Goal: Transaction & Acquisition: Obtain resource

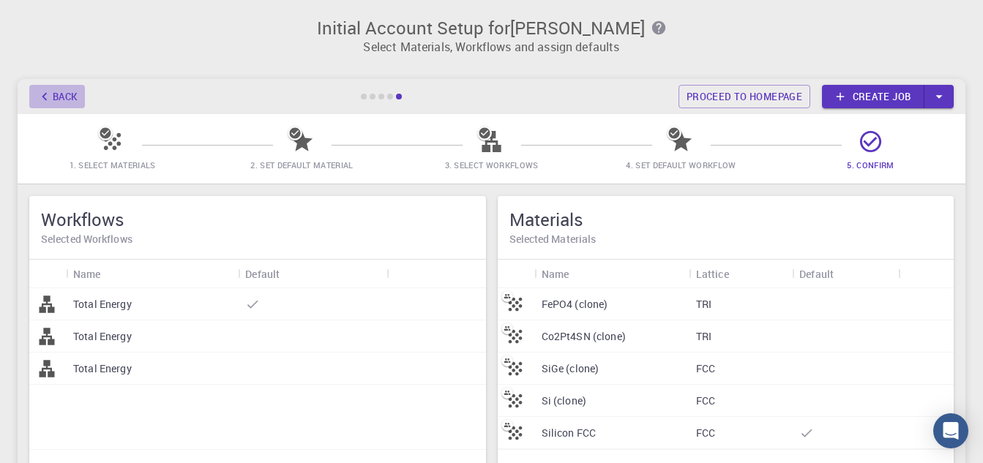
click at [57, 94] on button "Back" at bounding box center [57, 96] width 56 height 23
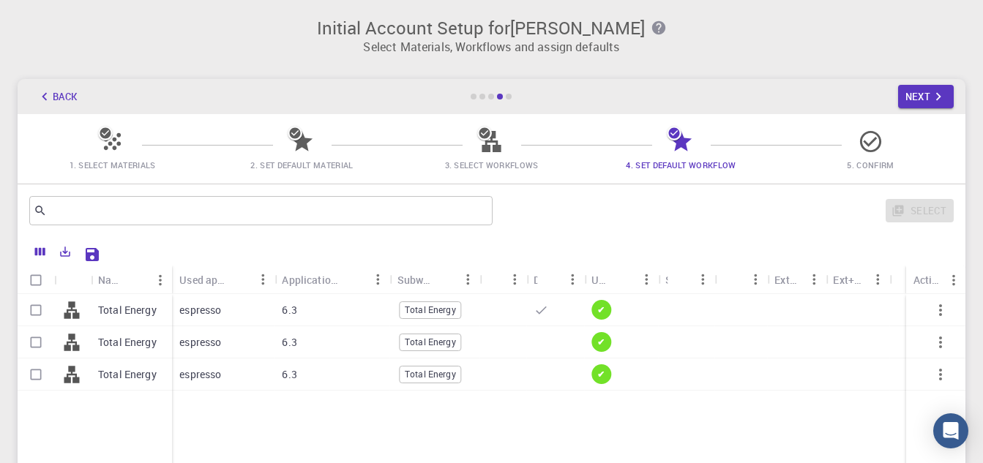
click at [744, 225] on div "Select" at bounding box center [725, 210] width 455 height 35
click at [43, 92] on icon "button" at bounding box center [45, 97] width 16 height 16
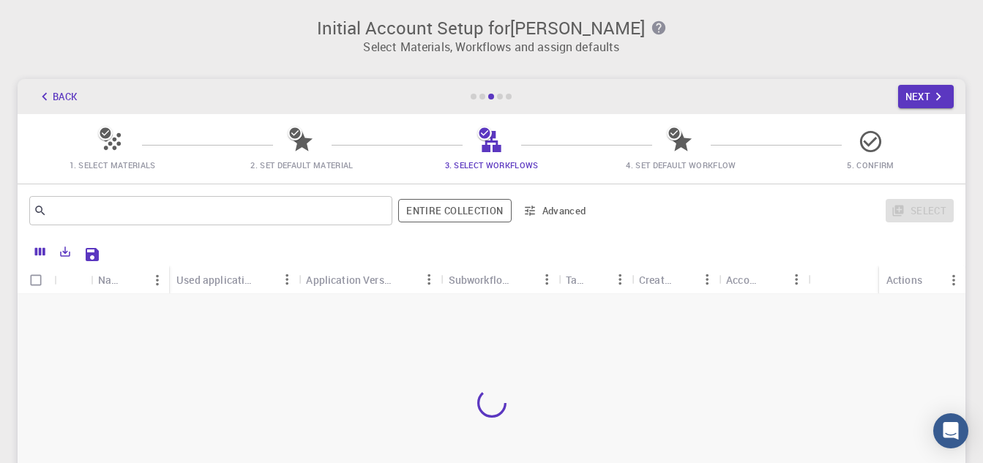
click at [110, 140] on icon at bounding box center [113, 142] width 26 height 26
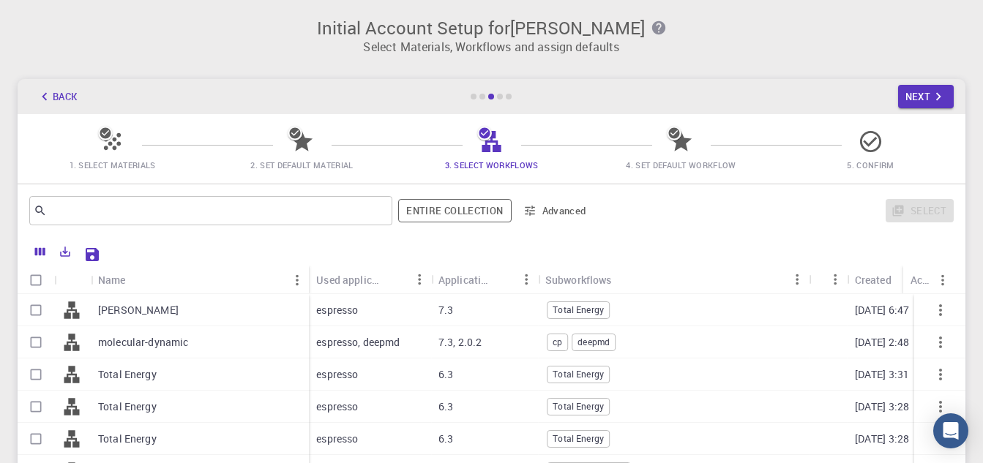
click at [48, 94] on icon "button" at bounding box center [45, 97] width 16 height 16
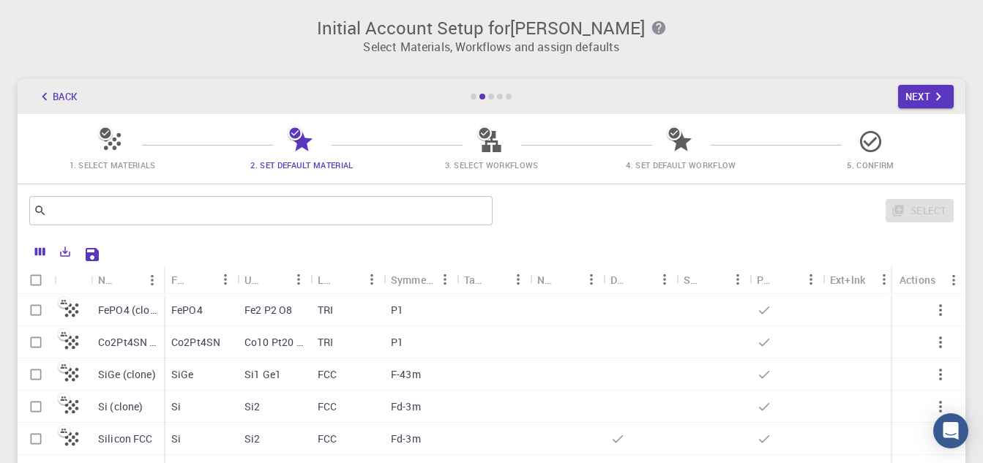
click at [54, 88] on button "Back" at bounding box center [57, 96] width 56 height 23
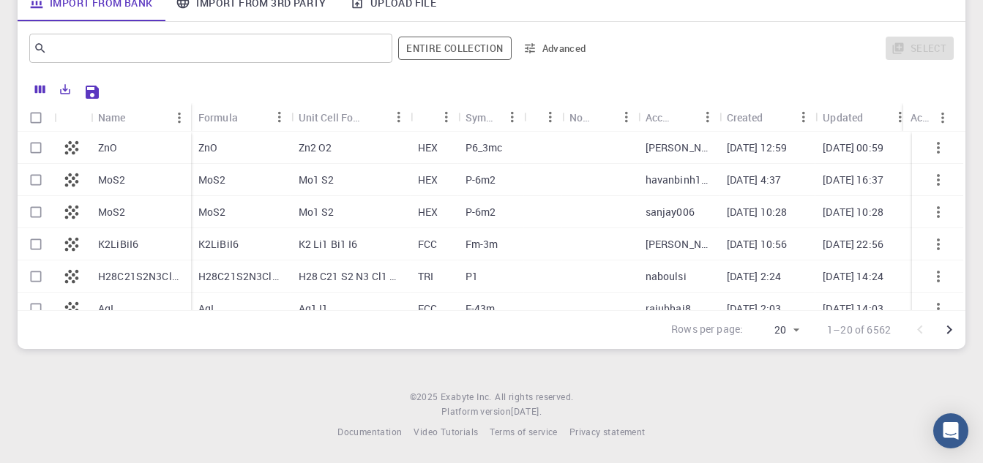
click at [32, 146] on input "Select row" at bounding box center [36, 148] width 28 height 28
checkbox input "true"
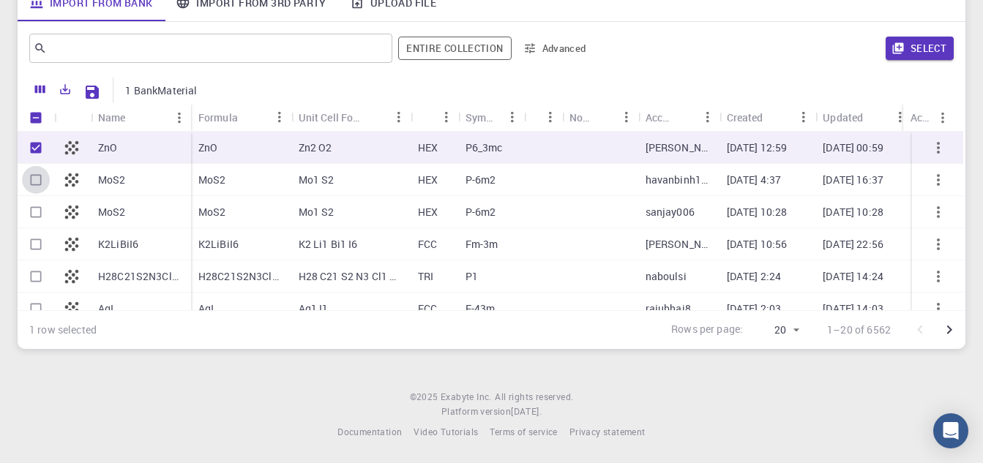
click at [34, 184] on input "Select row" at bounding box center [36, 180] width 28 height 28
checkbox input "true"
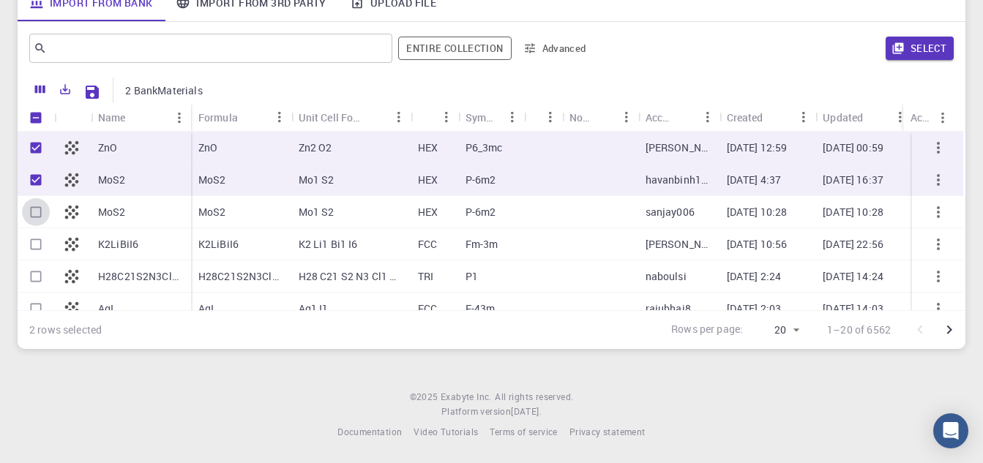
click at [34, 211] on input "Select row" at bounding box center [36, 212] width 28 height 28
checkbox input "true"
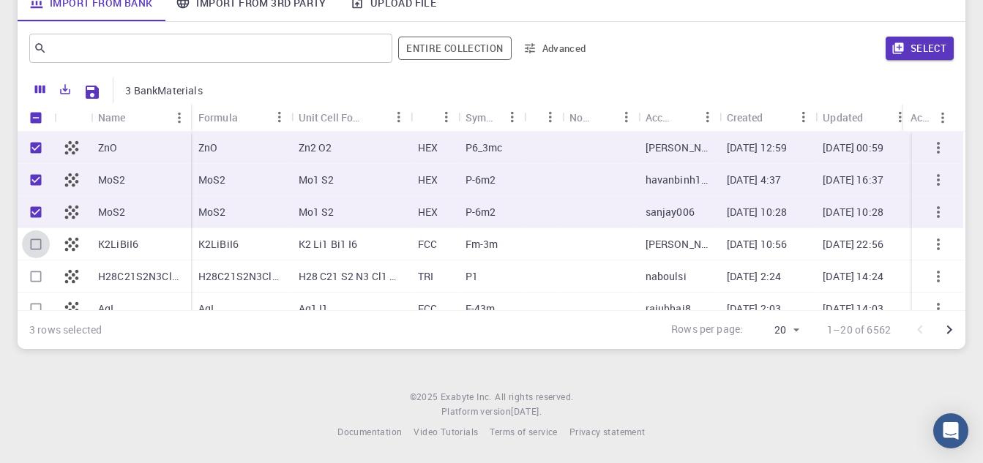
click at [34, 252] on input "Select row" at bounding box center [36, 244] width 28 height 28
checkbox input "true"
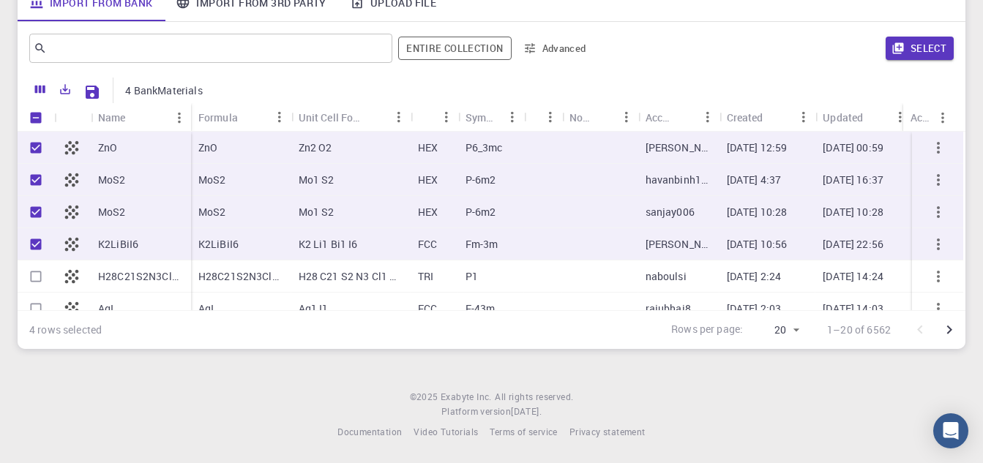
scroll to position [0, 9]
click at [934, 143] on icon "button" at bounding box center [938, 148] width 18 height 18
click at [818, 394] on footer "© 2025 Exabyte Inc. All rights reserved. Platform version 2025.7.24 . Documenta…" at bounding box center [491, 415] width 983 height 50
click at [929, 146] on icon "button" at bounding box center [938, 148] width 18 height 18
click at [937, 151] on icon "button" at bounding box center [938, 148] width 18 height 18
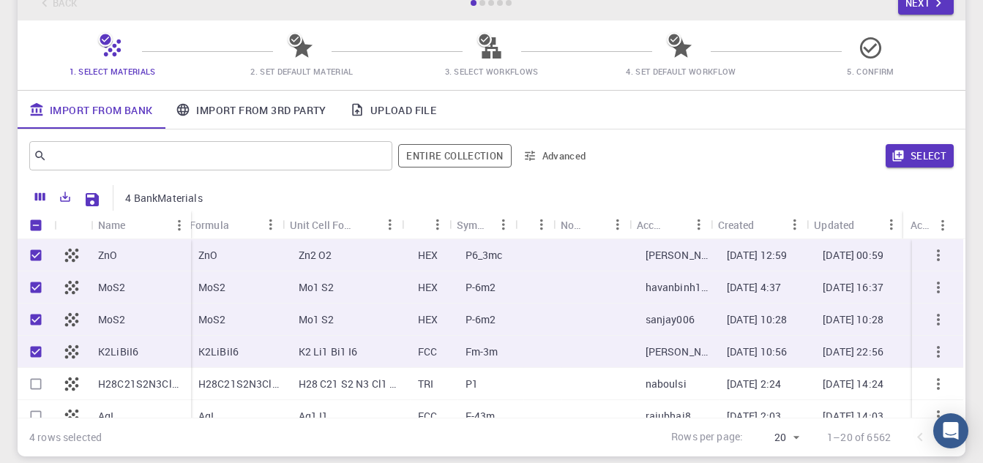
scroll to position [0, 0]
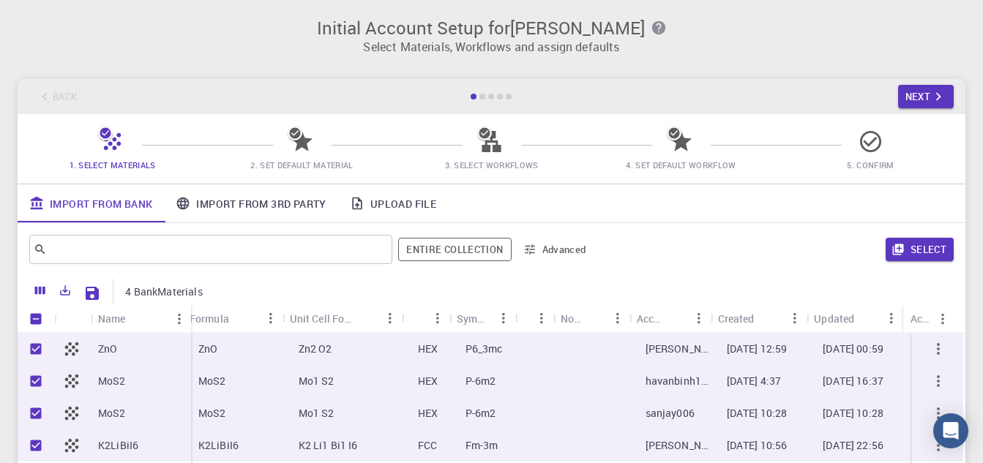
click at [659, 221] on div "Import From Bank Import From 3rd Party Upload File" at bounding box center [492, 203] width 948 height 38
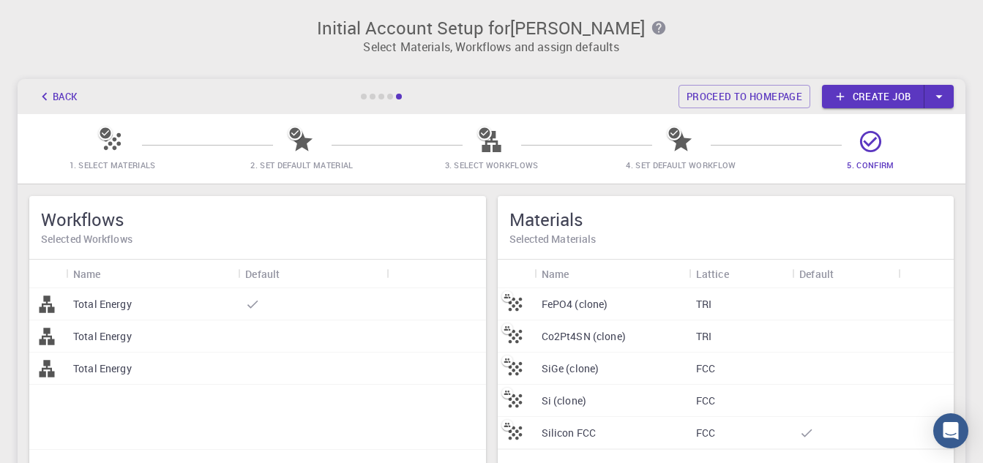
click at [760, 179] on div "Workflows Selected Workflows Name Default Total Energy Total Energy Total Energ…" at bounding box center [491, 342] width 959 height 327
click at [877, 96] on link "Create job" at bounding box center [873, 96] width 102 height 23
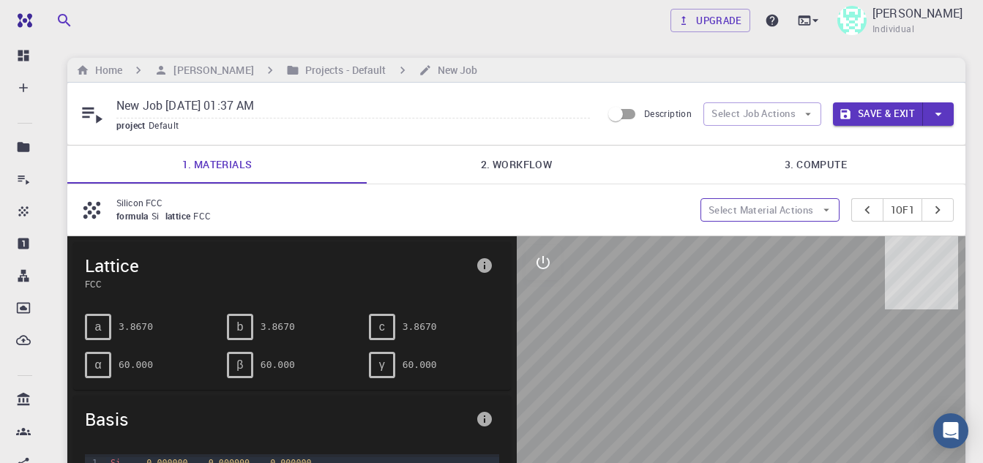
click at [811, 206] on button "Select Material Actions" at bounding box center [769, 209] width 139 height 23
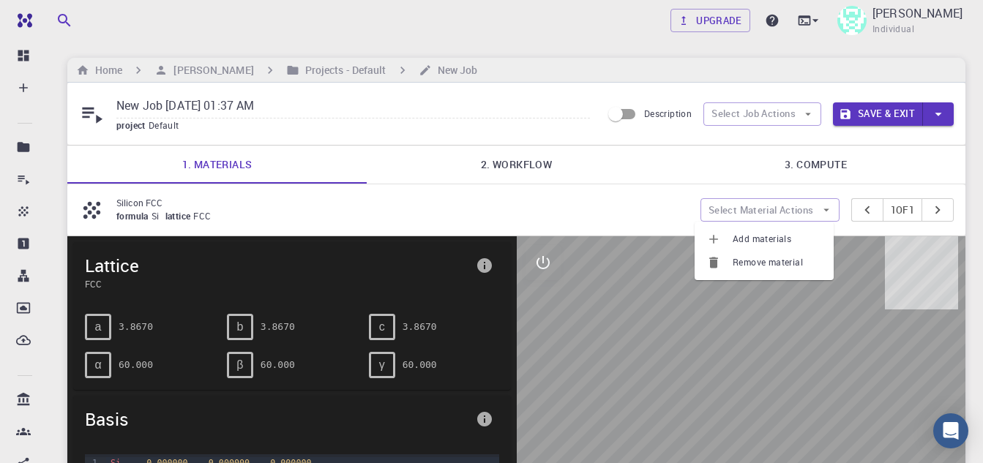
click at [773, 239] on span "Add materials" at bounding box center [776, 239] width 89 height 15
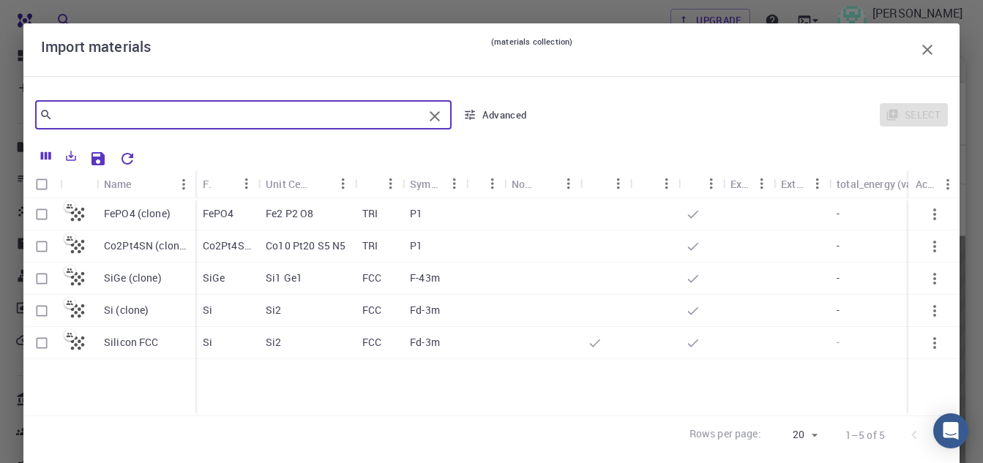
click at [120, 119] on input "text" at bounding box center [238, 115] width 370 height 20
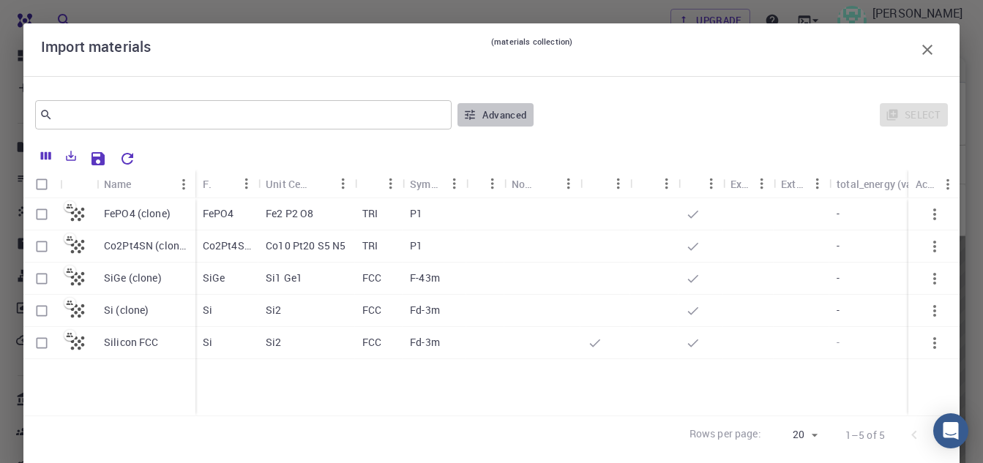
click at [503, 116] on button "Advanced" at bounding box center [495, 114] width 76 height 23
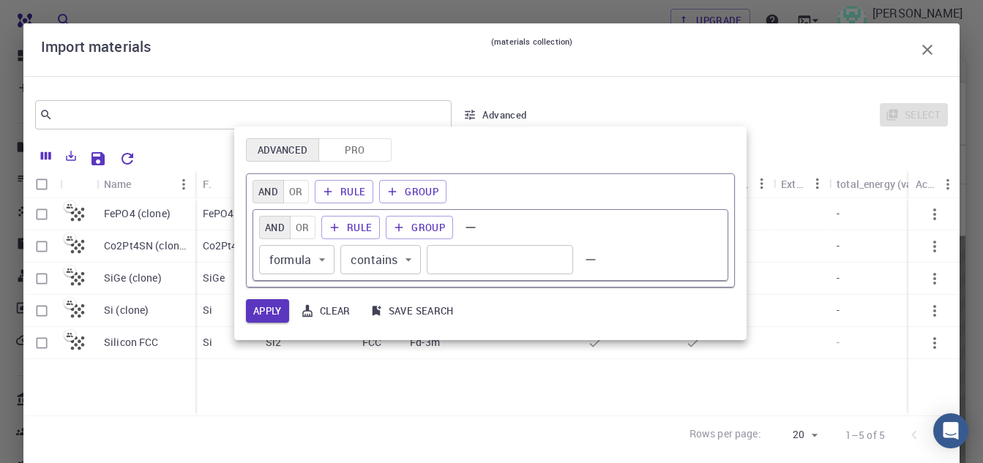
click at [645, 18] on div at bounding box center [491, 231] width 983 height 463
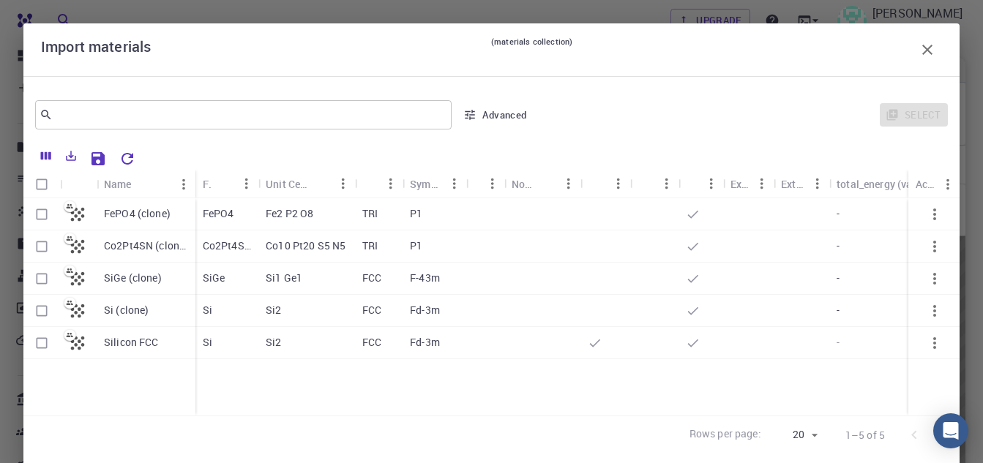
click at [918, 50] on icon "button" at bounding box center [927, 50] width 18 height 18
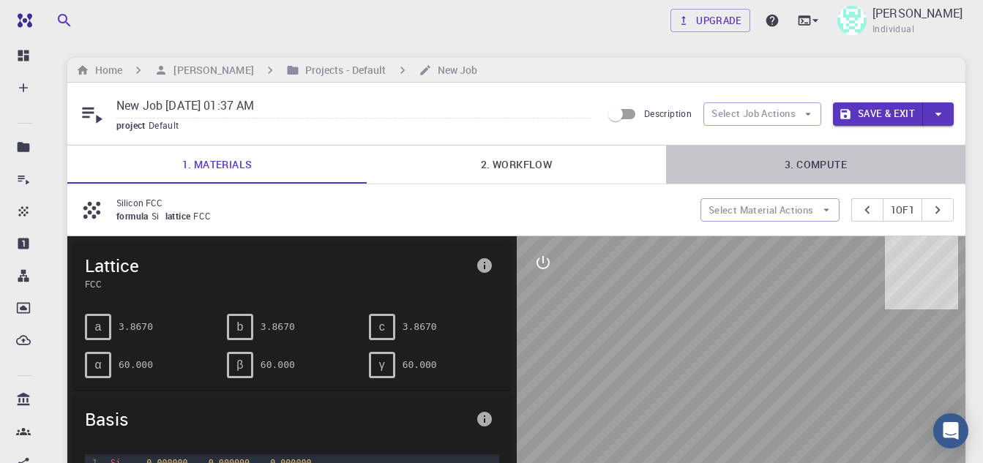
click at [672, 154] on link "3. Compute" at bounding box center [815, 165] width 299 height 38
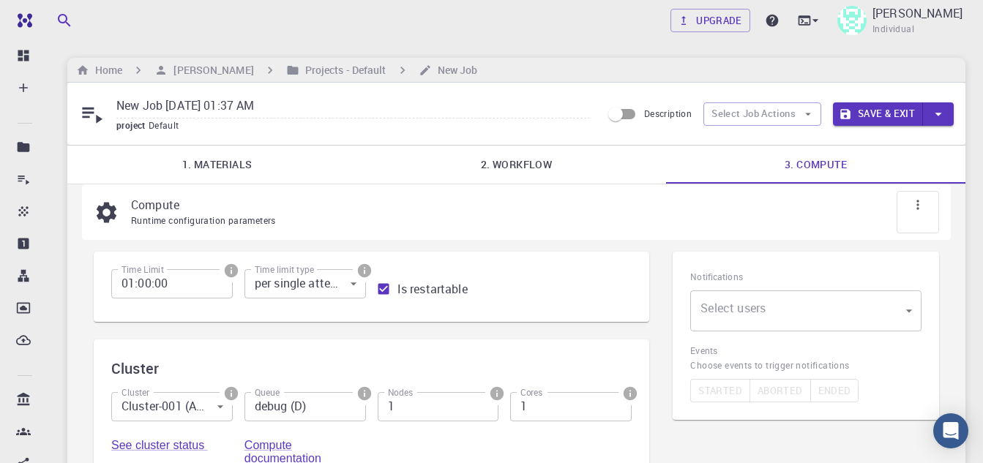
click at [239, 161] on link "1. Materials" at bounding box center [216, 165] width 299 height 38
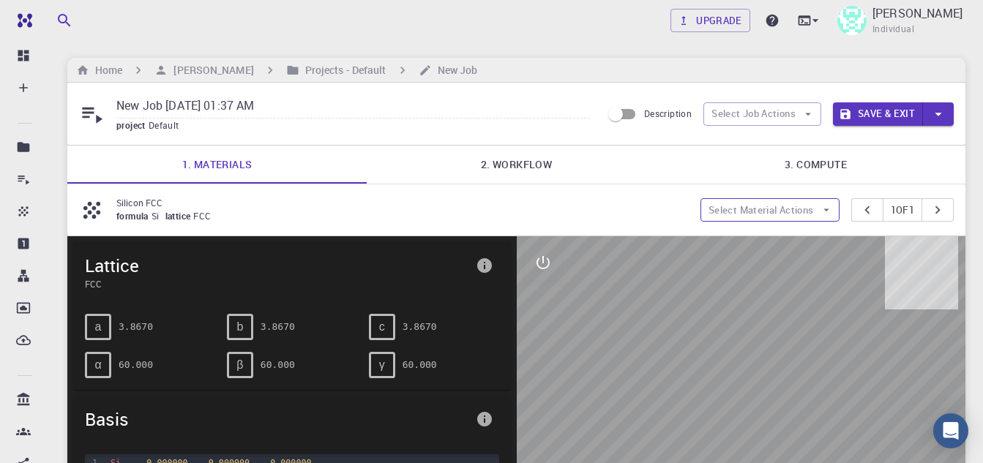
click at [820, 206] on icon "button" at bounding box center [826, 209] width 13 height 13
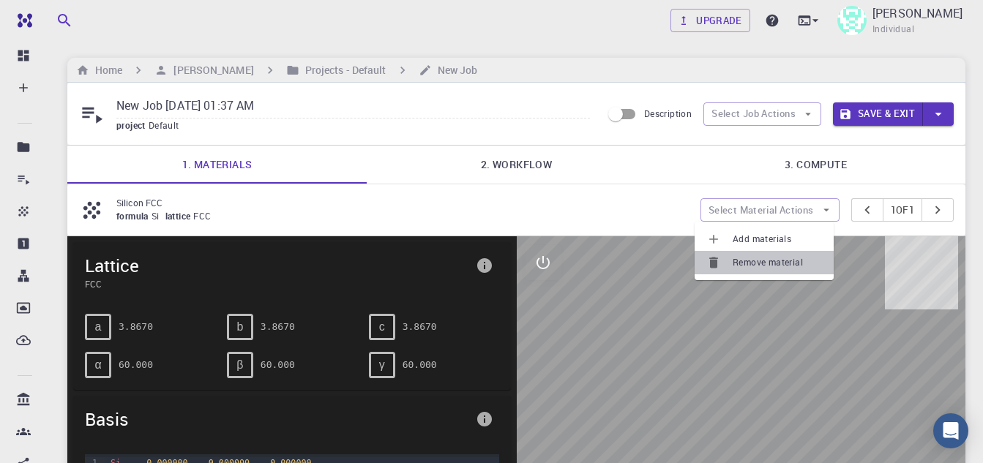
click at [760, 267] on span "Remove material" at bounding box center [776, 262] width 89 height 15
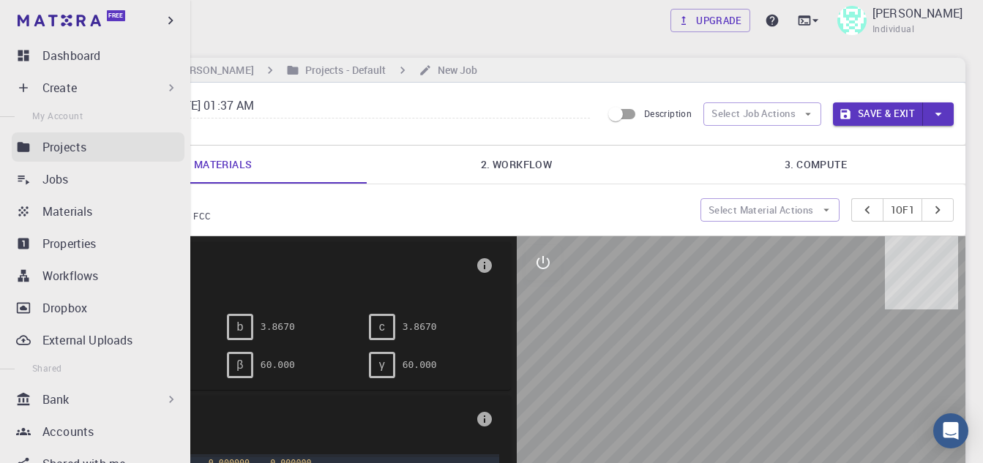
click at [28, 151] on icon at bounding box center [24, 147] width 12 height 10
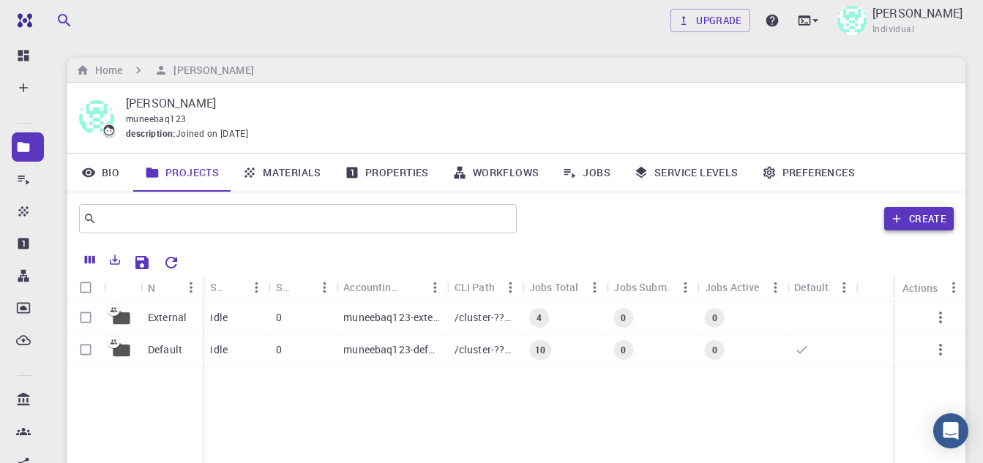
click at [923, 222] on button "Create" at bounding box center [919, 218] width 70 height 23
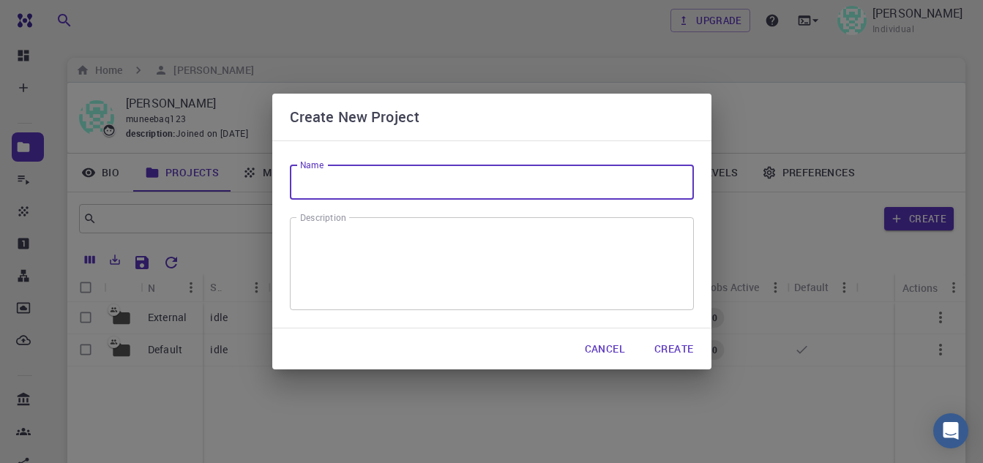
click at [351, 181] on input "Name" at bounding box center [492, 182] width 404 height 35
type input "m"
click at [649, 169] on input "Name" at bounding box center [492, 182] width 404 height 35
type input "NV"
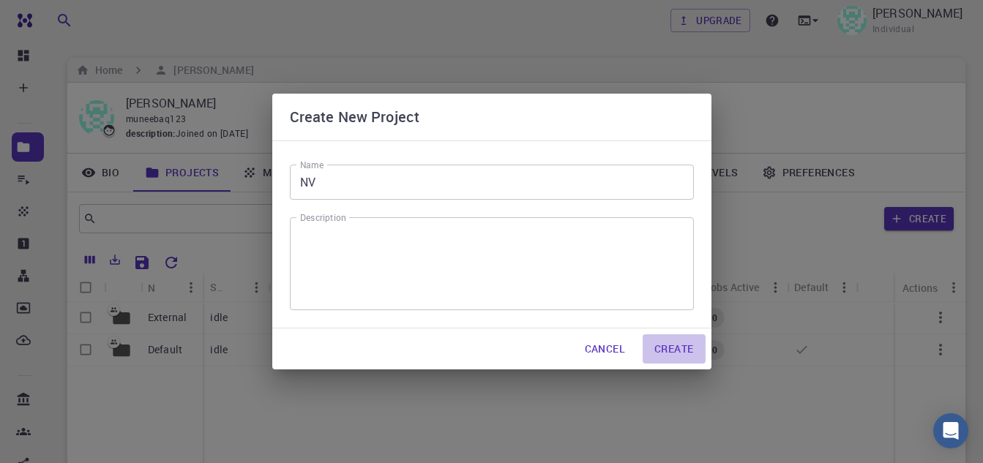
click at [685, 359] on button "Create" at bounding box center [673, 348] width 62 height 29
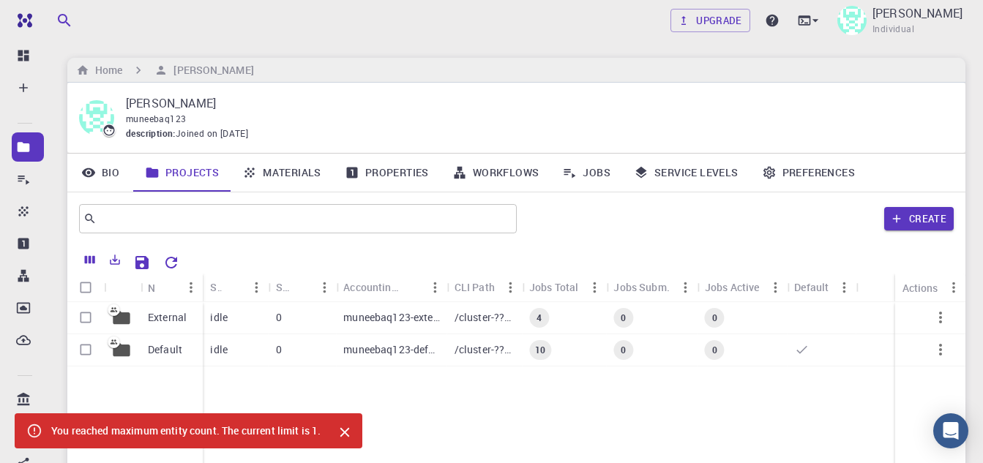
click at [736, 251] on div at bounding box center [570, 261] width 768 height 26
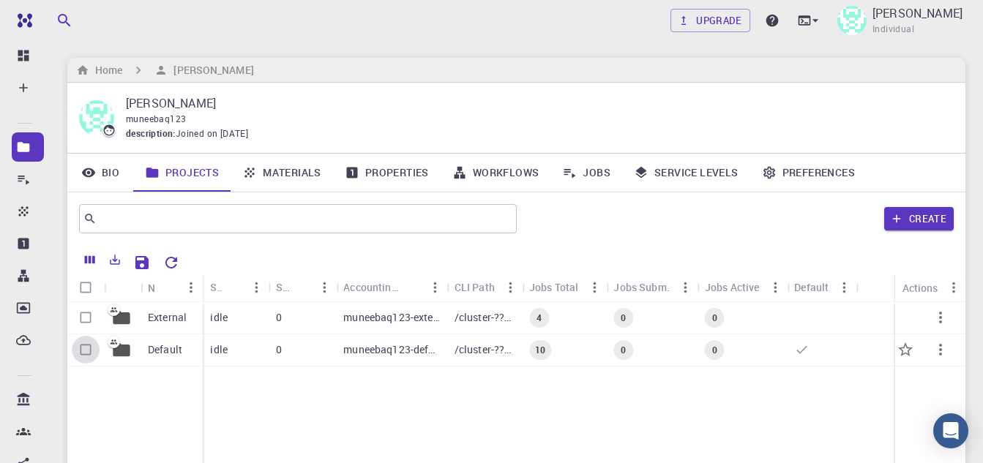
click at [86, 352] on input "Select row" at bounding box center [86, 350] width 28 height 28
checkbox input "true"
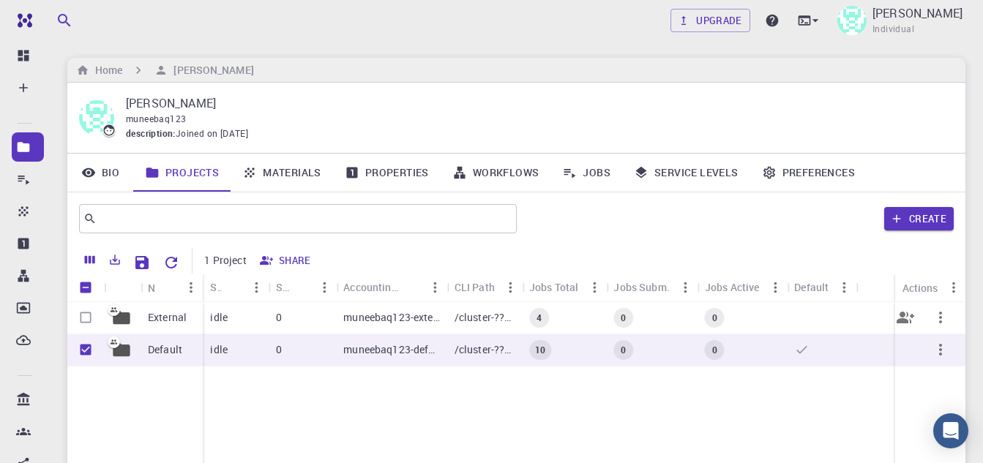
click at [84, 315] on input "Select row" at bounding box center [86, 318] width 28 height 28
checkbox input "true"
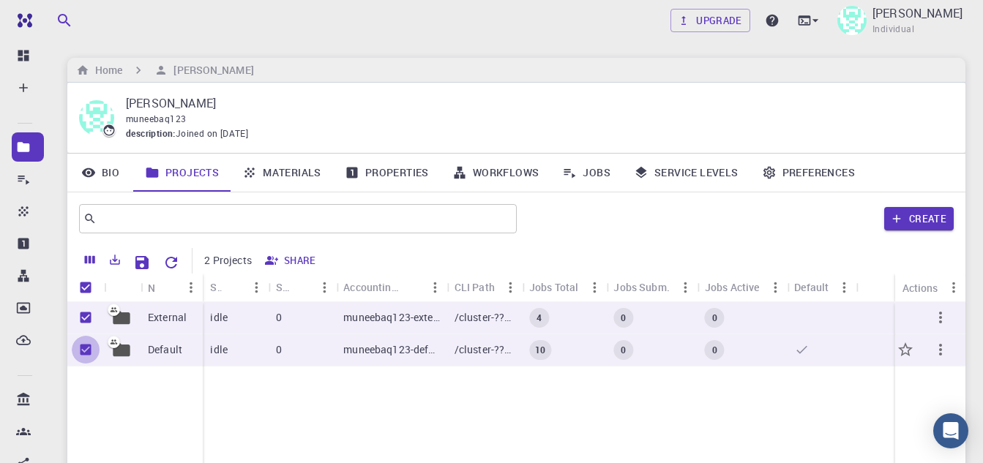
click at [88, 356] on input "Unselect row" at bounding box center [86, 350] width 28 height 28
checkbox input "false"
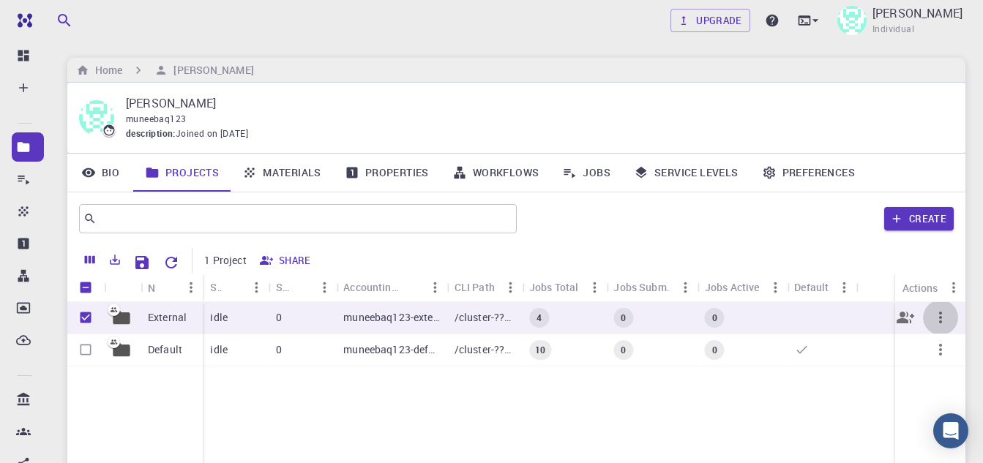
click at [944, 318] on icon "button" at bounding box center [940, 318] width 18 height 18
click at [330, 320] on span "Open" at bounding box center [337, 323] width 22 height 15
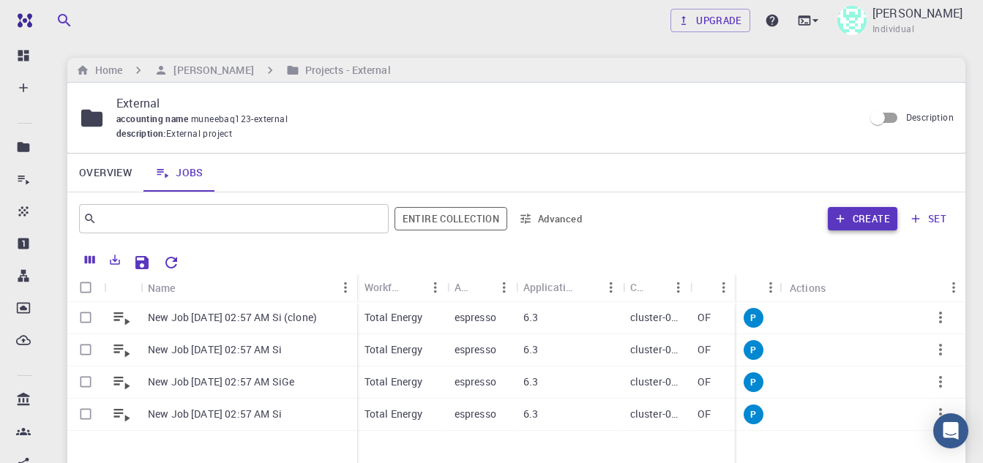
click at [843, 224] on icon "button" at bounding box center [839, 218] width 13 height 13
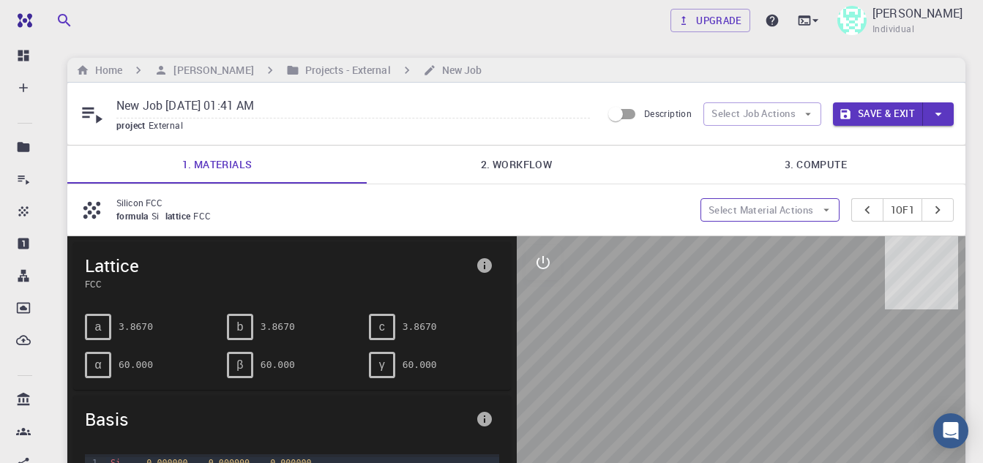
click at [801, 213] on button "Select Material Actions" at bounding box center [769, 209] width 139 height 23
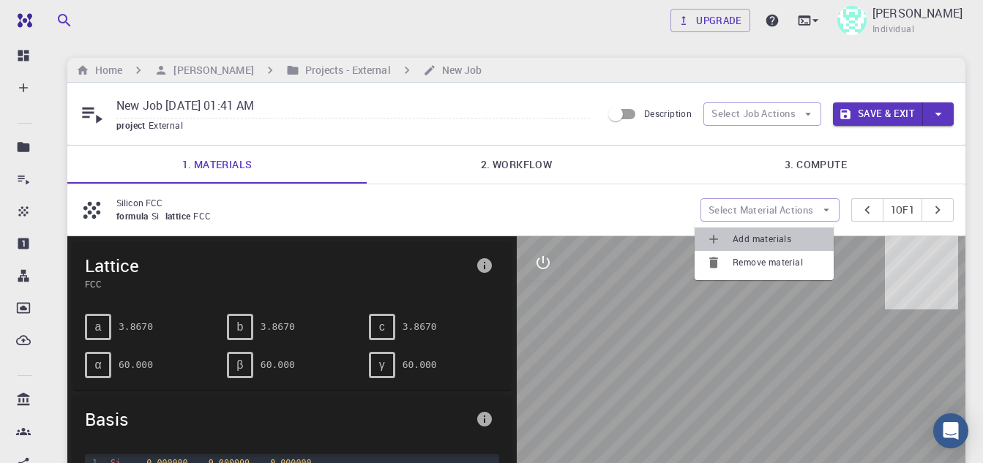
click at [732, 239] on span "Add materials" at bounding box center [776, 239] width 89 height 15
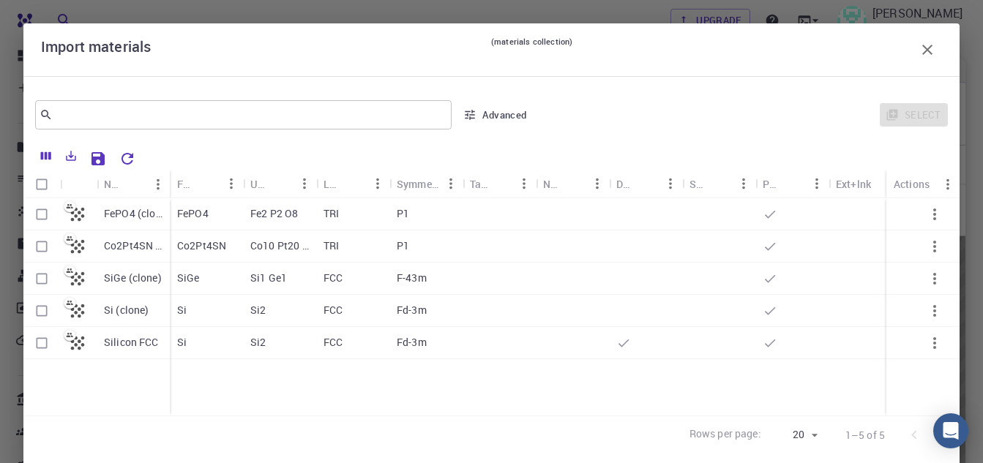
scroll to position [27, 0]
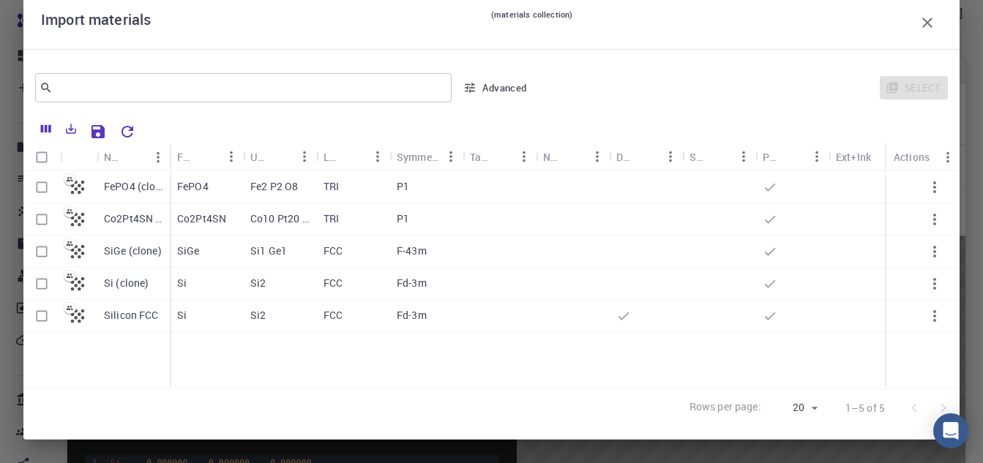
click at [926, 314] on icon "button" at bounding box center [935, 316] width 18 height 18
click at [926, 186] on icon "button" at bounding box center [935, 188] width 18 height 18
click at [933, 182] on icon "button" at bounding box center [934, 187] width 3 height 12
click at [40, 187] on input "Select row" at bounding box center [42, 187] width 28 height 28
checkbox input "true"
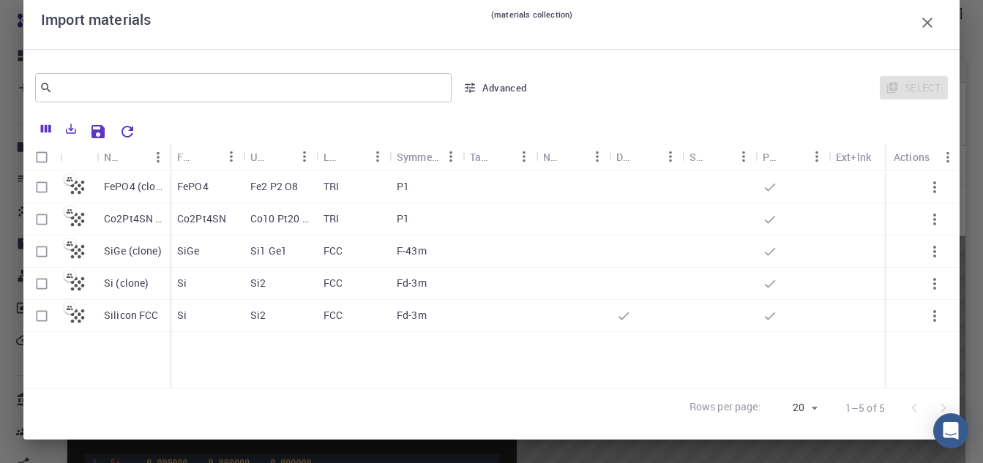
checkbox input "true"
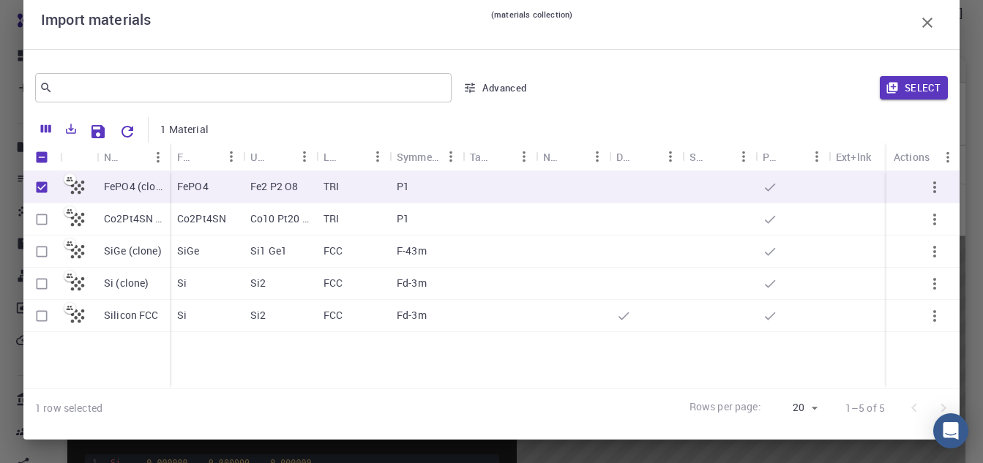
click at [927, 184] on icon "button" at bounding box center [935, 188] width 18 height 18
click at [926, 189] on icon "button" at bounding box center [935, 188] width 18 height 18
click at [481, 91] on button "Advanced" at bounding box center [495, 87] width 76 height 23
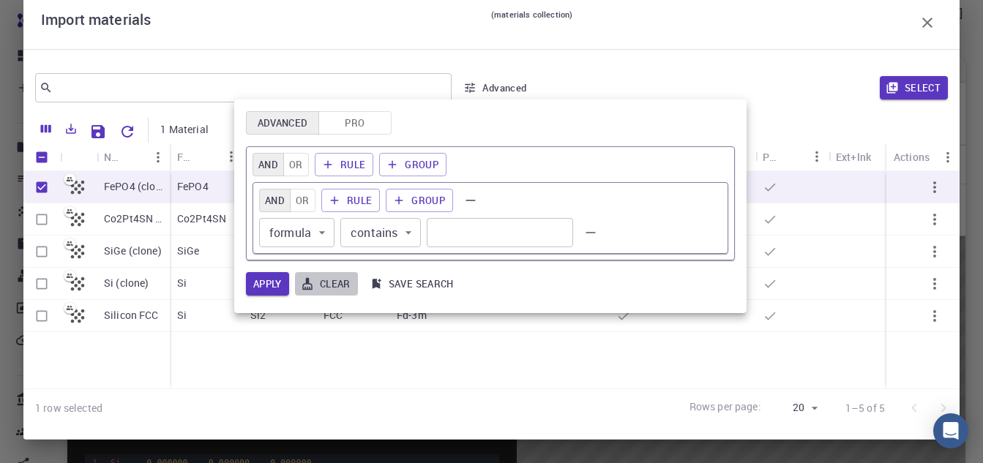
click at [324, 282] on button "Clear" at bounding box center [326, 283] width 63 height 23
click at [266, 278] on button "Apply" at bounding box center [267, 283] width 43 height 23
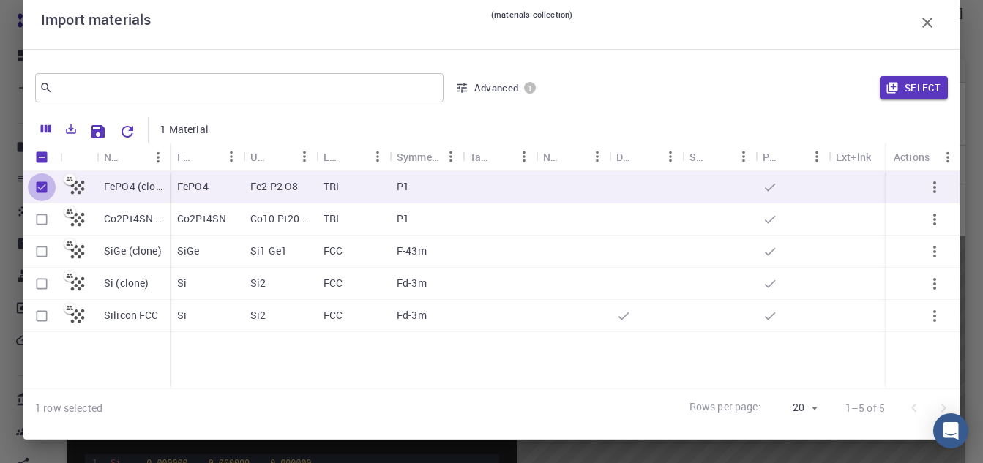
click at [37, 188] on input "Unselect row" at bounding box center [42, 187] width 28 height 28
checkbox input "false"
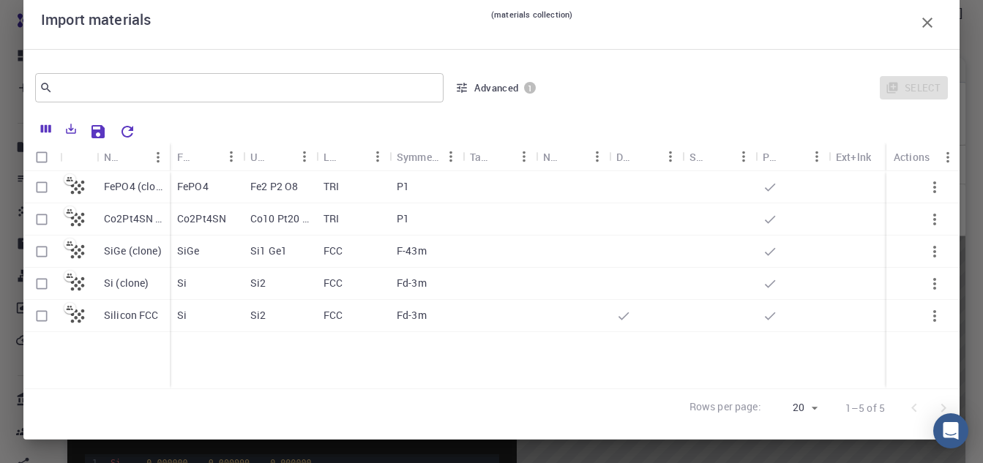
click at [926, 190] on icon "button" at bounding box center [935, 188] width 18 height 18
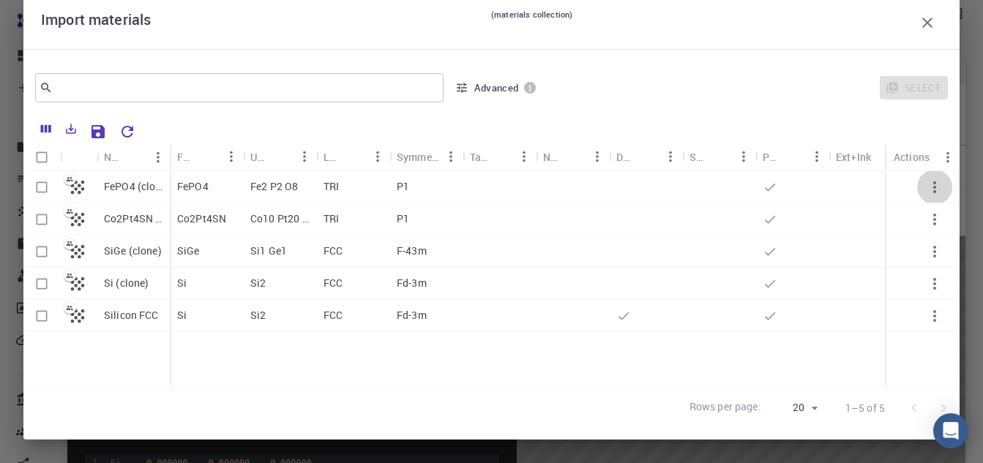
click at [926, 190] on icon "button" at bounding box center [935, 188] width 18 height 18
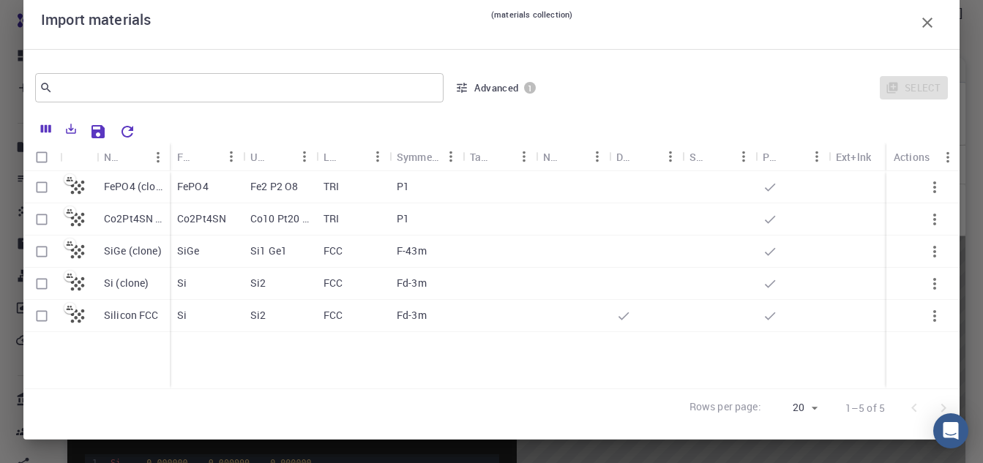
click at [501, 88] on button "Advanced 1" at bounding box center [495, 87] width 92 height 23
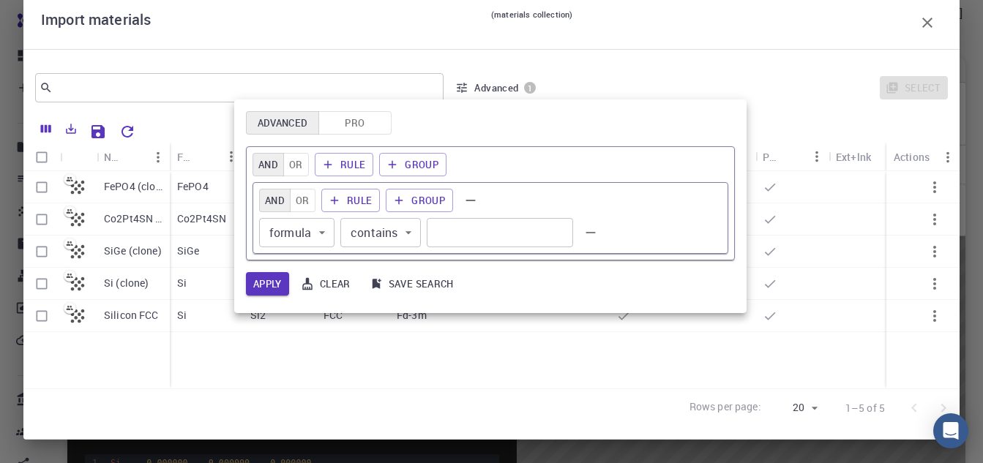
click at [629, 56] on div at bounding box center [491, 231] width 983 height 463
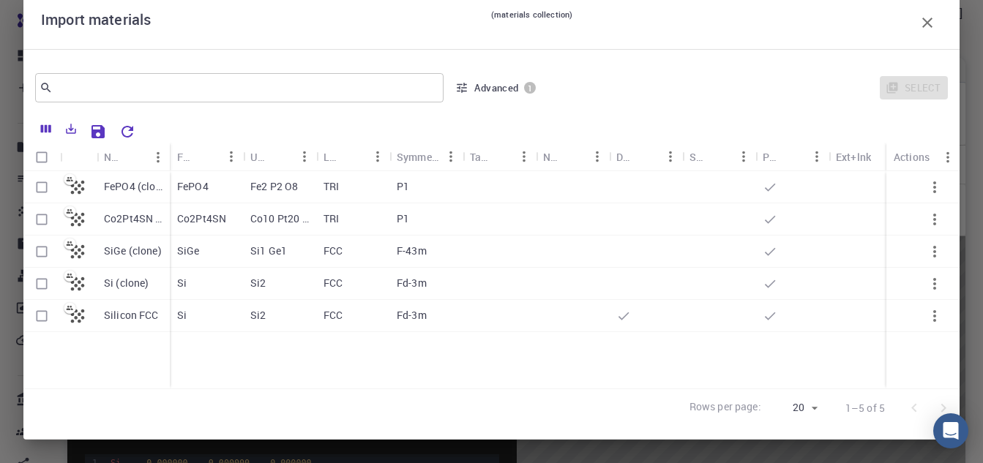
click at [99, 184] on div "FePO4 (clone)" at bounding box center [133, 187] width 73 height 32
checkbox input "true"
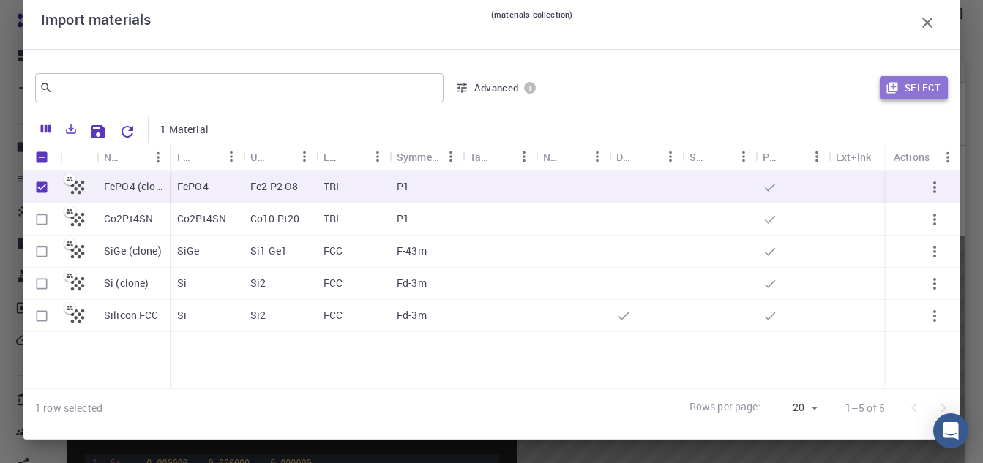
click at [895, 86] on button "Select" at bounding box center [914, 87] width 68 height 23
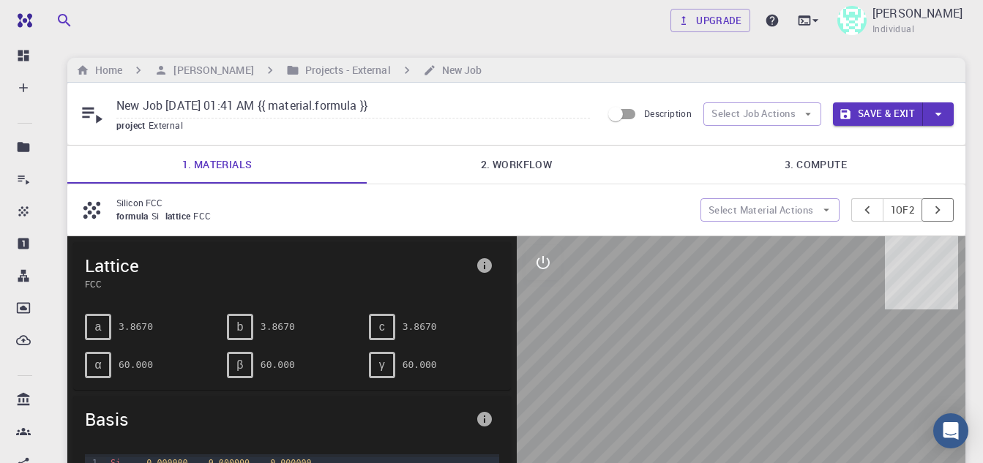
click at [931, 205] on icon "pager" at bounding box center [937, 210] width 16 height 16
click at [813, 210] on button "Select Material Actions" at bounding box center [769, 209] width 139 height 23
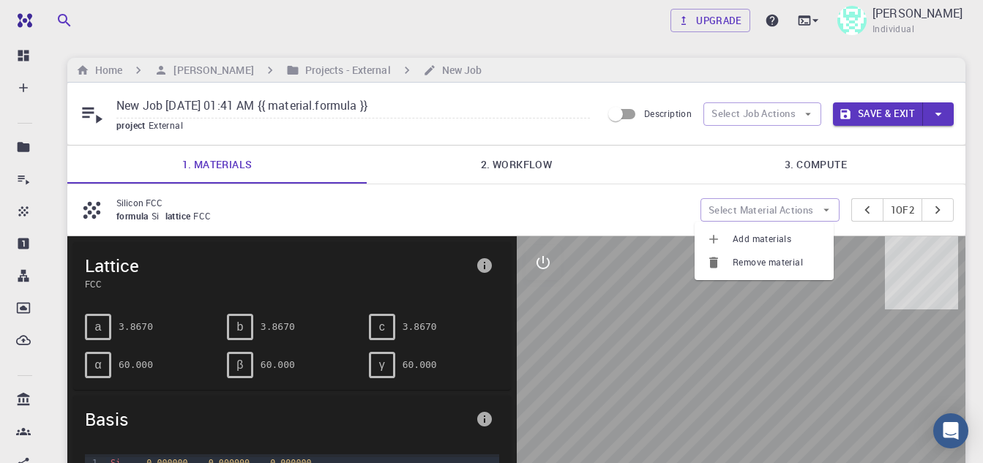
click at [792, 237] on span "Add materials" at bounding box center [776, 239] width 89 height 15
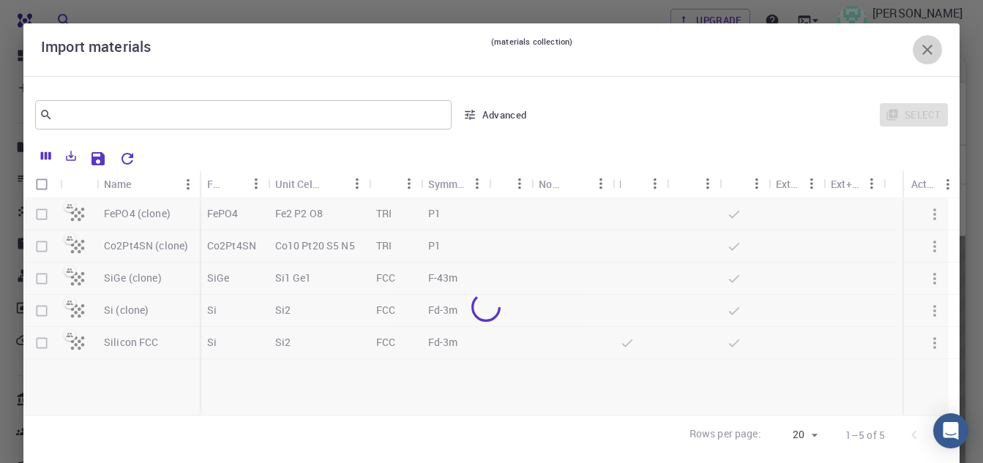
click at [922, 46] on icon "button" at bounding box center [927, 50] width 10 height 10
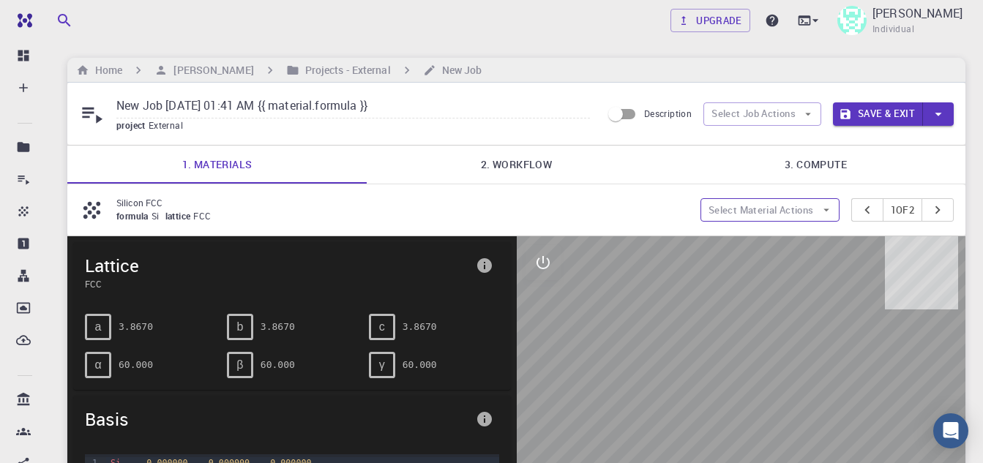
click at [812, 209] on button "Select Material Actions" at bounding box center [769, 209] width 139 height 23
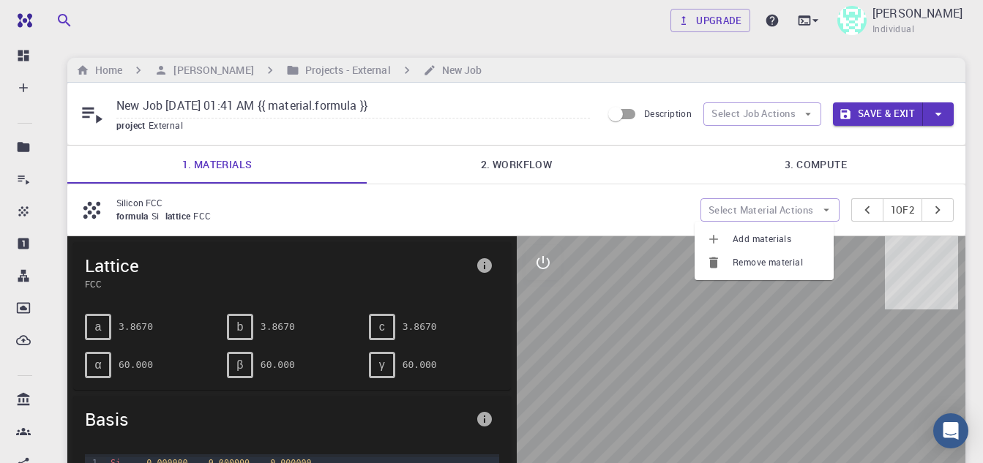
click at [769, 264] on span "Remove material" at bounding box center [776, 262] width 89 height 15
type input "New Job Aug 31, 2025, 01:41 AM"
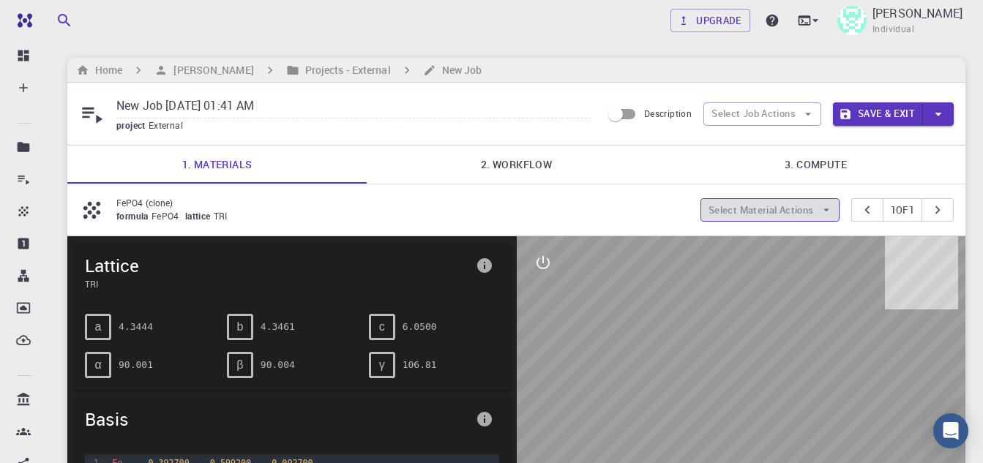
click at [812, 212] on button "Select Material Actions" at bounding box center [769, 209] width 139 height 23
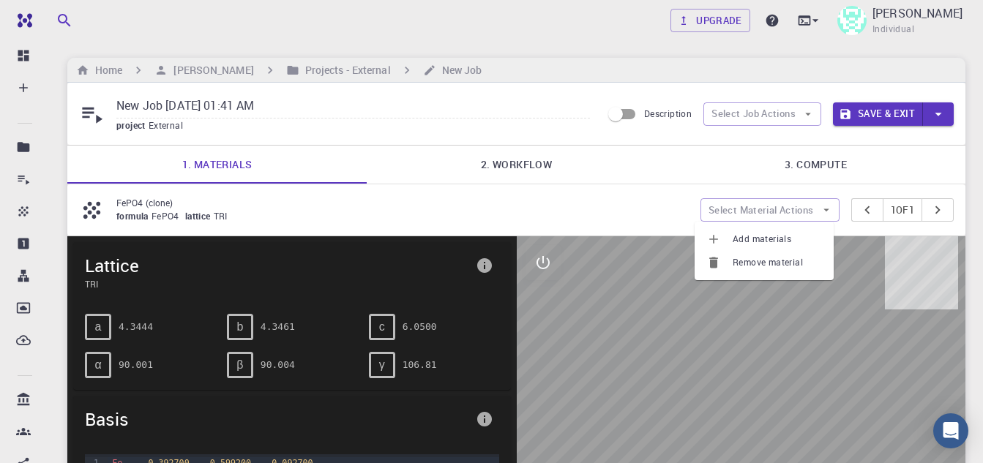
click at [763, 259] on span "Remove material" at bounding box center [776, 262] width 89 height 15
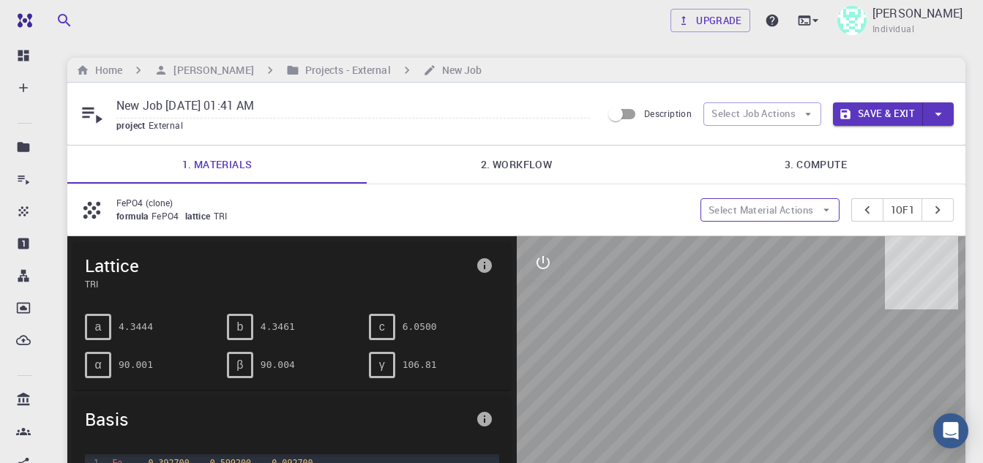
click at [760, 217] on button "Select Material Actions" at bounding box center [769, 209] width 139 height 23
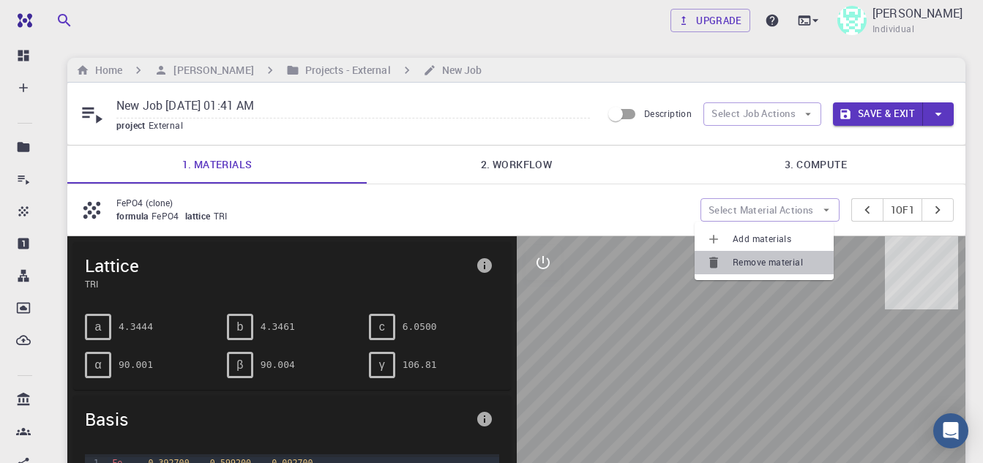
click at [729, 259] on div at bounding box center [719, 262] width 26 height 15
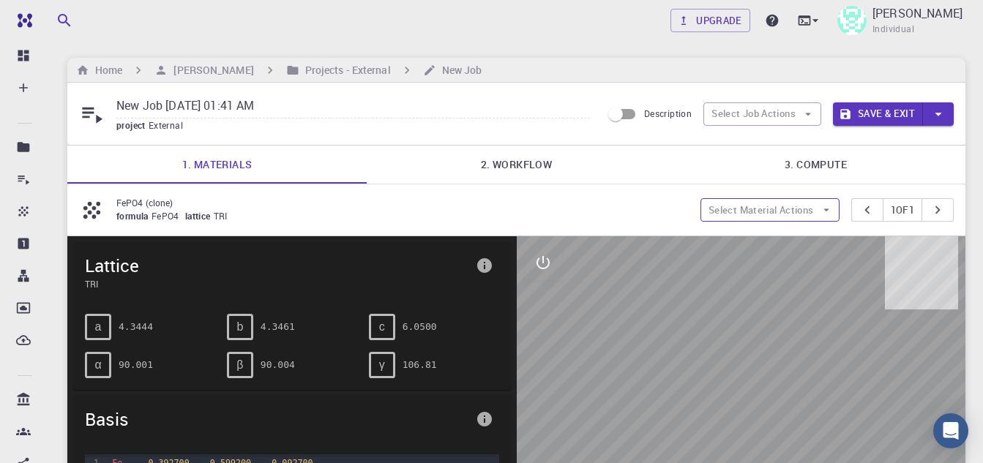
click at [779, 209] on button "Select Material Actions" at bounding box center [769, 209] width 139 height 23
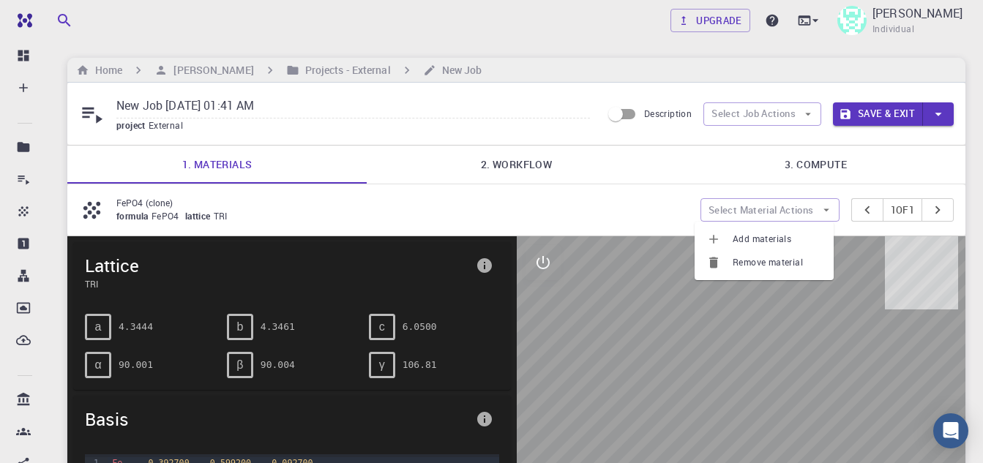
click at [727, 241] on div at bounding box center [719, 239] width 26 height 15
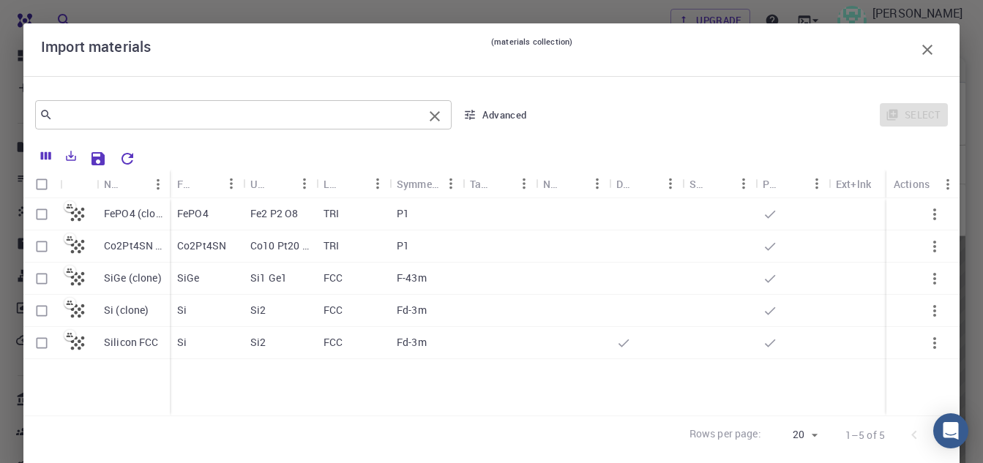
click at [355, 117] on input "text" at bounding box center [238, 115] width 370 height 20
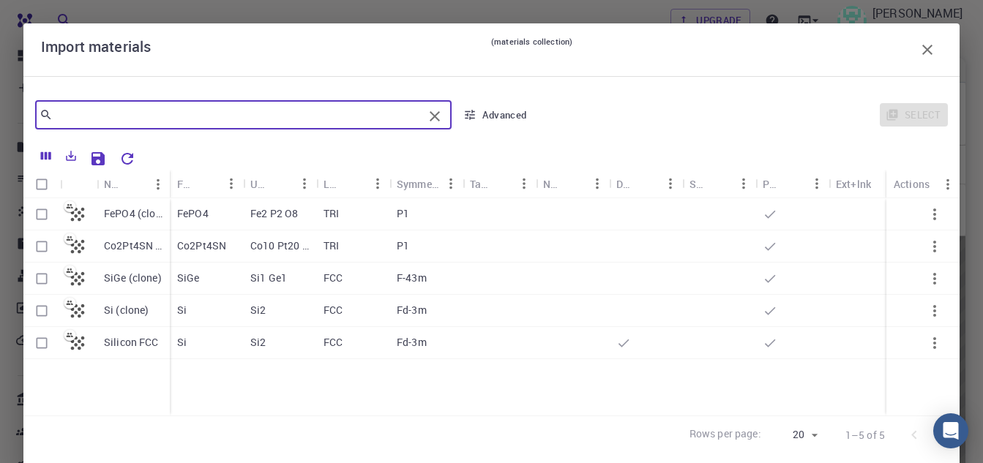
click at [355, 117] on input "text" at bounding box center [238, 115] width 370 height 20
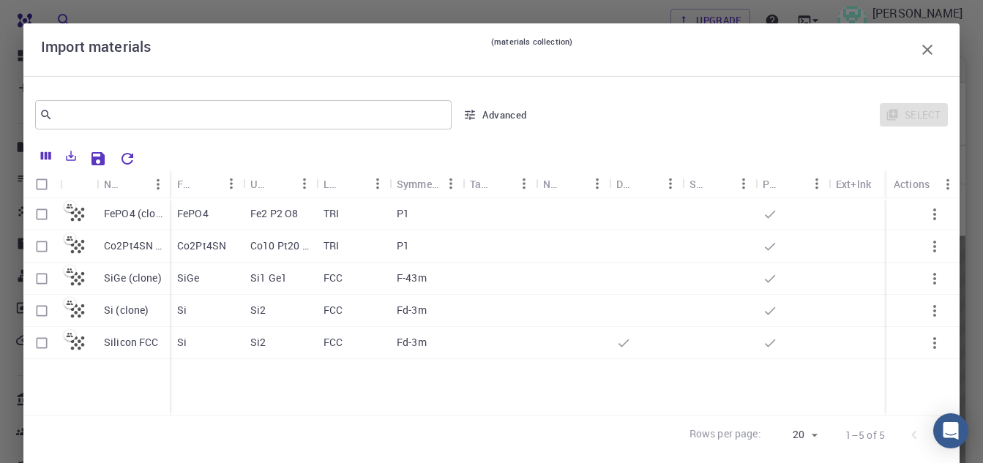
click at [566, 10] on div "Import materials (materials collection) ​ Advanced Select Name Formula Unit Cel…" at bounding box center [491, 231] width 983 height 463
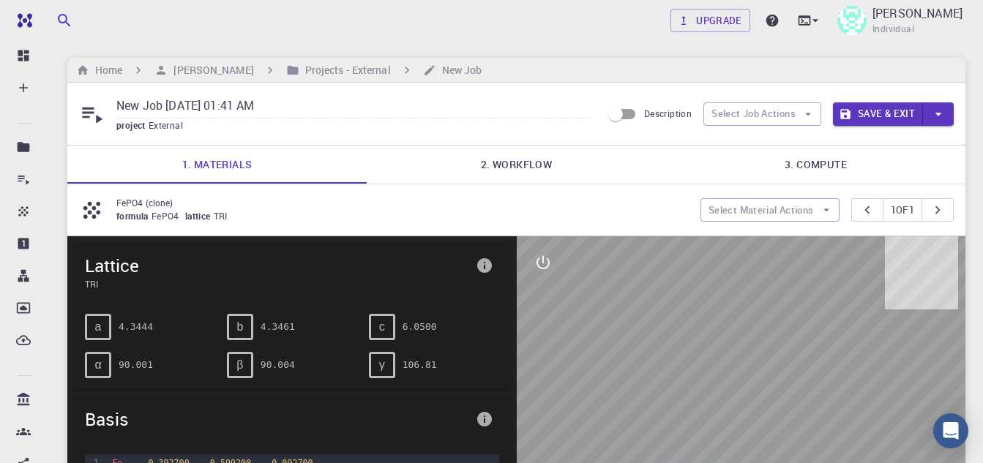
click at [220, 162] on link "1. Materials" at bounding box center [216, 165] width 299 height 38
click at [748, 117] on button "Select Job Actions" at bounding box center [762, 113] width 118 height 23
click at [792, 168] on span "Select materials" at bounding box center [774, 167] width 69 height 15
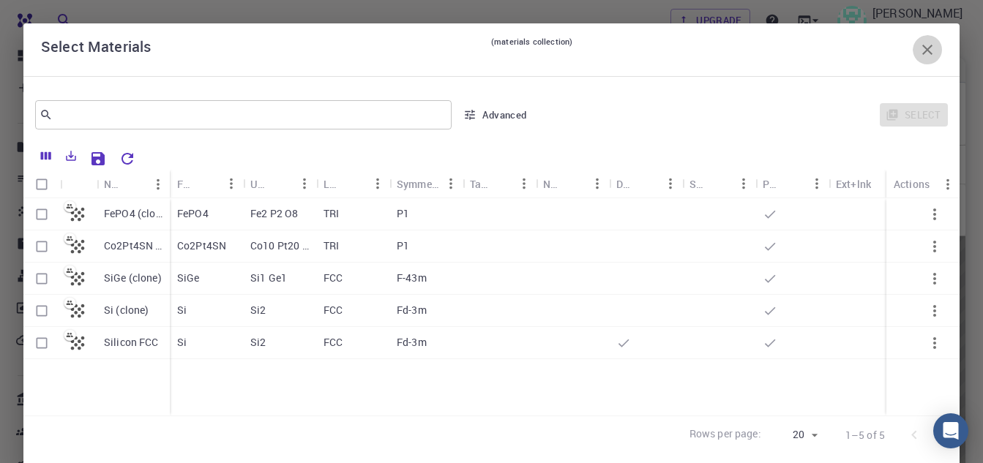
click at [918, 50] on icon "button" at bounding box center [927, 50] width 18 height 18
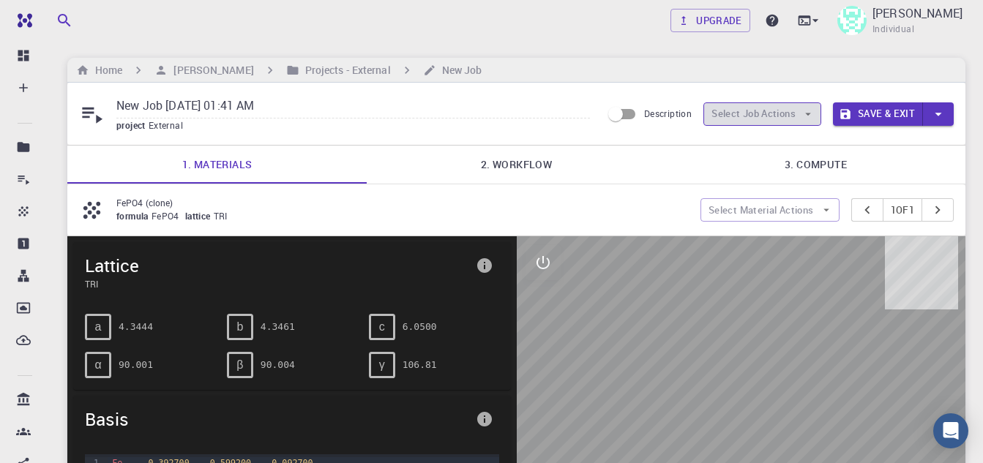
click at [806, 105] on button "Select Job Actions" at bounding box center [762, 113] width 118 height 23
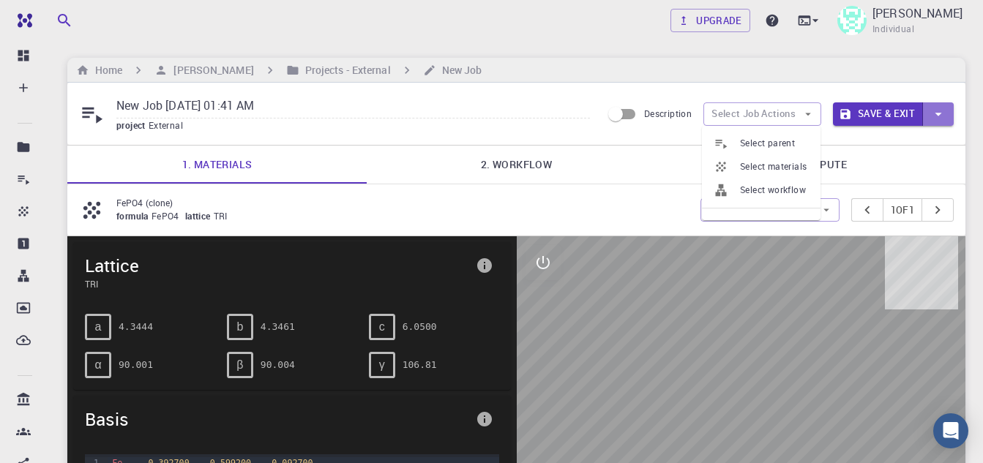
click at [934, 108] on icon "button" at bounding box center [938, 114] width 16 height 16
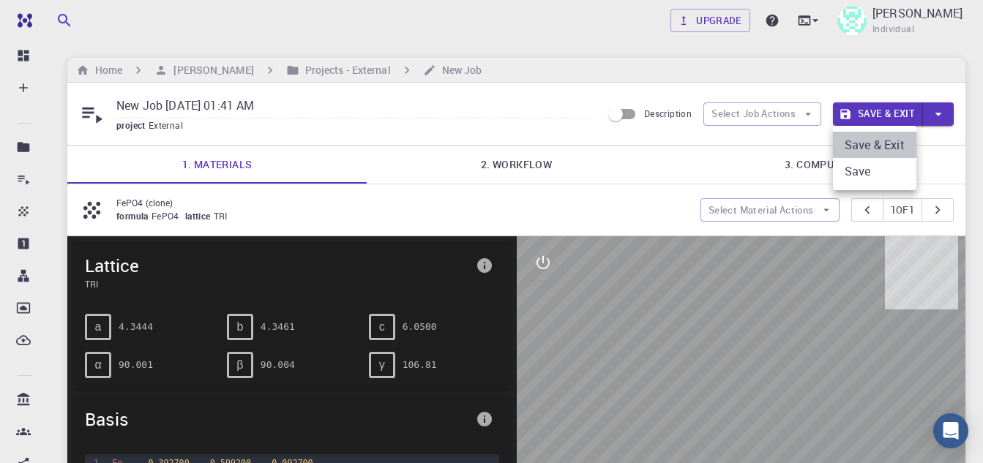
click at [882, 144] on li "Save & Exit" at bounding box center [874, 145] width 83 height 26
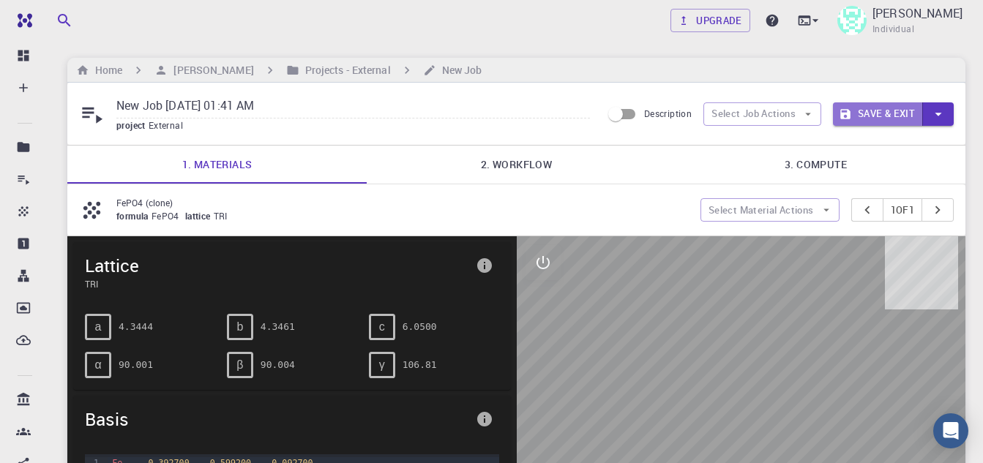
click at [896, 108] on button "Save & Exit" at bounding box center [878, 113] width 90 height 23
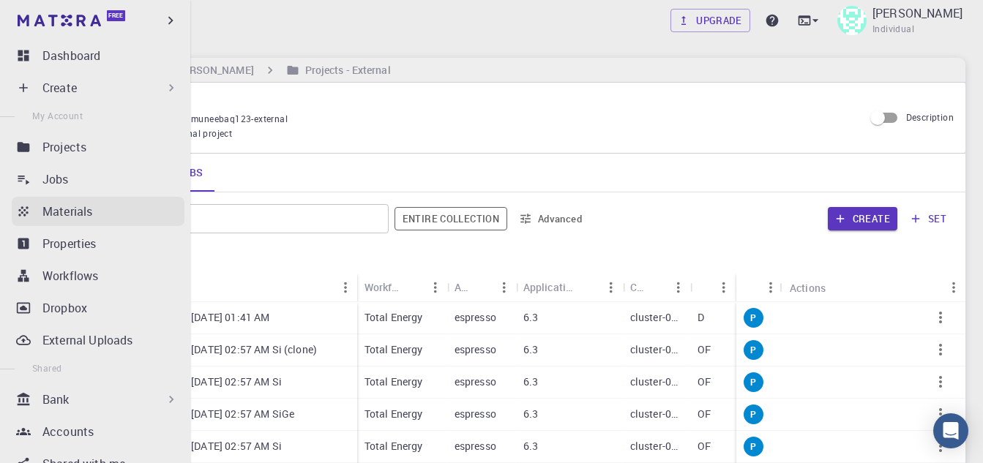
click at [53, 211] on p "Materials" at bounding box center [67, 212] width 50 height 18
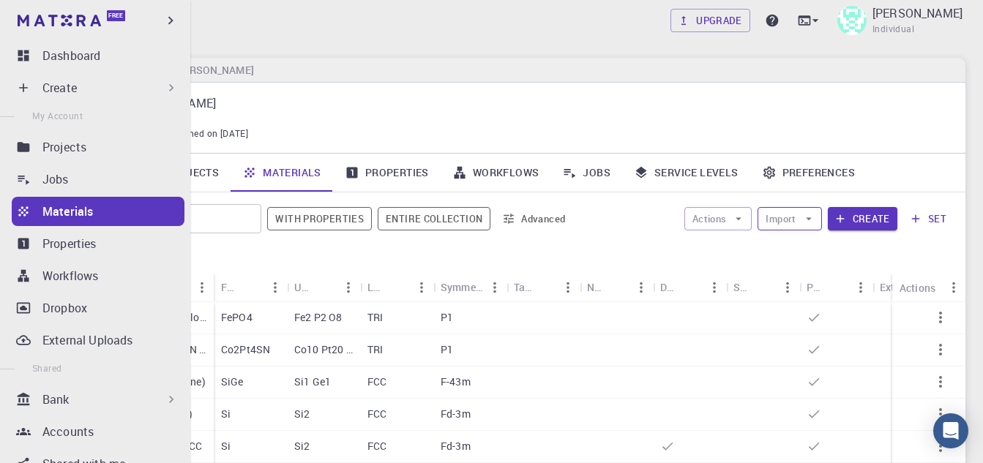
click at [802, 223] on button "Import" at bounding box center [789, 218] width 64 height 23
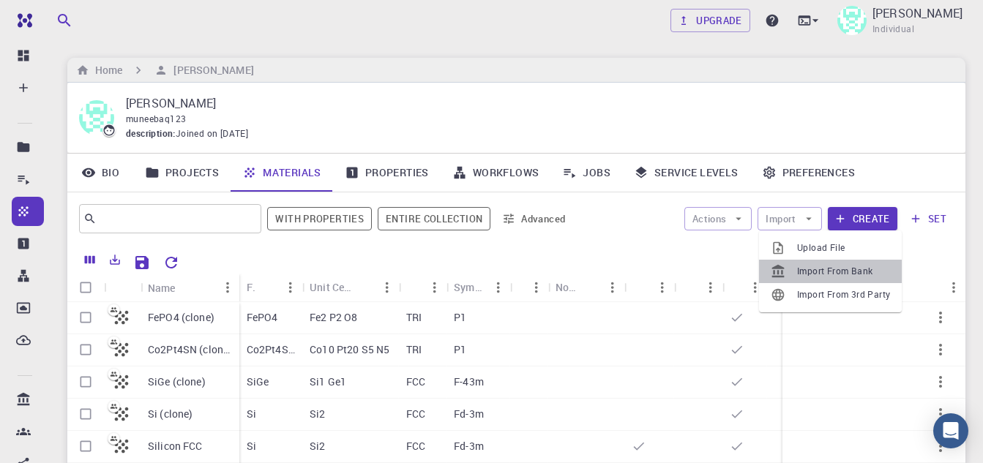
click at [804, 276] on span "Import From Bank" at bounding box center [843, 271] width 93 height 15
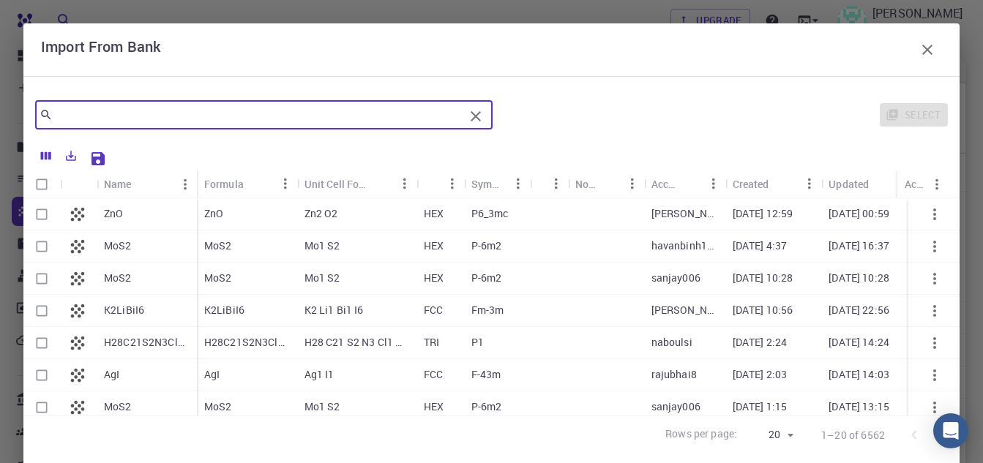
click at [334, 120] on input "text" at bounding box center [258, 115] width 411 height 20
paste input "C, FCC, a = 3.567 Å"
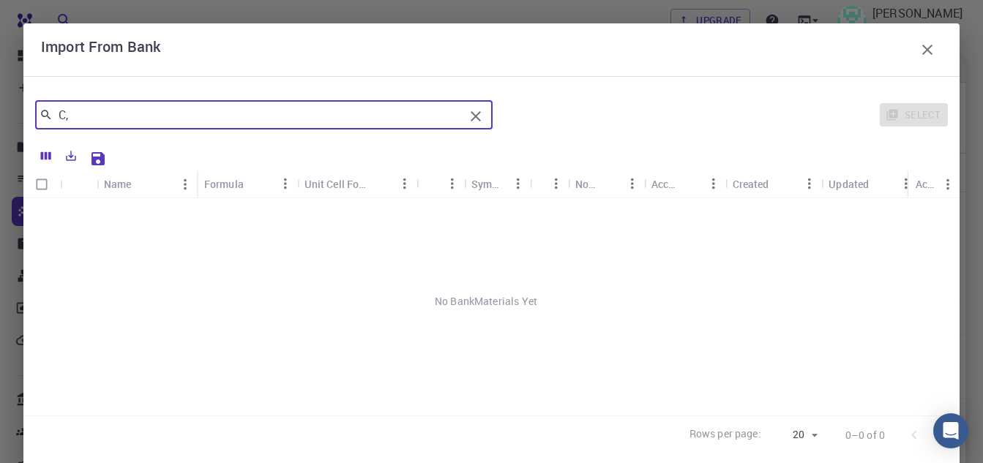
type input "C"
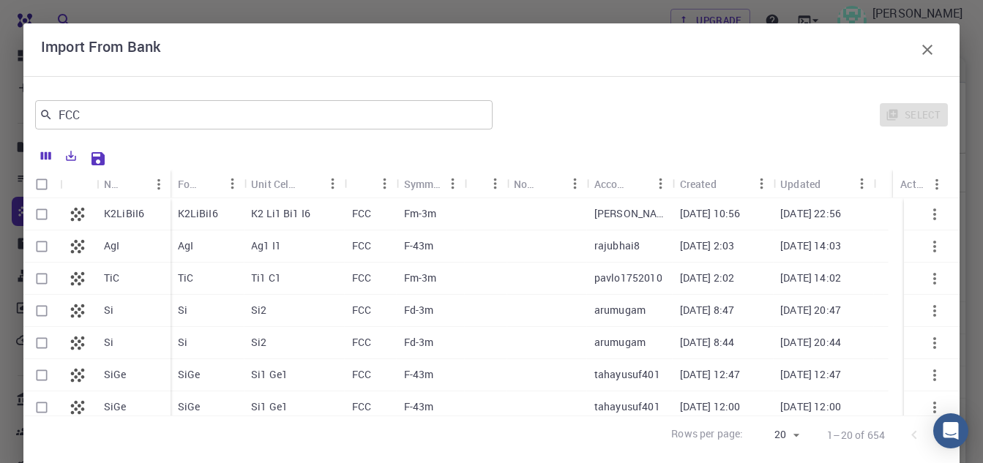
click at [106, 112] on input "FCC" at bounding box center [258, 115] width 411 height 20
click at [0, 93] on html "Free Dashboard Create New Job New Material Create Material Upload File Import f…" at bounding box center [491, 336] width 983 height 672
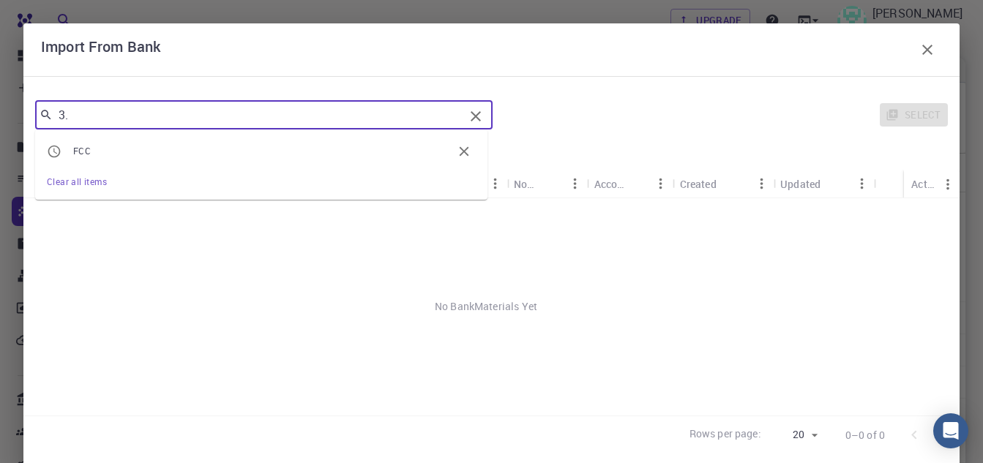
type input "3"
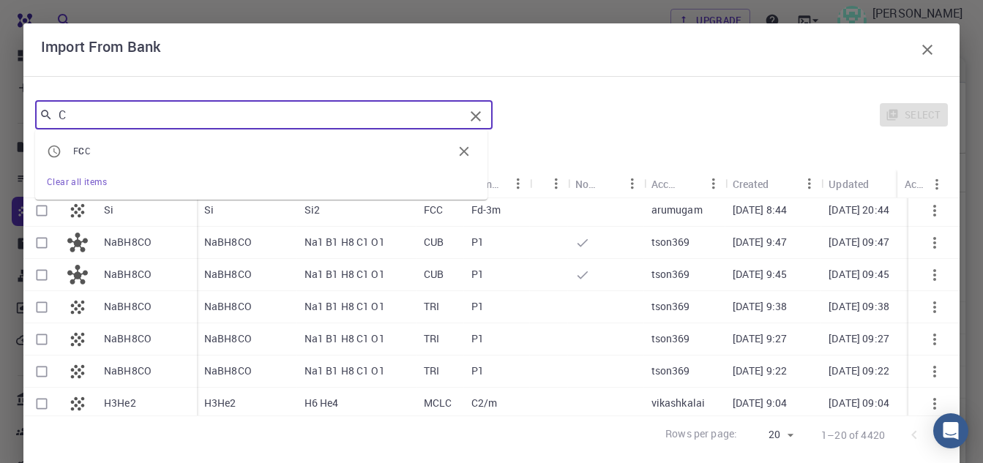
scroll to position [438, 0]
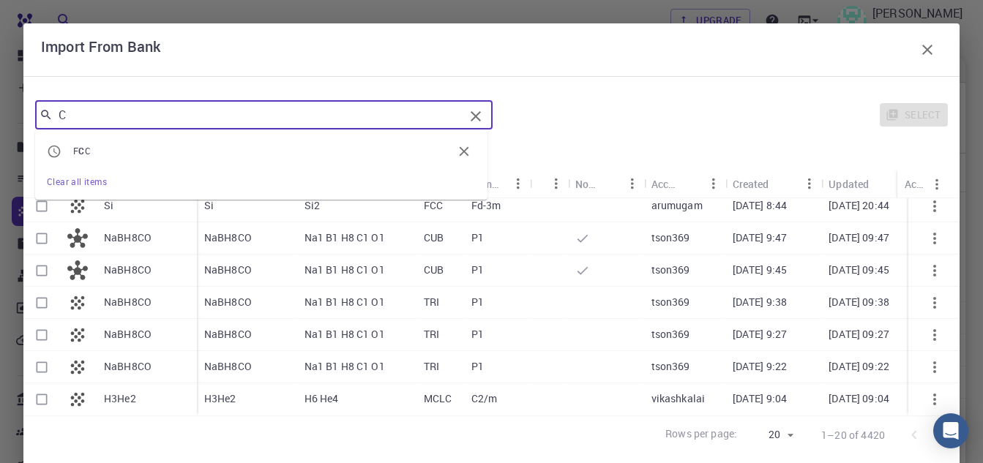
type input "C"
click at [781, 439] on body "Free Dashboard Create New Job New Material Create Material Upload File Import f…" at bounding box center [491, 336] width 983 height 672
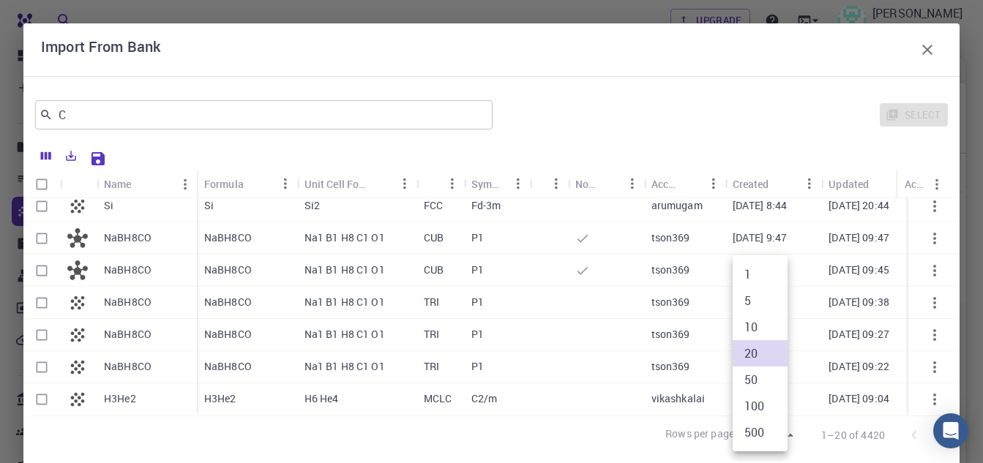
click at [612, 110] on div at bounding box center [491, 231] width 983 height 463
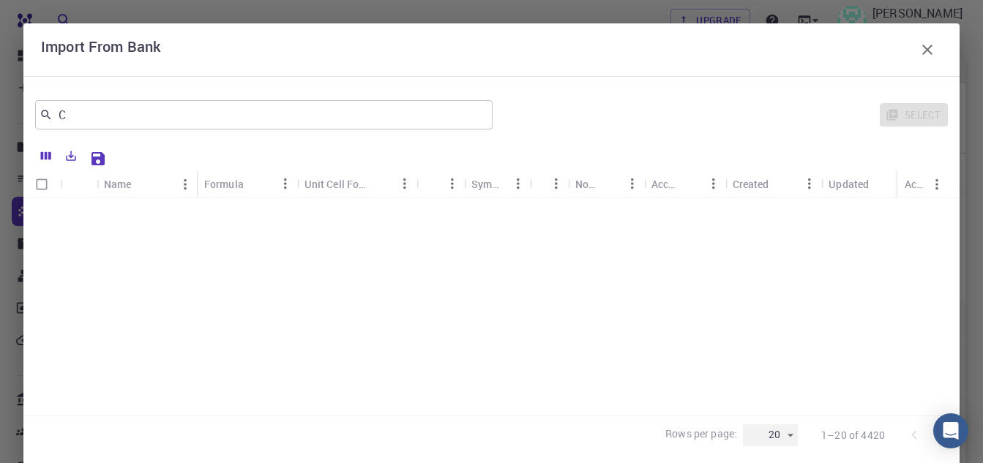
scroll to position [0, 0]
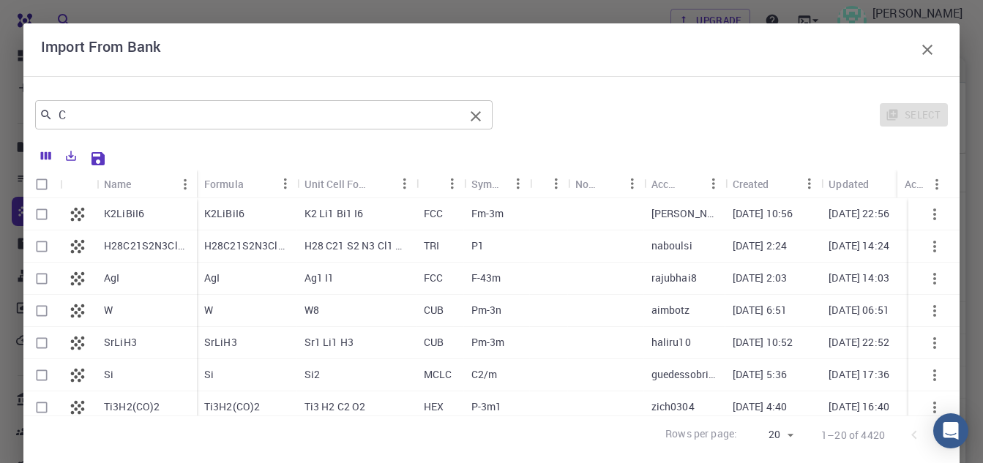
click at [86, 122] on input "C" at bounding box center [258, 115] width 411 height 20
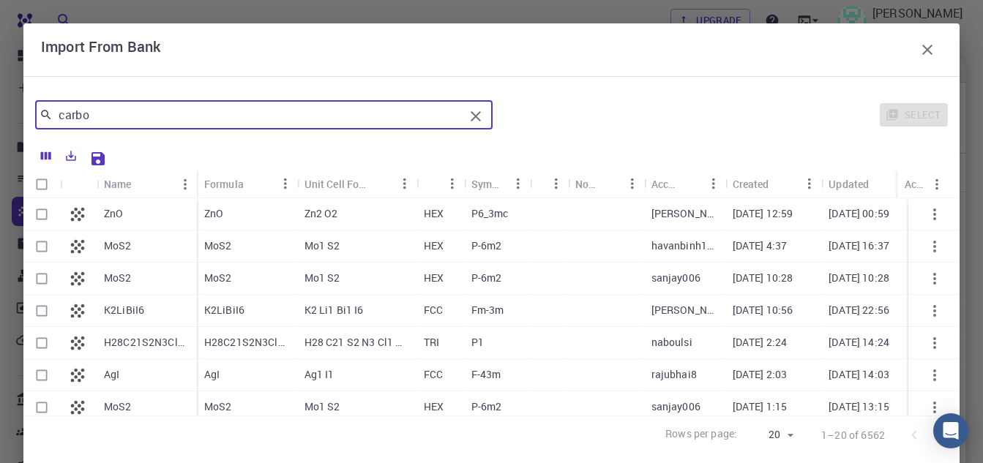
type input "carbon"
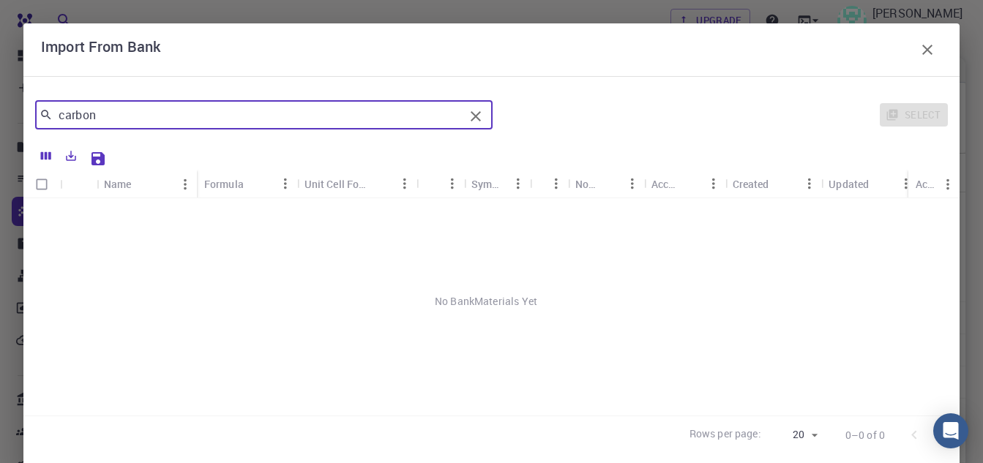
click at [476, 108] on icon "Clear" at bounding box center [476, 117] width 18 height 18
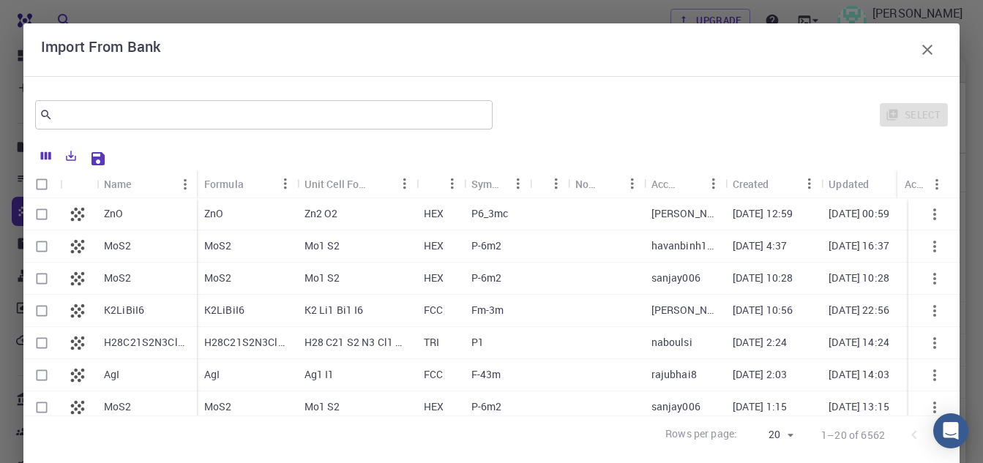
click at [706, 102] on div "Select" at bounding box center [722, 114] width 449 height 35
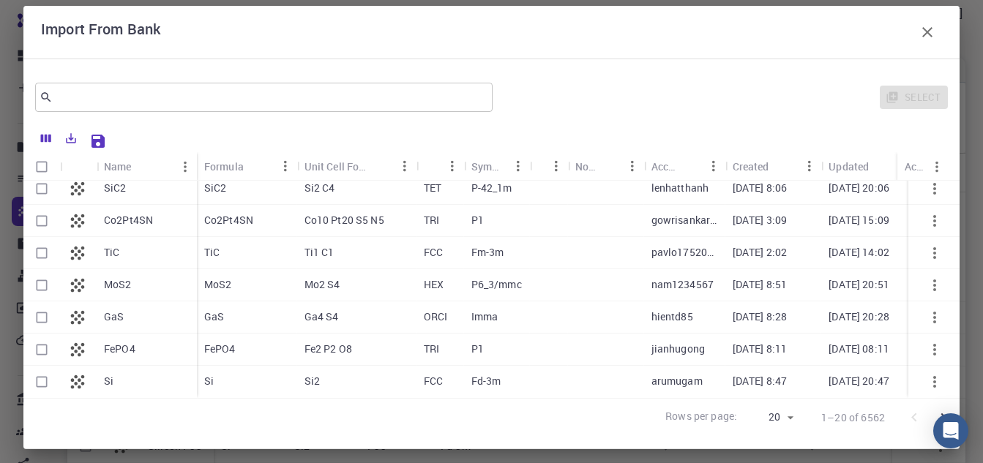
scroll to position [27, 0]
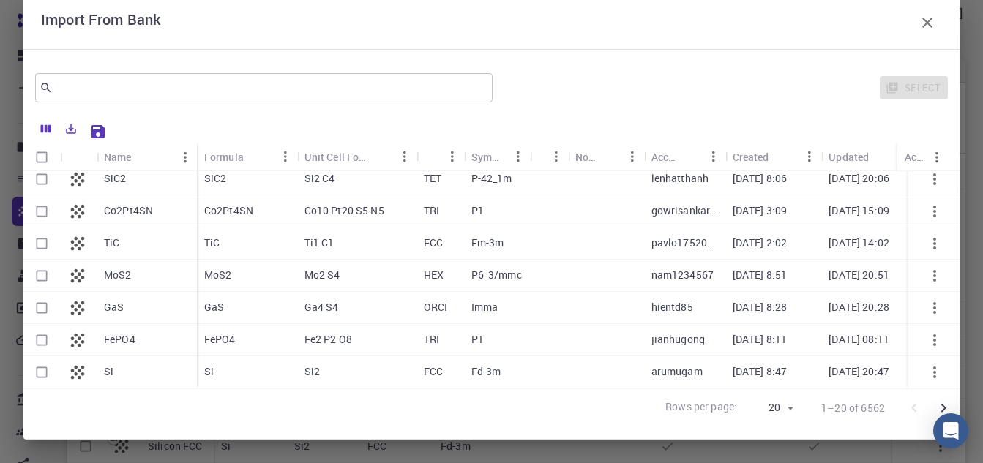
click at [941, 405] on icon "Go to next page" at bounding box center [943, 408] width 5 height 9
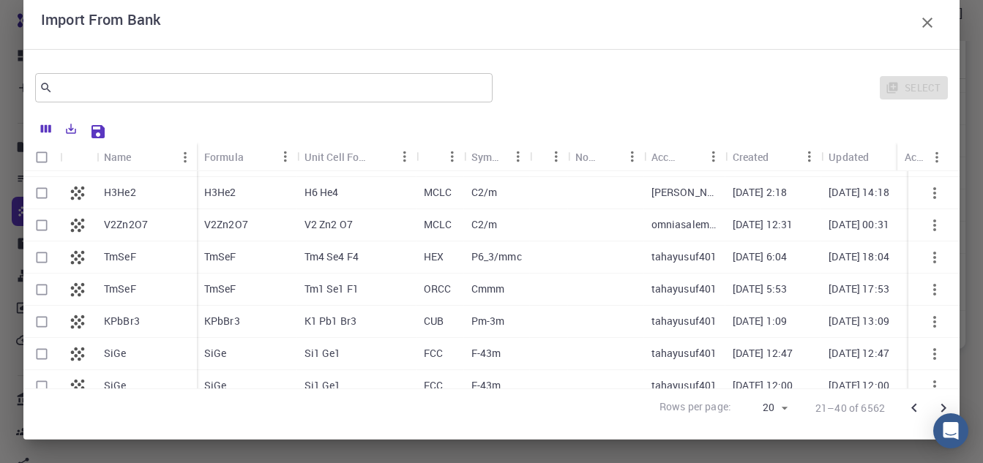
scroll to position [438, 0]
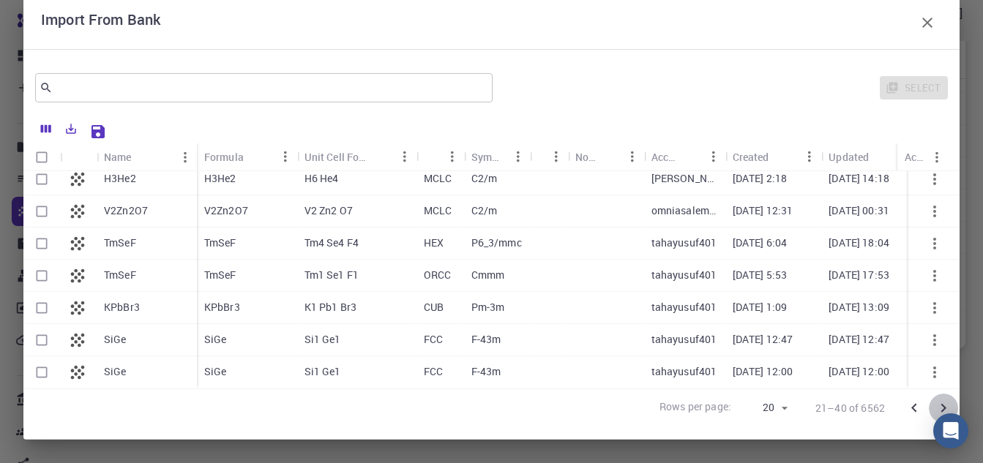
click at [934, 412] on icon "Go to next page" at bounding box center [943, 409] width 18 height 18
click at [934, 407] on icon "Go to next page" at bounding box center [943, 409] width 18 height 18
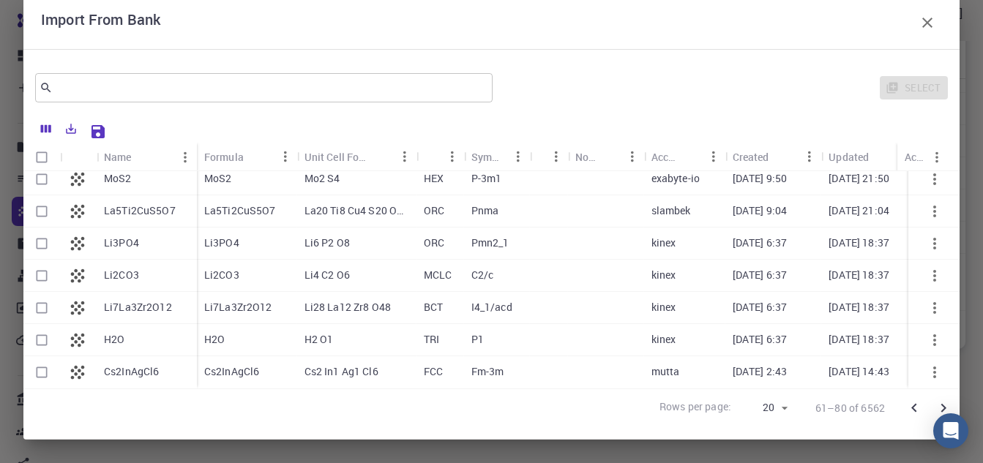
click at [934, 408] on icon "Go to next page" at bounding box center [943, 409] width 18 height 18
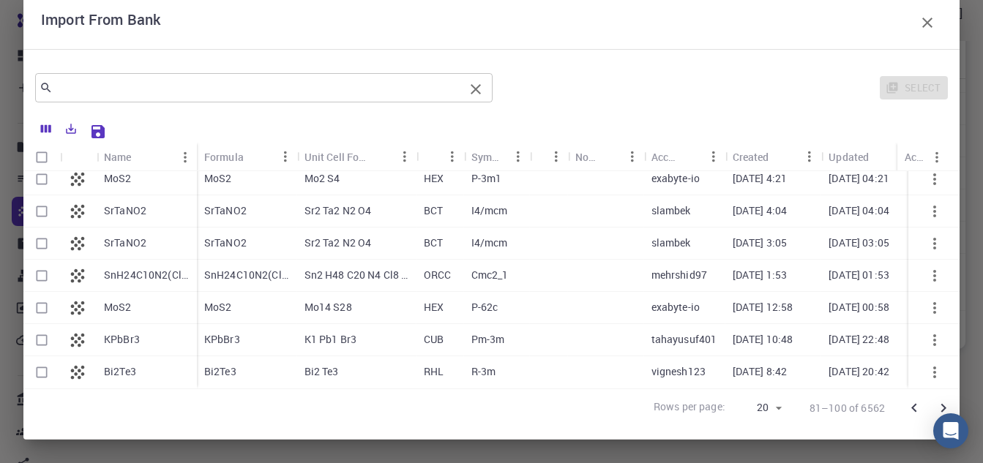
click at [152, 93] on input "text" at bounding box center [258, 88] width 411 height 20
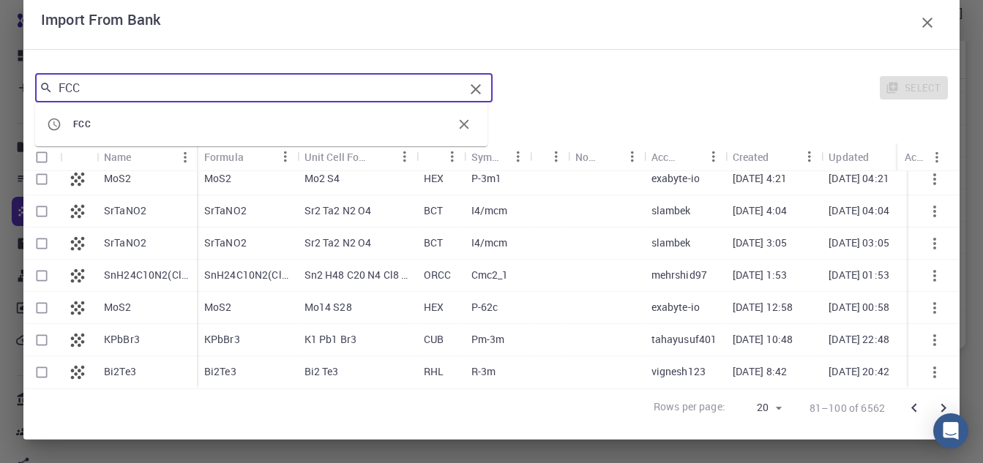
type input "FCC"
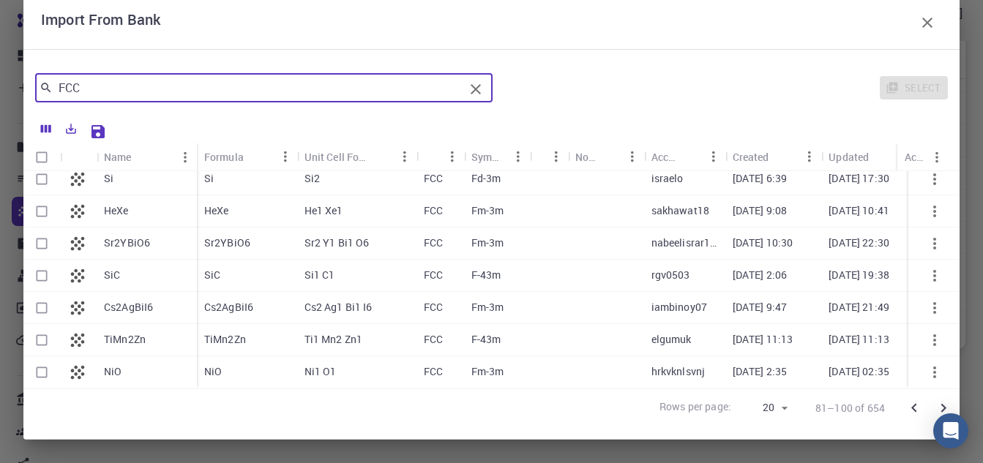
click at [937, 406] on icon "Go to next page" at bounding box center [943, 409] width 18 height 18
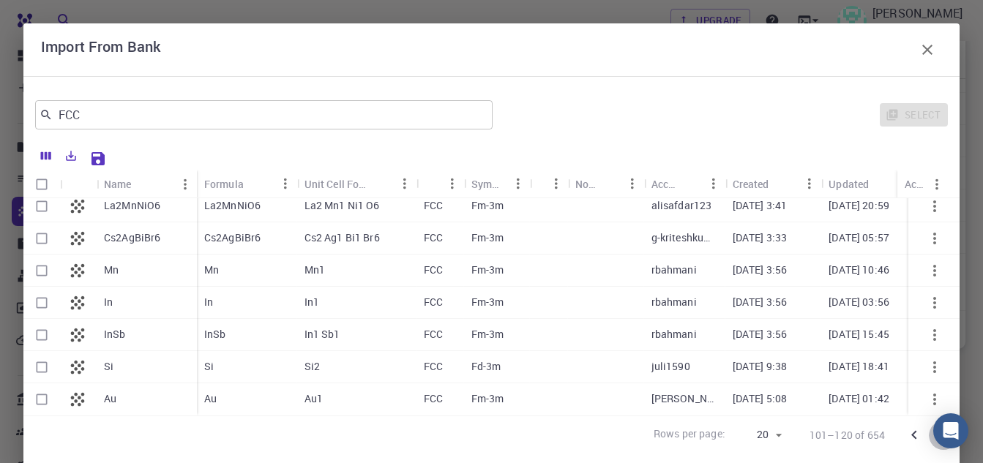
click at [934, 434] on icon "Go to next page" at bounding box center [943, 436] width 18 height 18
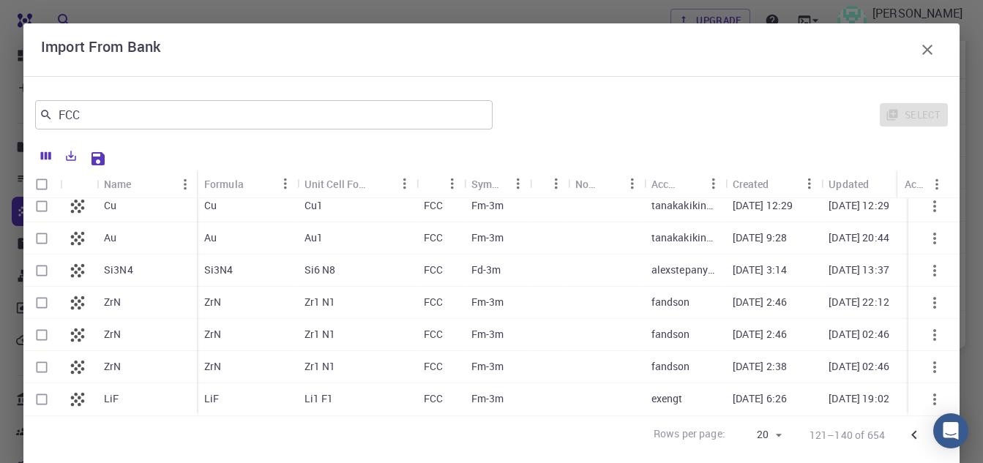
click at [934, 441] on icon "Go to next page" at bounding box center [943, 436] width 18 height 18
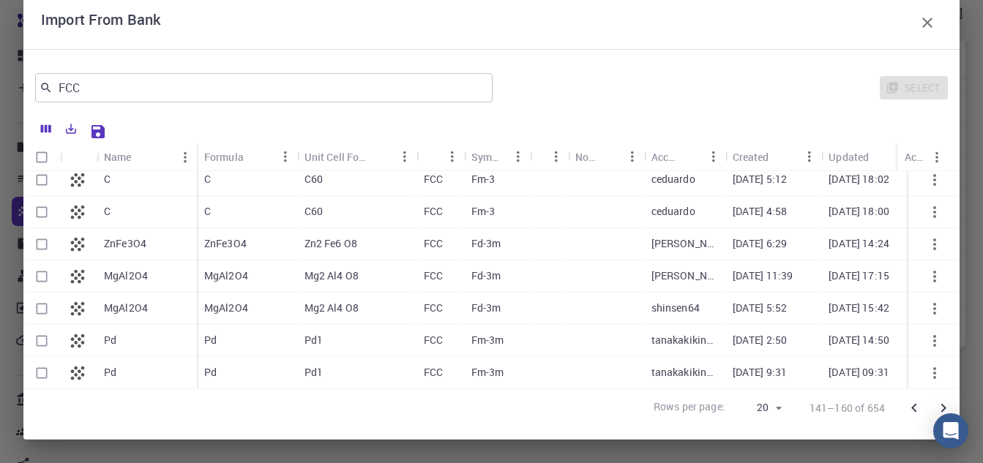
scroll to position [0, 0]
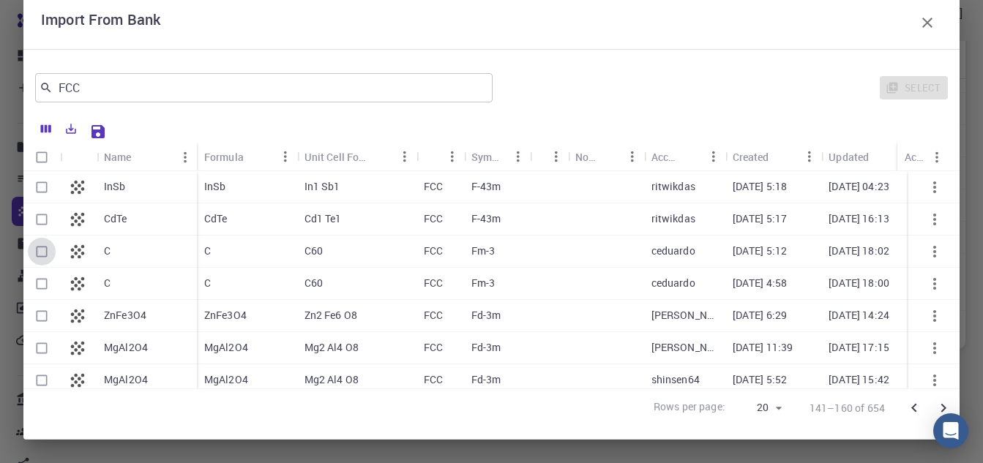
click at [37, 251] on input "Select row" at bounding box center [42, 252] width 28 height 28
checkbox input "true"
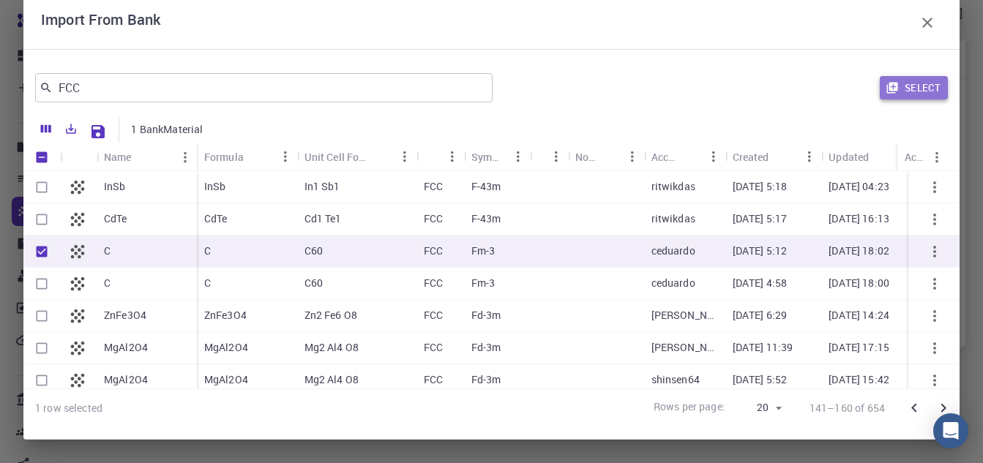
click at [918, 91] on button "Select" at bounding box center [914, 87] width 68 height 23
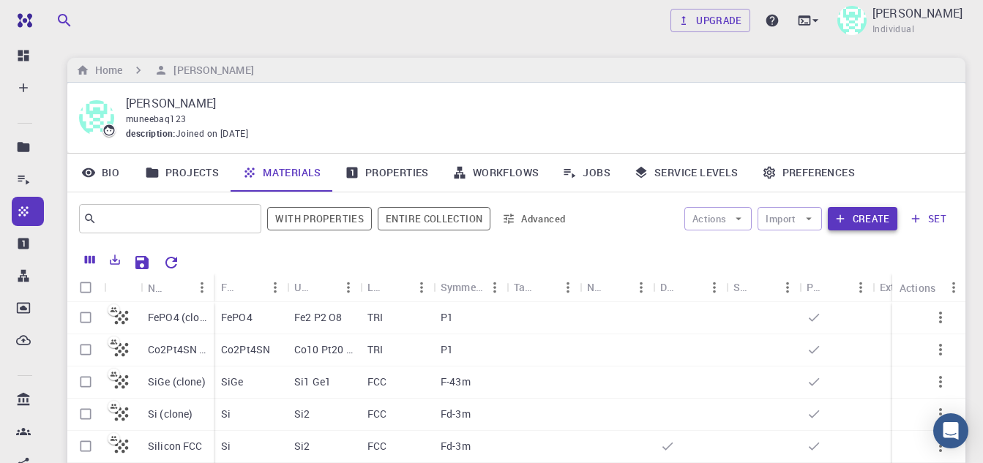
click at [864, 220] on button "Create" at bounding box center [863, 218] width 70 height 23
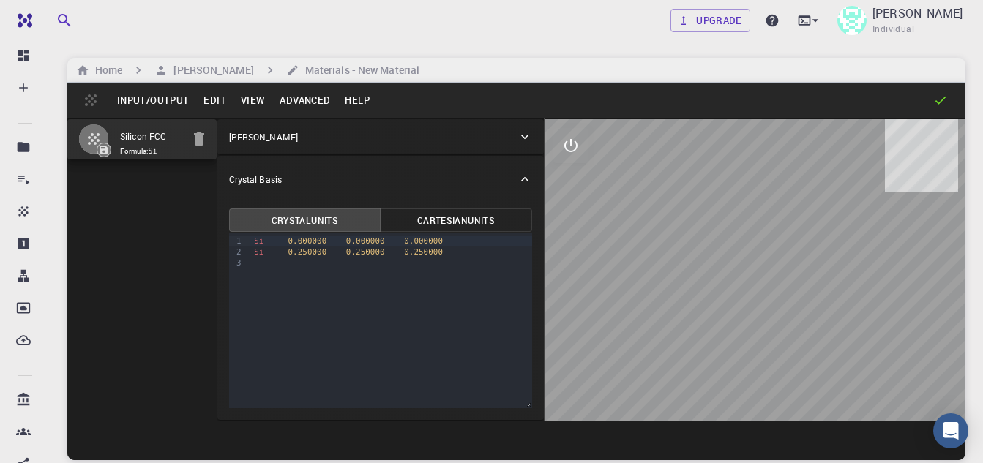
click at [206, 144] on icon "button" at bounding box center [199, 139] width 18 height 18
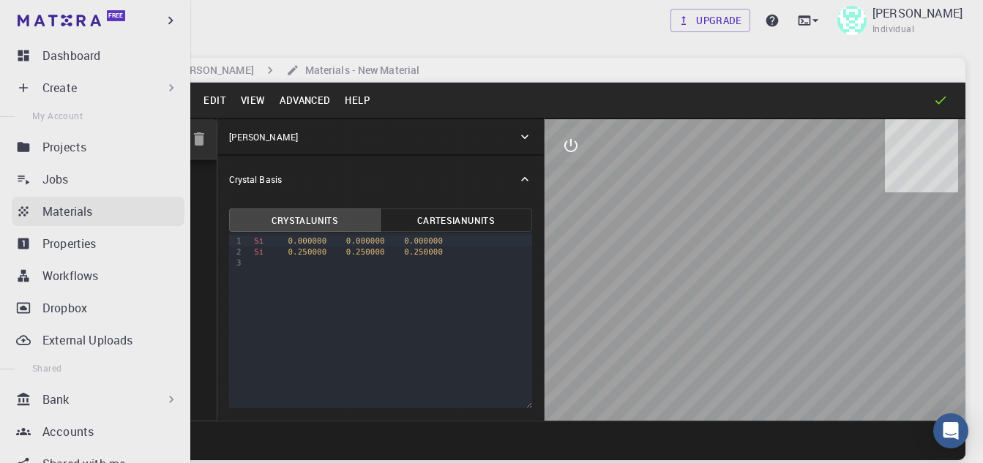
click at [70, 218] on p "Materials" at bounding box center [67, 212] width 50 height 18
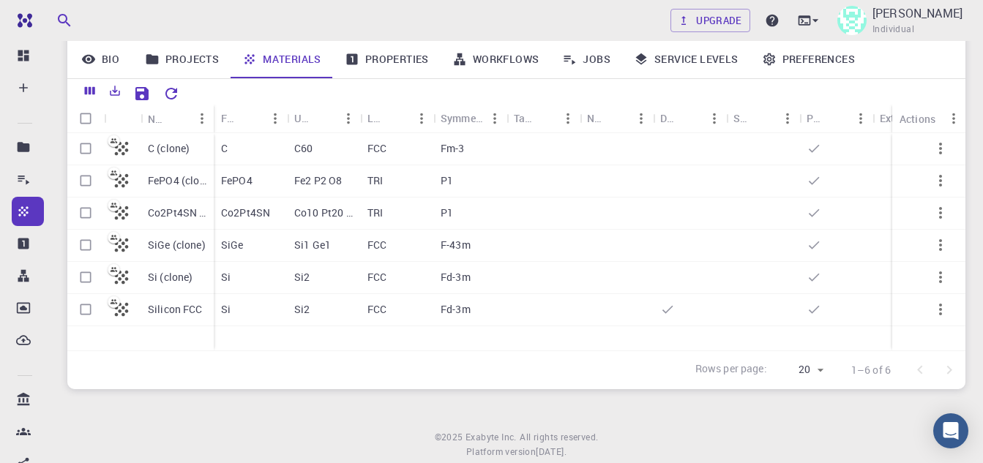
scroll to position [62, 0]
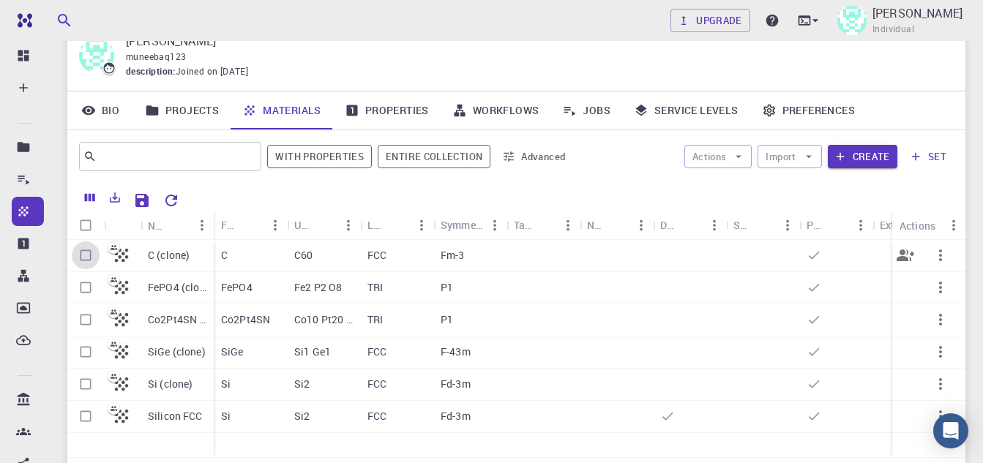
click at [86, 255] on input "Select row" at bounding box center [86, 255] width 28 height 28
checkbox input "true"
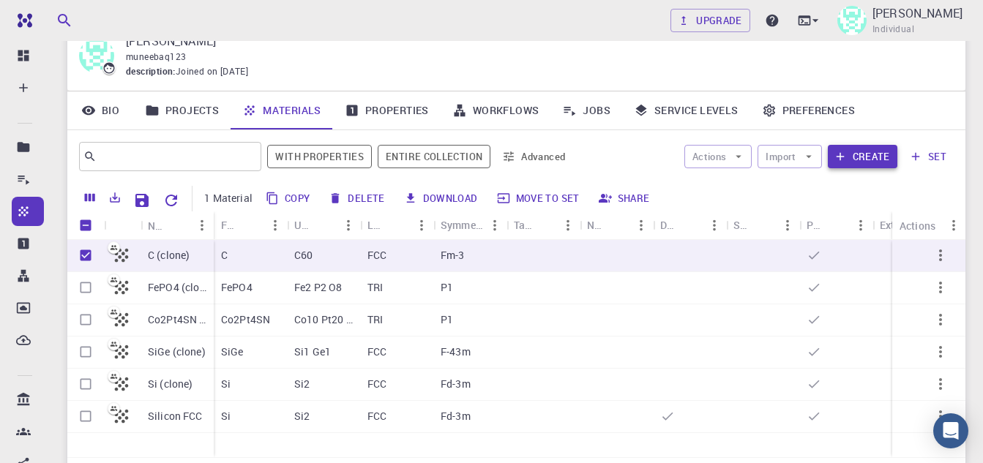
click at [882, 155] on button "Create" at bounding box center [863, 156] width 70 height 23
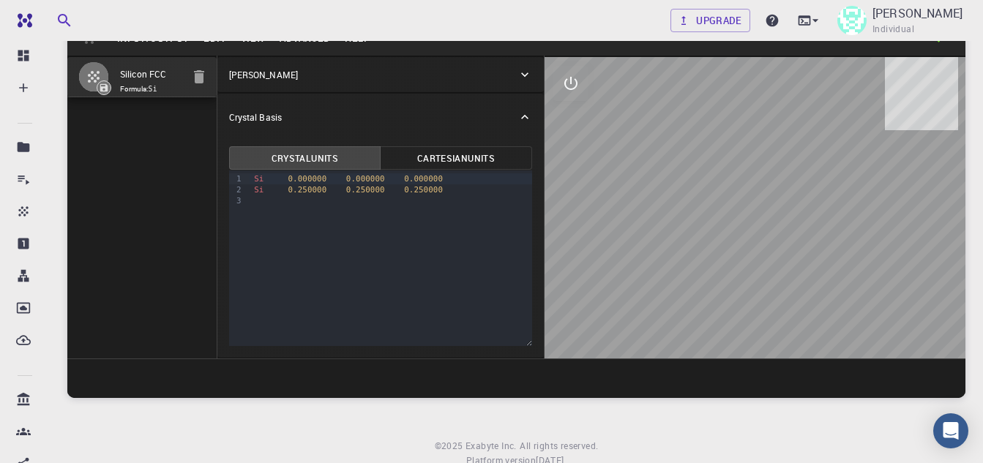
click at [507, 65] on div "Crystal Lattice" at bounding box center [380, 74] width 326 height 35
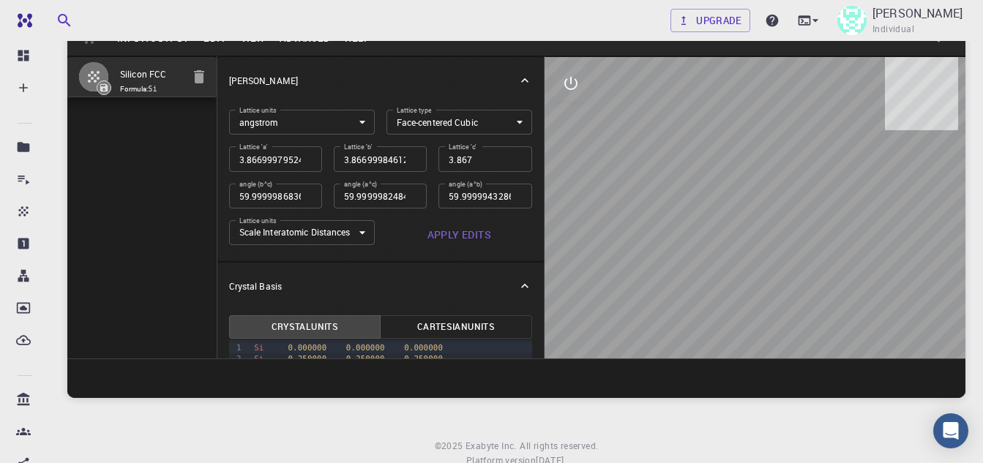
click at [526, 72] on div "Crystal Lattice" at bounding box center [380, 80] width 326 height 47
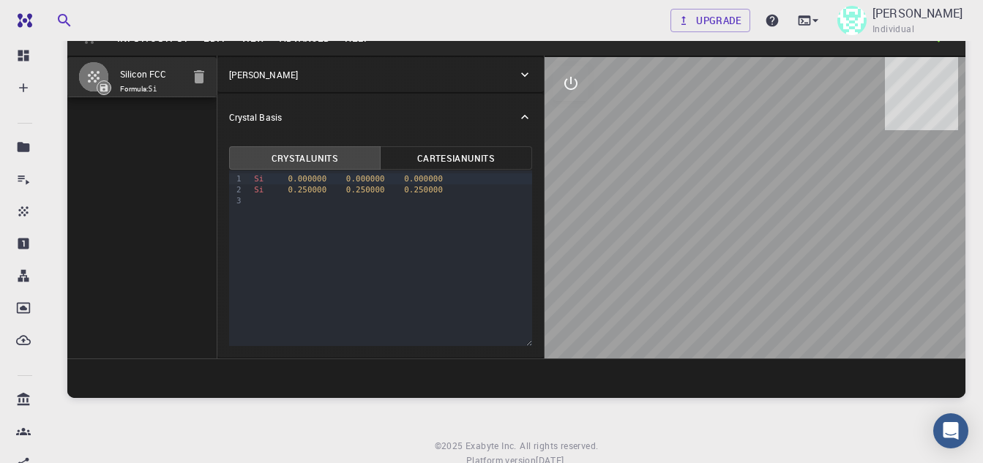
click at [526, 72] on icon at bounding box center [524, 74] width 15 height 15
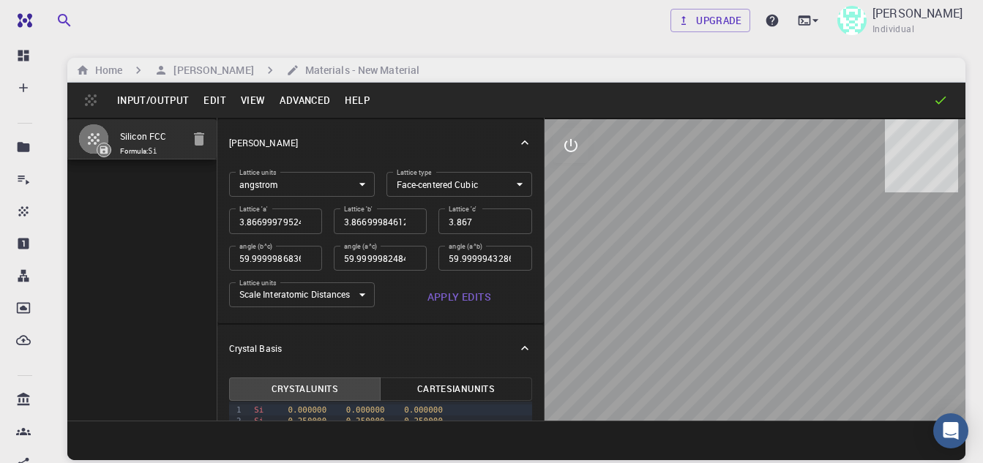
click at [217, 97] on button "Edit" at bounding box center [214, 100] width 37 height 23
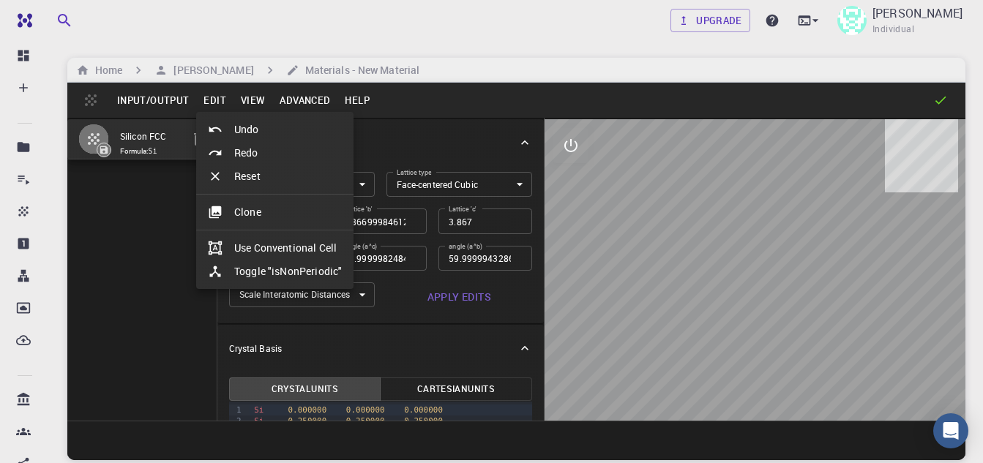
click at [248, 97] on div at bounding box center [491, 231] width 983 height 463
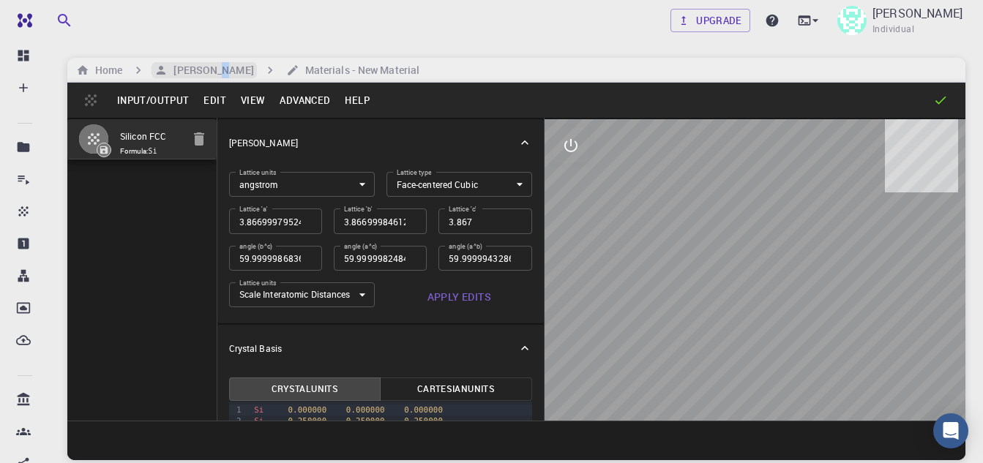
click at [224, 70] on h6 "[PERSON_NAME]" at bounding box center [211, 70] width 86 height 16
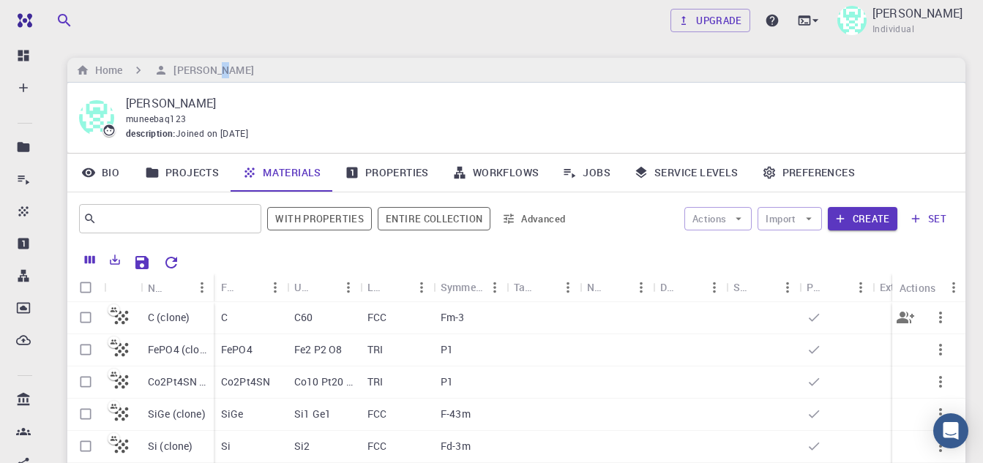
click at [85, 319] on input "Select row" at bounding box center [86, 318] width 28 height 28
checkbox input "true"
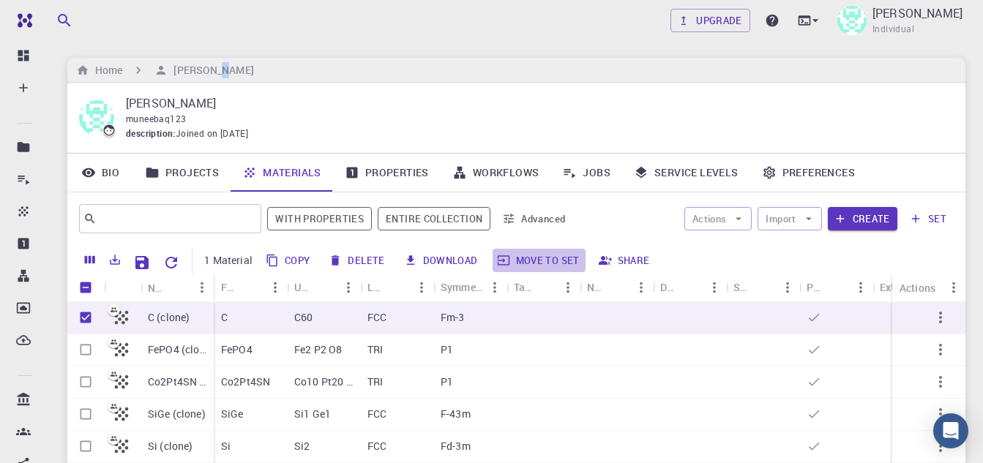
click at [536, 257] on button "Move to set" at bounding box center [538, 260] width 93 height 23
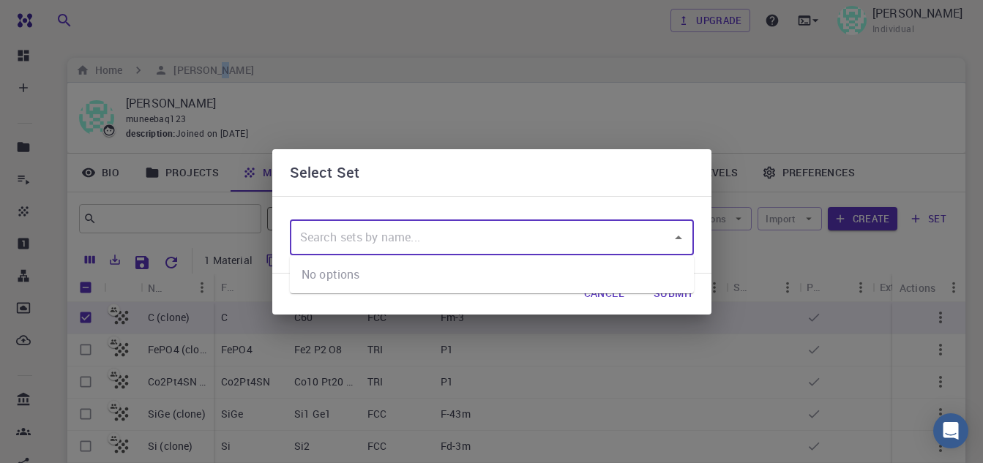
click at [522, 233] on input "text" at bounding box center [480, 238] width 369 height 28
type input "a"
click at [539, 168] on div "Select Set" at bounding box center [492, 172] width 404 height 23
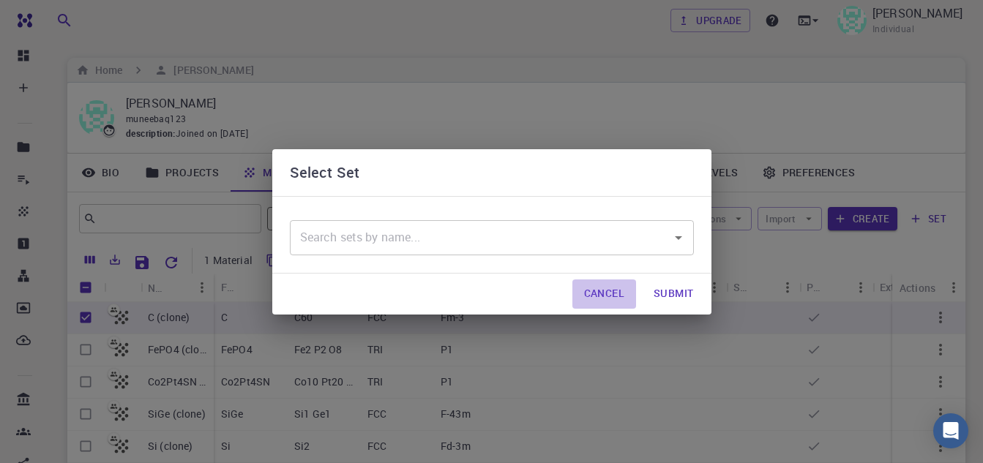
click at [631, 280] on button "Cancel" at bounding box center [604, 294] width 64 height 29
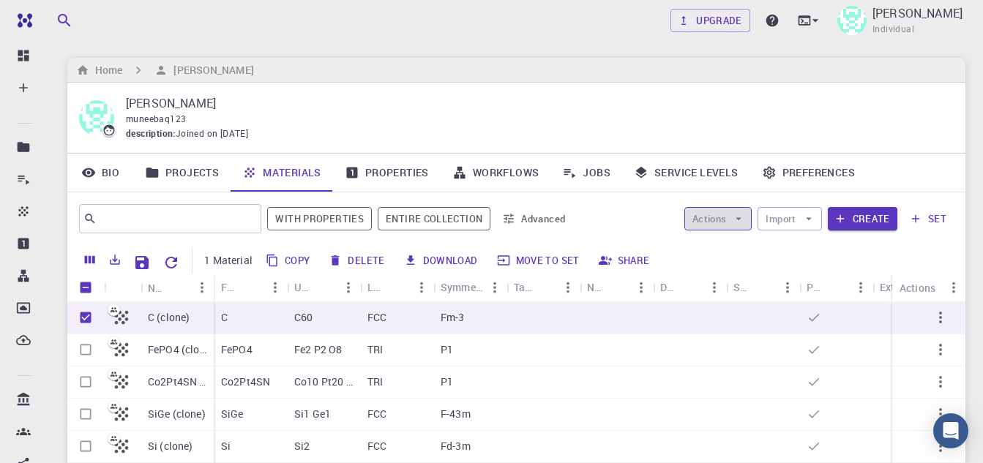
click at [735, 222] on icon "button" at bounding box center [738, 218] width 13 height 13
click at [746, 256] on li "Create Job" at bounding box center [733, 247] width 96 height 23
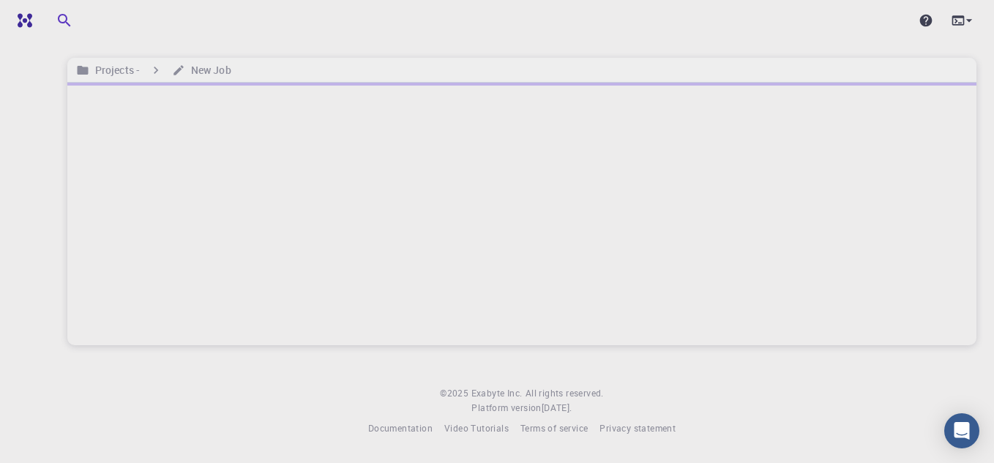
click at [191, 372] on div "Projects - New Job © 2025 Exabyte Inc. All rights reserved. Platform version 20…" at bounding box center [522, 230] width 944 height 460
click at [833, 288] on div at bounding box center [521, 214] width 909 height 263
click at [711, 386] on div "Projects - New Job © 2025 Exabyte Inc. All rights reserved. Platform version 20…" at bounding box center [522, 230] width 944 height 460
click at [372, 114] on div at bounding box center [521, 214] width 909 height 263
click at [711, 290] on div at bounding box center [521, 214] width 909 height 263
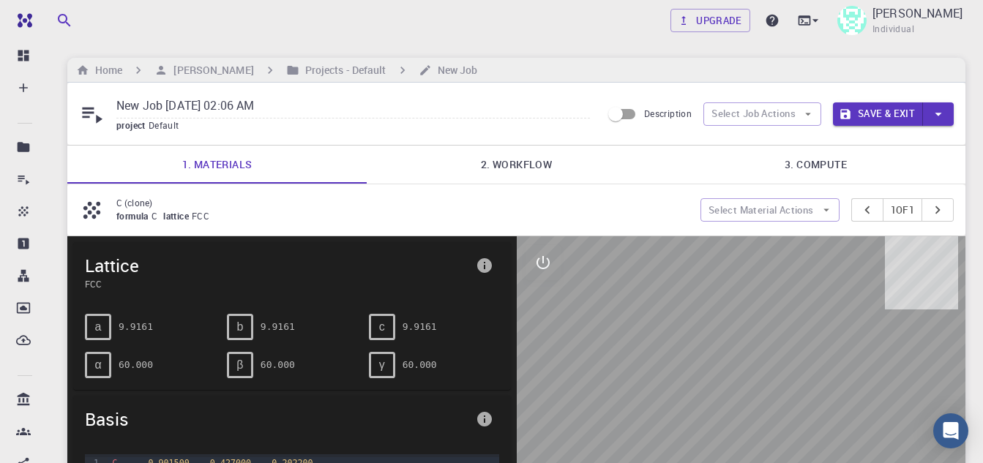
click at [648, 184] on div "C (clone) formula C lattice FCC Select Material Actions 1 of 1" at bounding box center [516, 209] width 898 height 51
click at [135, 329] on pre "9.9161" at bounding box center [136, 327] width 34 height 26
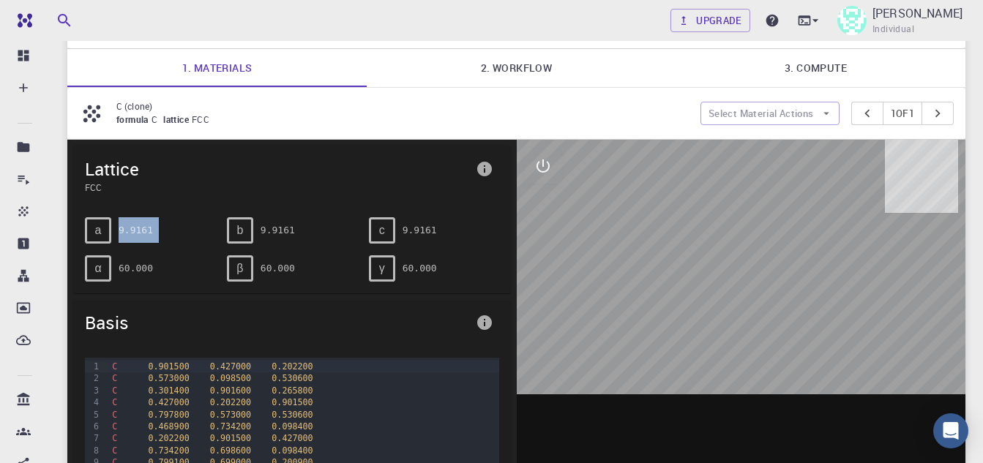
scroll to position [220, 0]
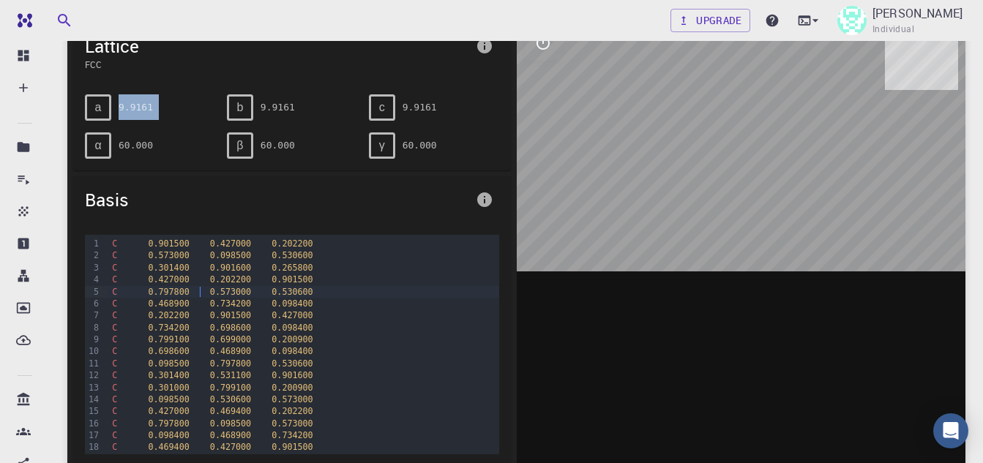
click at [210, 291] on span "0.573000" at bounding box center [230, 292] width 41 height 10
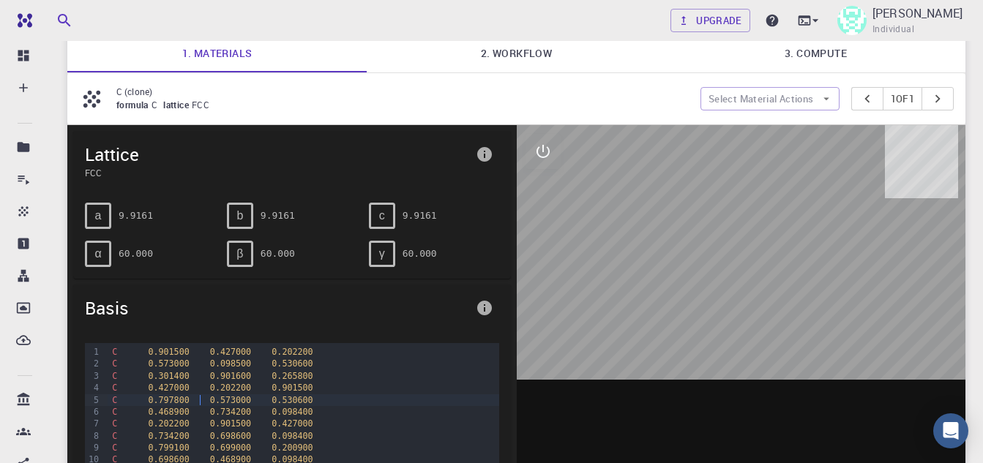
scroll to position [73, 0]
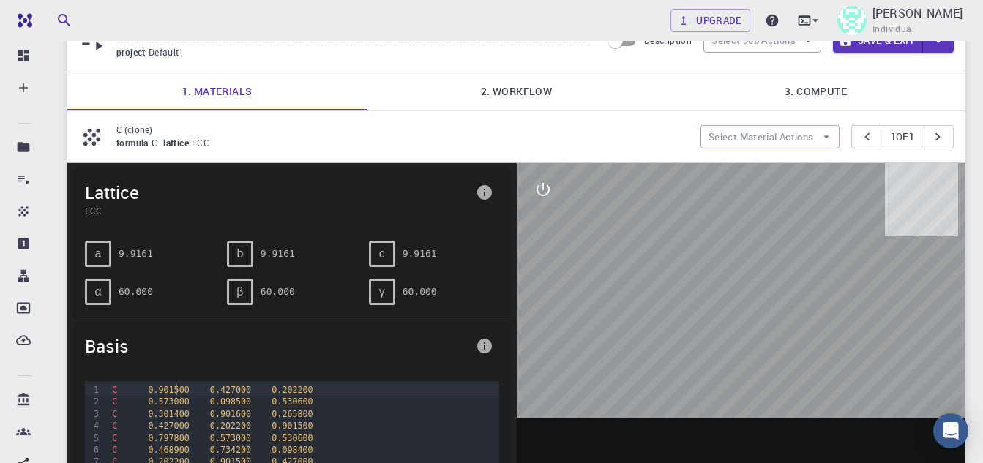
click at [175, 391] on span "0.901500" at bounding box center [168, 390] width 41 height 10
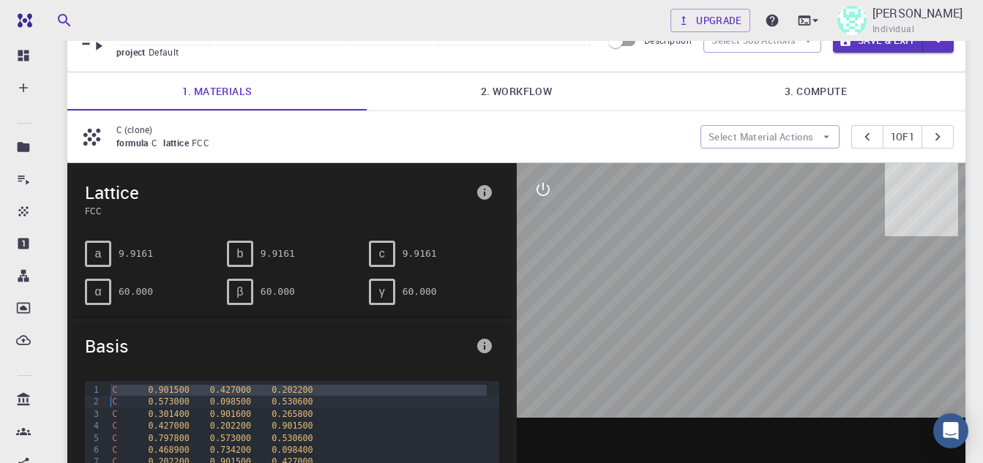
click at [175, 391] on span "0.901500" at bounding box center [168, 390] width 41 height 10
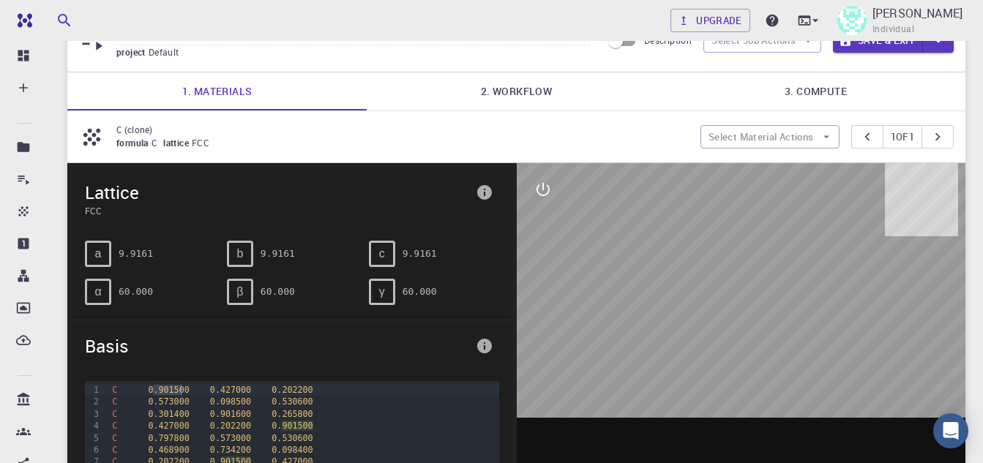
drag, startPoint x: 175, startPoint y: 391, endPoint x: 421, endPoint y: 359, distance: 248.7
click at [421, 359] on div "Basis" at bounding box center [292, 346] width 438 height 47
click at [132, 249] on pre "9.9161" at bounding box center [136, 254] width 34 height 26
click at [99, 255] on span "a" at bounding box center [98, 253] width 7 height 13
drag, startPoint x: 135, startPoint y: 251, endPoint x: 575, endPoint y: 301, distance: 442.6
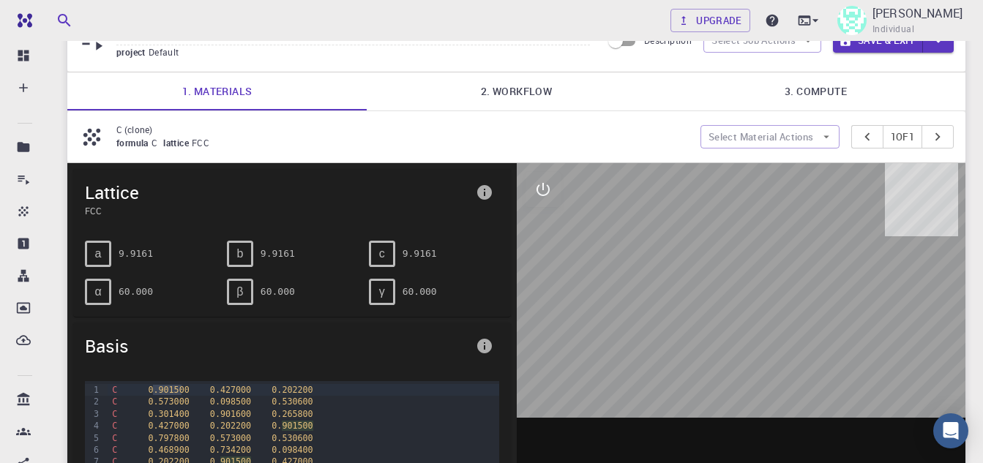
click at [574, 303] on div at bounding box center [741, 390] width 449 height 455
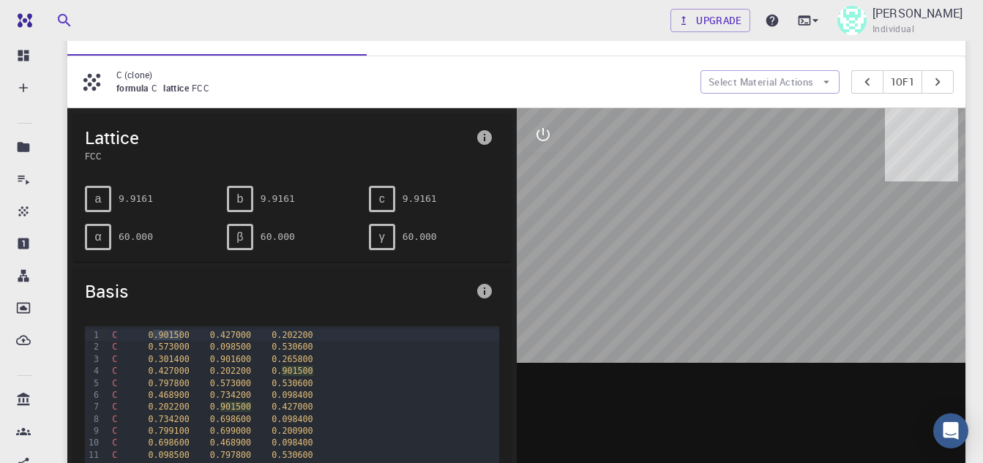
scroll to position [108, 0]
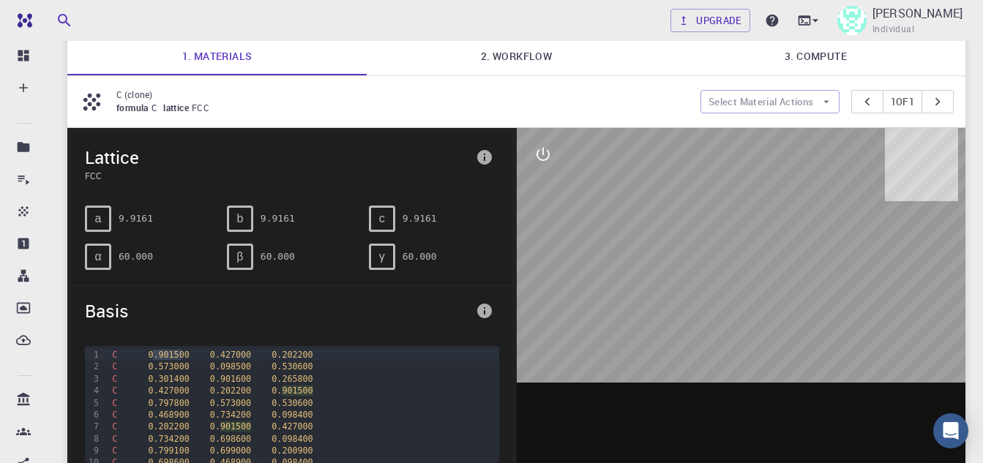
click at [162, 361] on div "C 0.573000 0.098500 0.530600" at bounding box center [303, 367] width 391 height 12
click at [161, 350] on span "0.901500" at bounding box center [168, 355] width 41 height 10
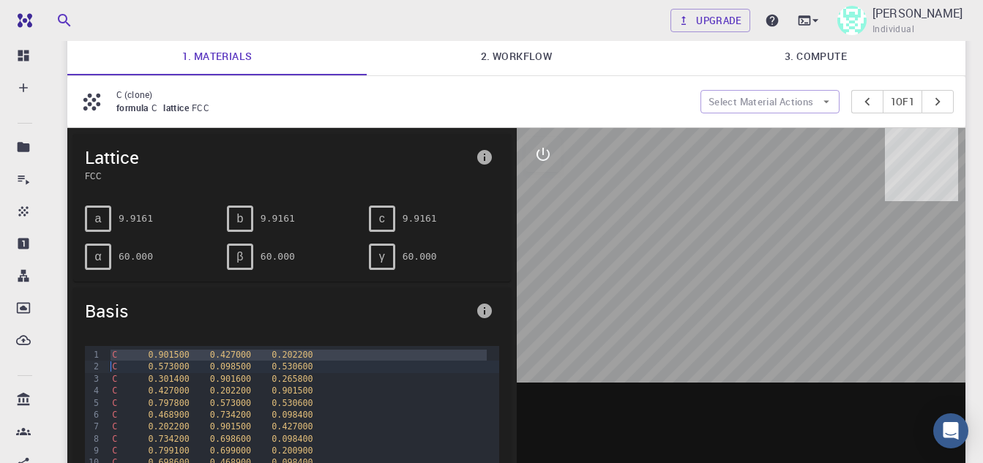
click at [161, 350] on span "0.901500" at bounding box center [168, 355] width 41 height 10
click at [162, 354] on span "0.901500" at bounding box center [168, 355] width 41 height 10
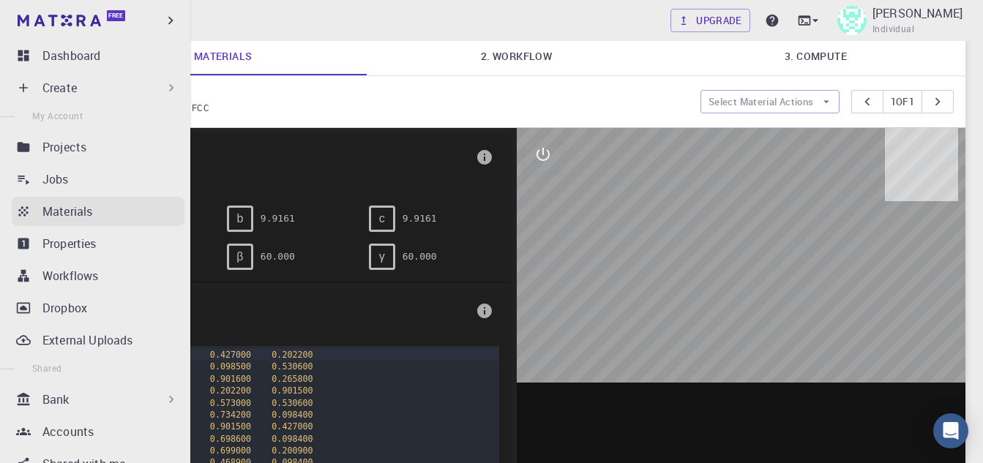
click at [64, 214] on p "Materials" at bounding box center [67, 212] width 50 height 18
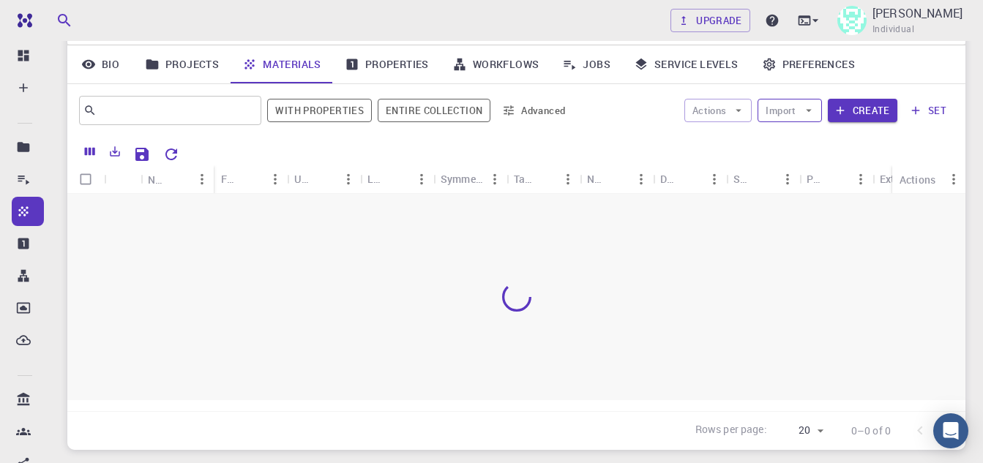
click at [711, 152] on div at bounding box center [570, 153] width 768 height 26
click at [821, 108] on button "Import" at bounding box center [789, 110] width 64 height 23
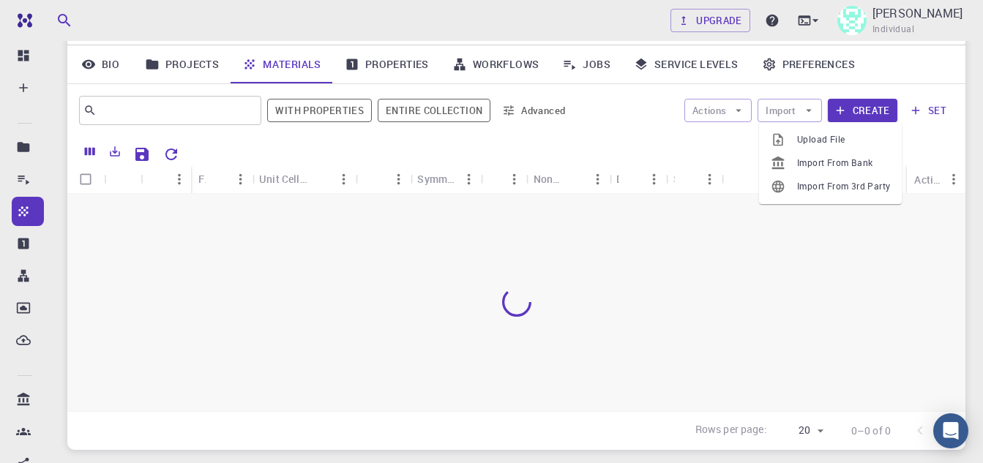
click at [810, 136] on span "Upload File" at bounding box center [843, 139] width 93 height 15
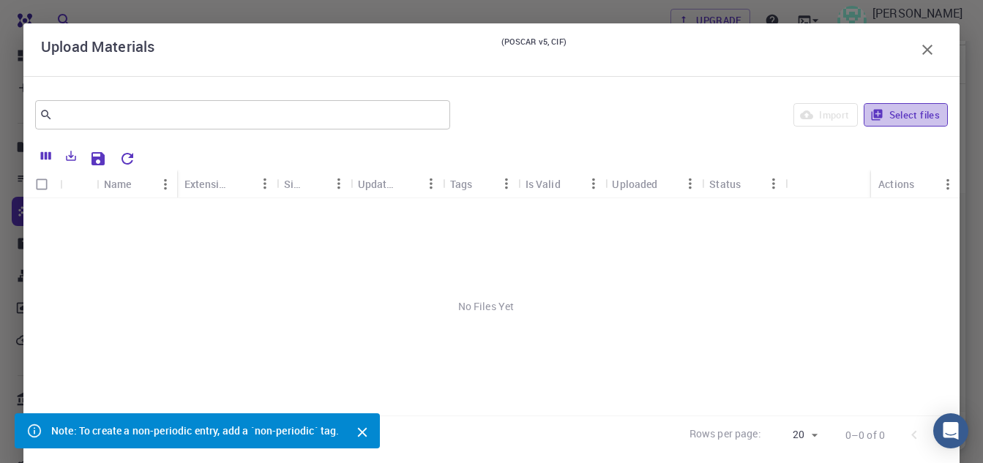
click at [902, 113] on button "Select files" at bounding box center [905, 114] width 84 height 23
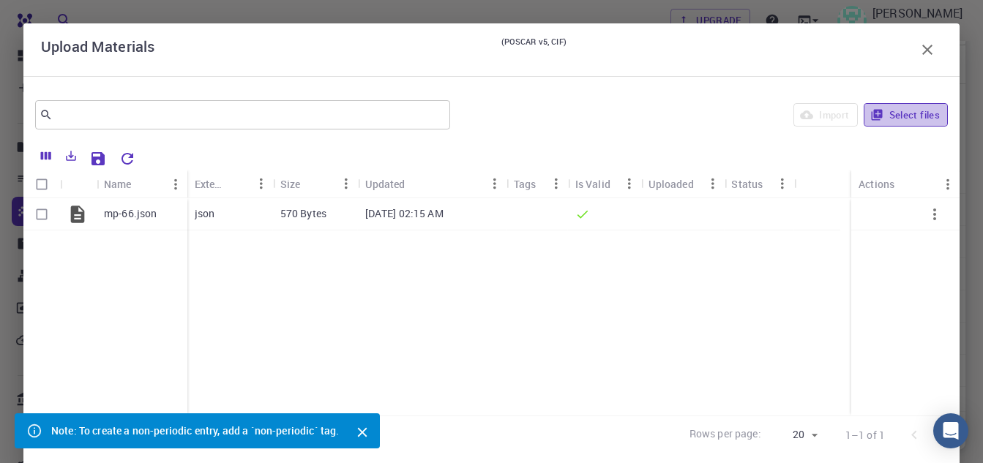
click at [903, 118] on button "Select files" at bounding box center [905, 114] width 84 height 23
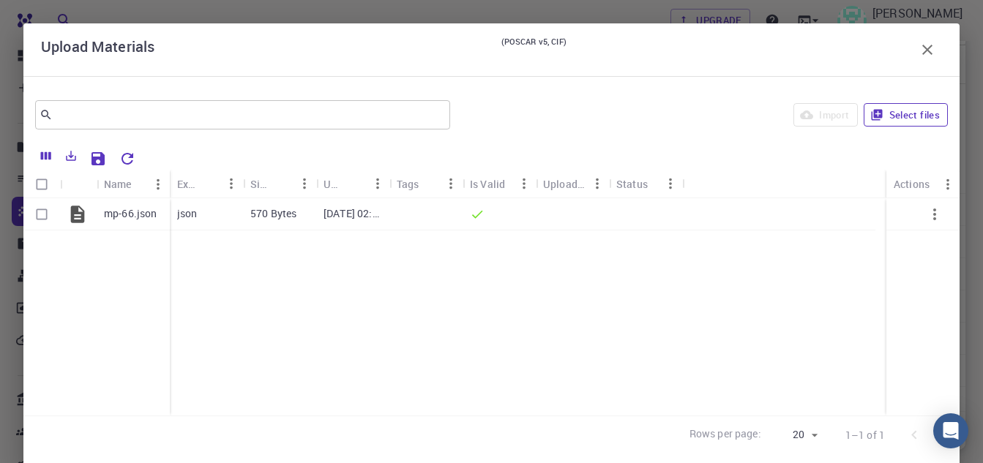
click at [904, 110] on button "Select files" at bounding box center [905, 114] width 84 height 23
click at [45, 215] on input "Select row" at bounding box center [42, 214] width 28 height 28
checkbox input "true"
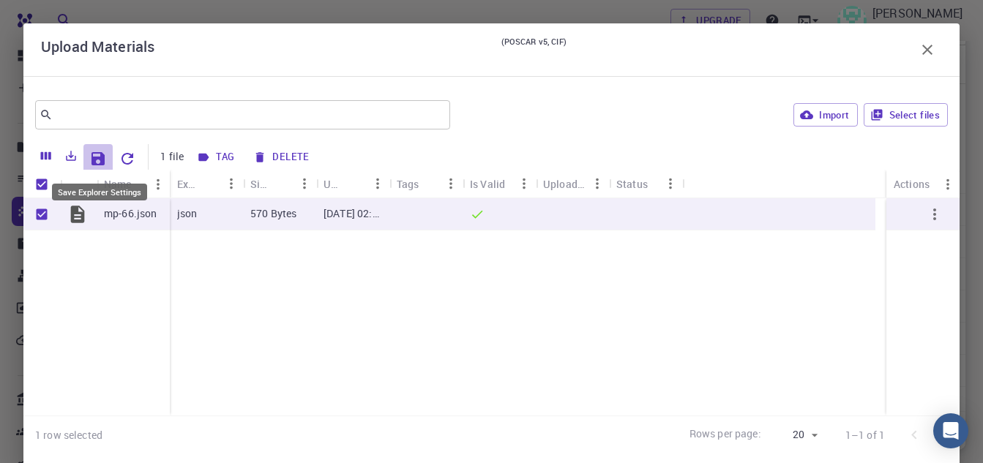
click at [95, 161] on icon "Save Explorer Settings" at bounding box center [97, 158] width 13 height 13
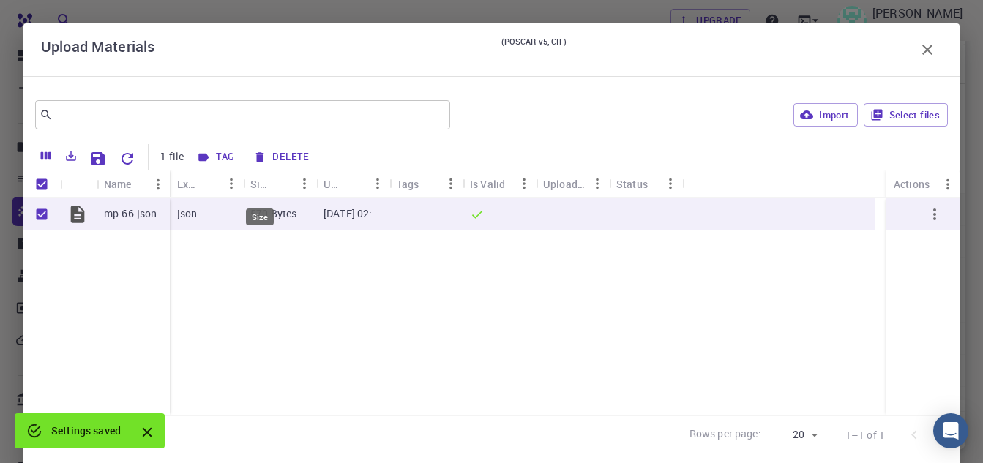
click at [586, 7] on div "Upload Materials (POSCAR v5, CIF) ​ Import Select files 1 file Tag Delete Name …" at bounding box center [491, 231] width 983 height 463
click at [576, 13] on div "Upload Materials (POSCAR v5, CIF) ​ Import Select files 1 file Tag Delete Name …" at bounding box center [491, 231] width 983 height 463
click at [801, 116] on icon "button" at bounding box center [806, 114] width 13 height 9
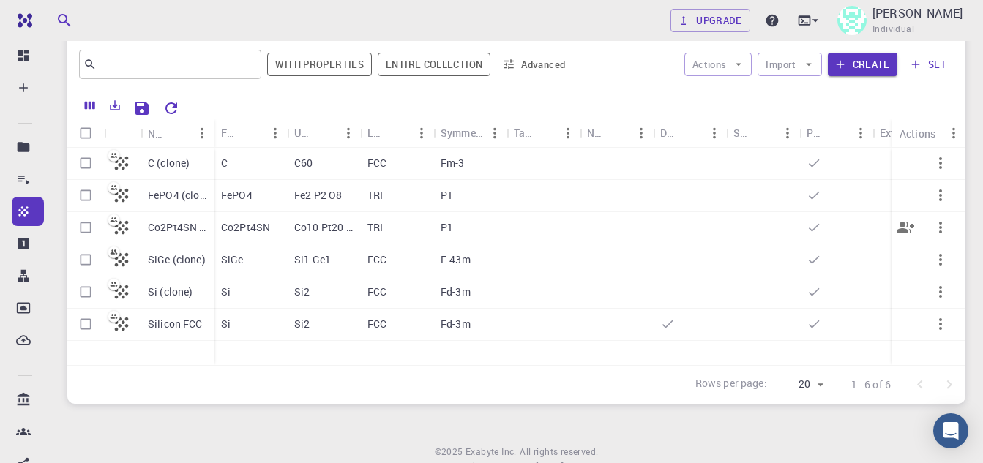
scroll to position [62, 0]
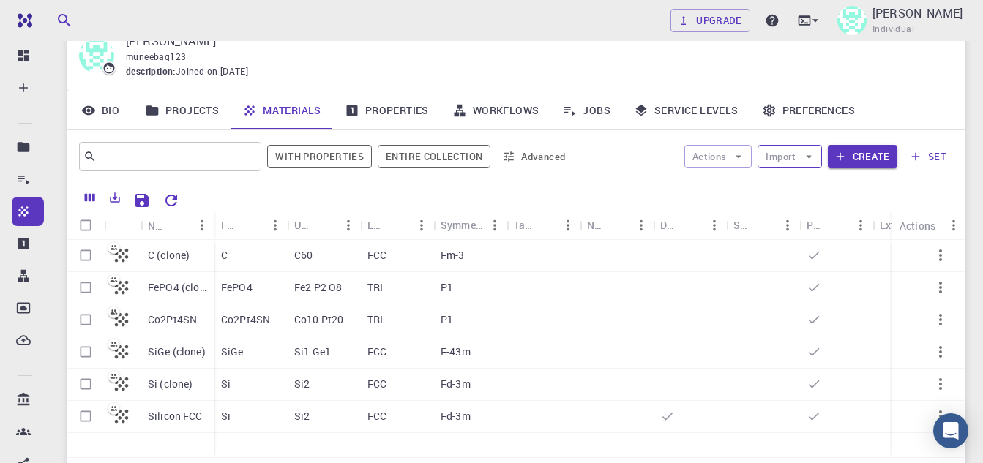
click at [809, 158] on icon "button" at bounding box center [808, 156] width 13 height 13
click at [581, 146] on div "Actions Import Create set" at bounding box center [765, 156] width 375 height 35
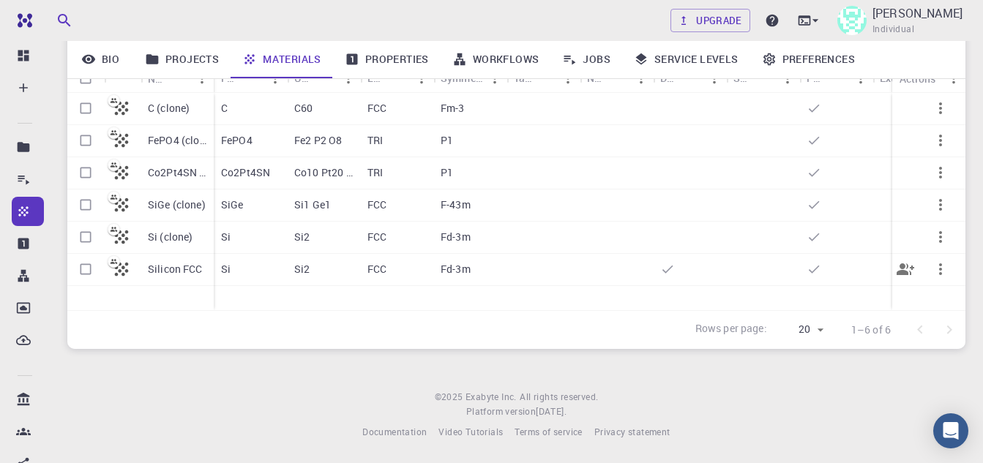
scroll to position [0, 0]
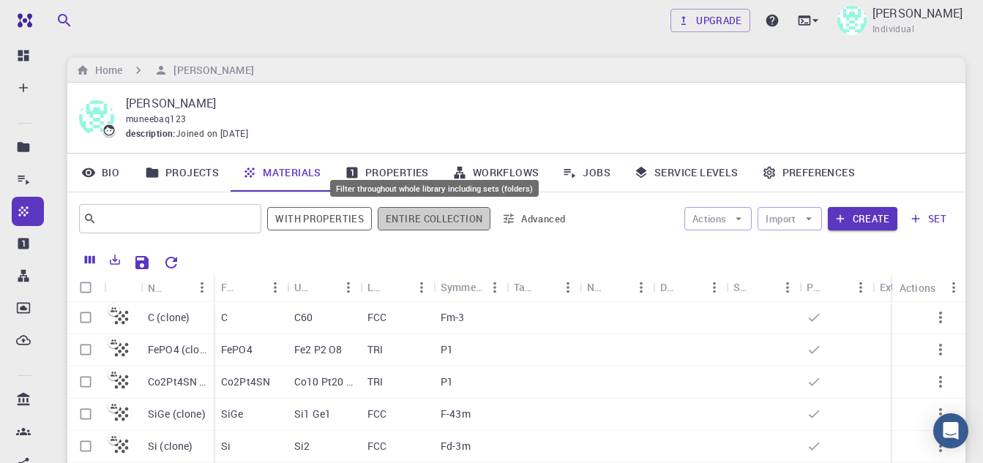
click at [437, 215] on button "Entire collection" at bounding box center [434, 218] width 113 height 23
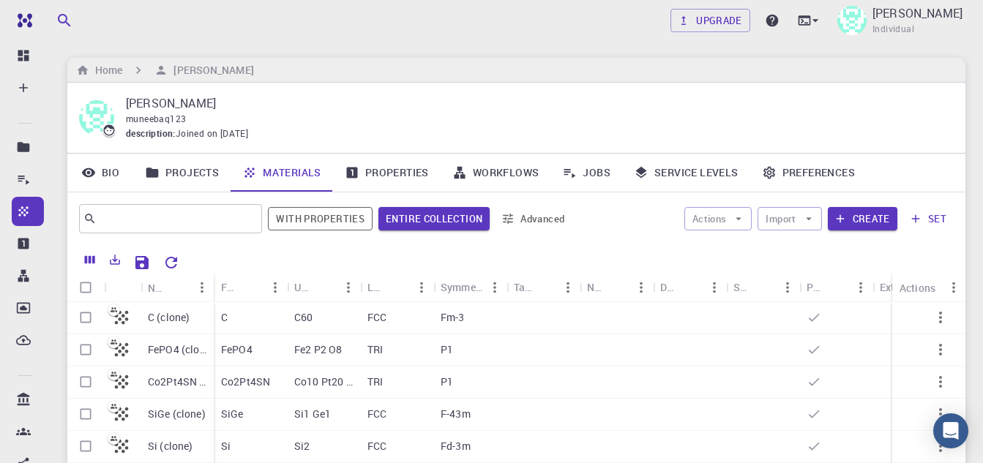
click at [652, 221] on div "Actions Import Create set" at bounding box center [765, 218] width 376 height 35
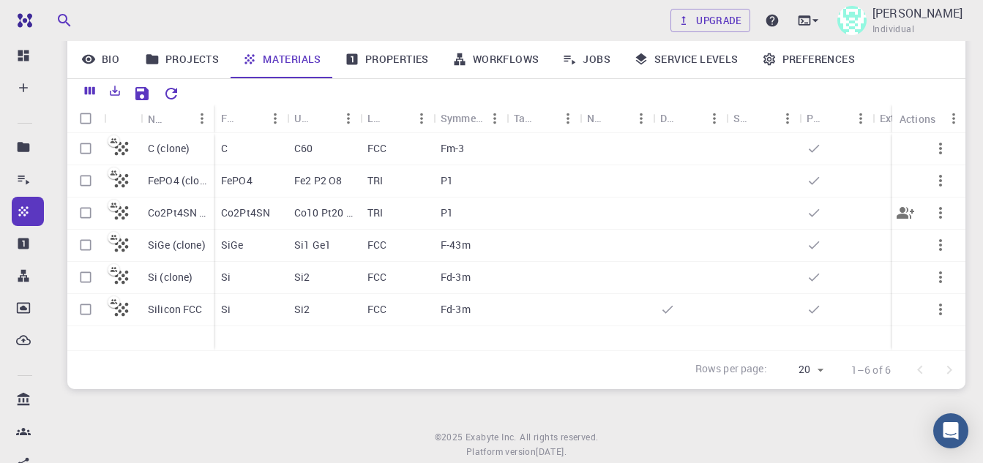
scroll to position [62, 0]
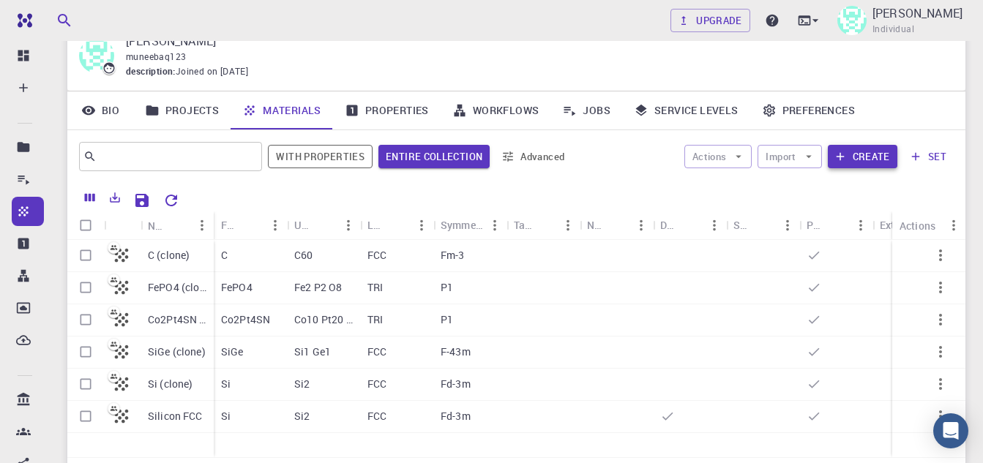
click at [869, 157] on button "Create" at bounding box center [863, 156] width 70 height 23
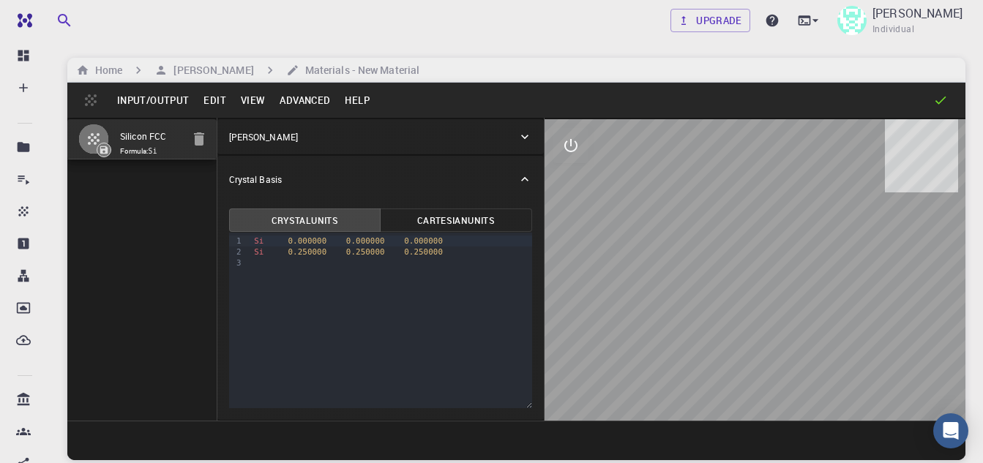
click at [198, 140] on icon "button" at bounding box center [199, 138] width 10 height 13
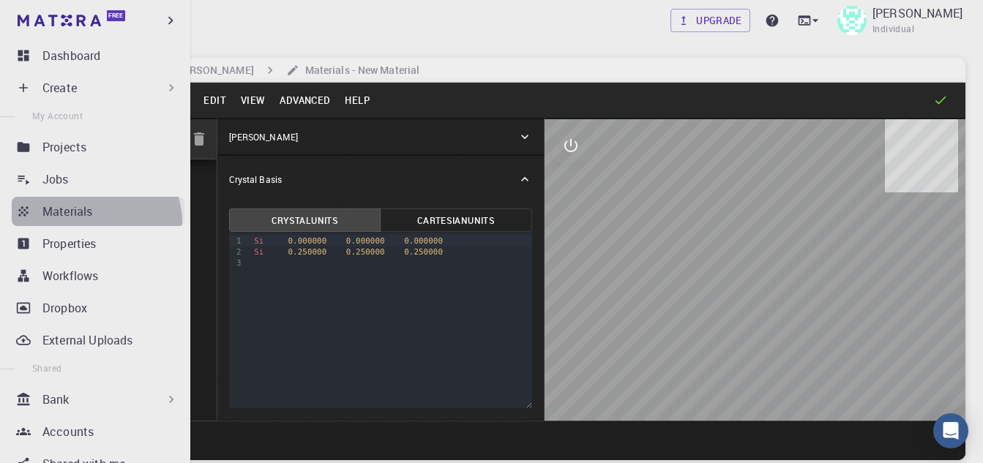
click at [94, 222] on link "Materials" at bounding box center [98, 211] width 173 height 29
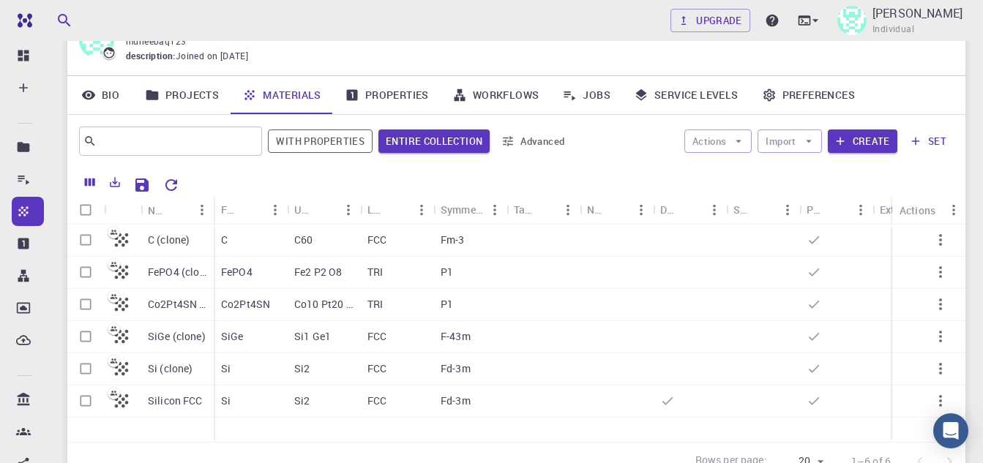
scroll to position [146, 0]
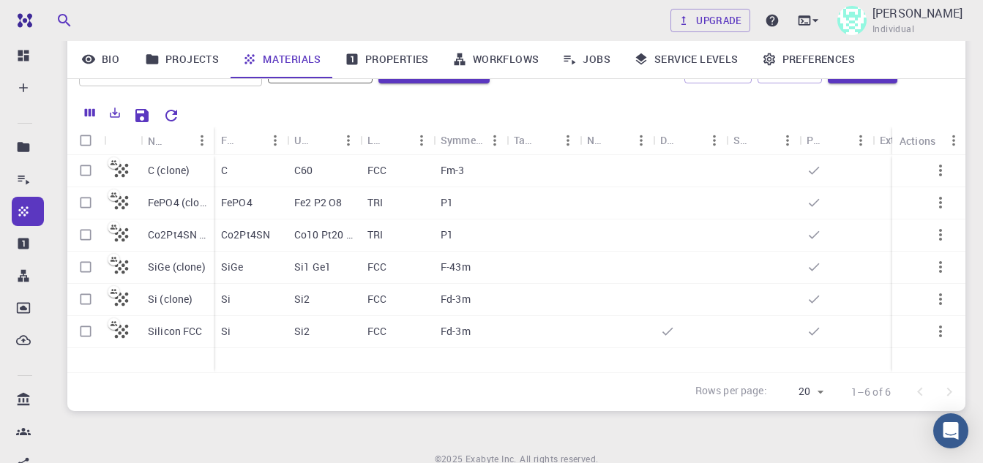
click at [748, 441] on div "Upgrade Muneeba Qureshi Individual Home Muneeba Qureshi Muneeba Qureshi muneeba…" at bounding box center [516, 190] width 933 height 672
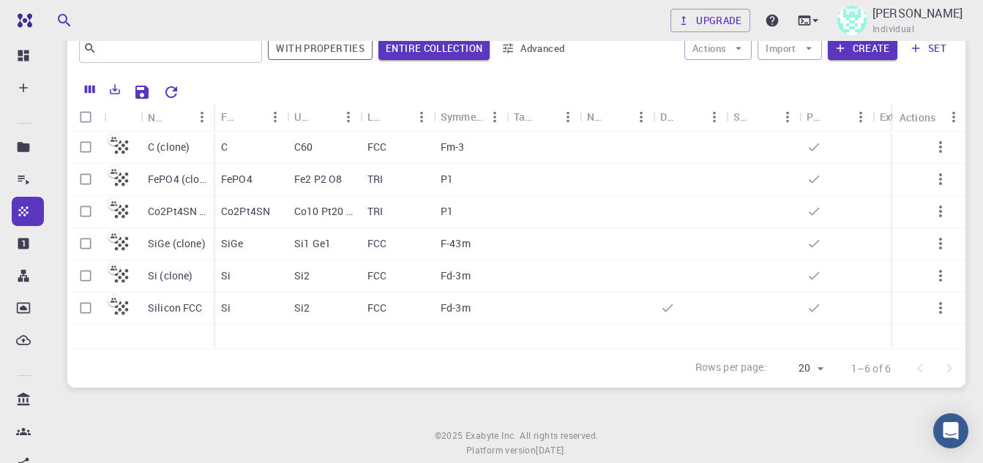
scroll to position [0, 0]
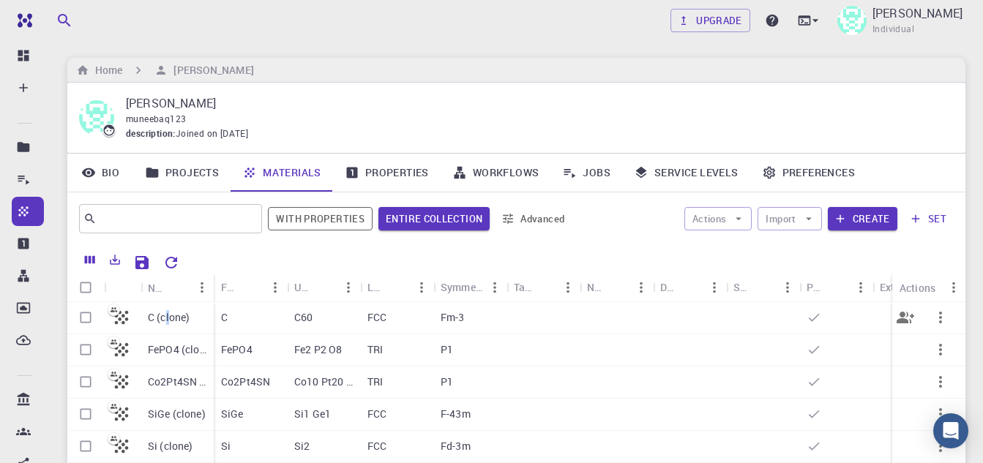
drag, startPoint x: 170, startPoint y: 315, endPoint x: 170, endPoint y: 307, distance: 8.0
click at [165, 309] on div "C (clone)" at bounding box center [176, 318] width 73 height 32
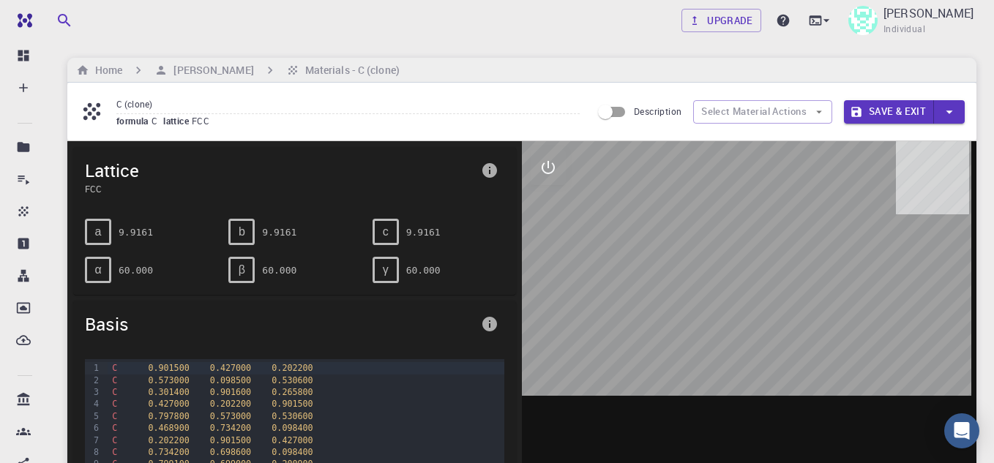
click at [537, 148] on div at bounding box center [749, 368] width 454 height 455
click at [539, 162] on icon "interactive" at bounding box center [548, 168] width 18 height 18
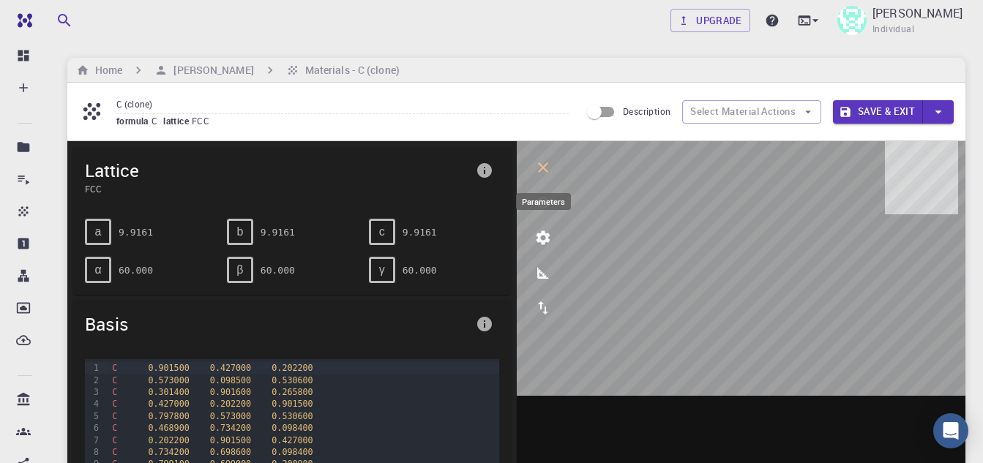
click at [541, 236] on icon "parameters" at bounding box center [543, 238] width 14 height 14
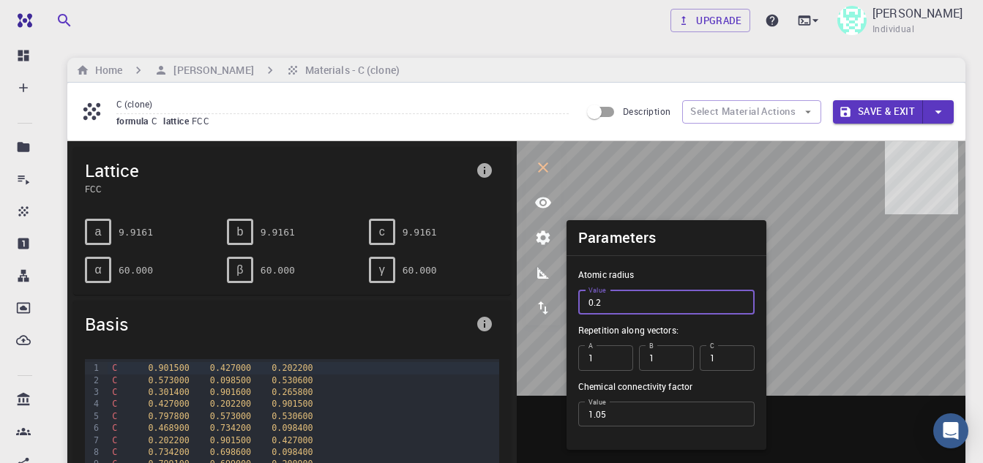
click at [628, 307] on input "0.2" at bounding box center [666, 302] width 176 height 25
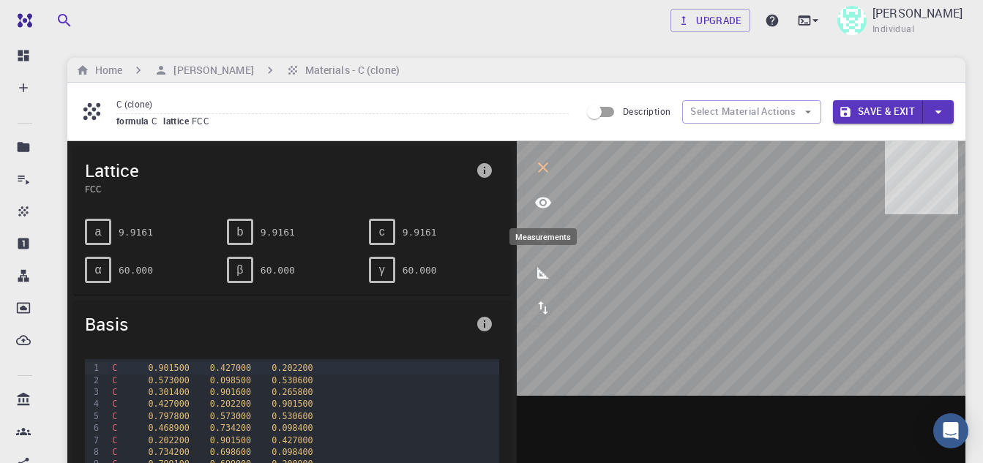
click at [536, 271] on icon "measurements" at bounding box center [543, 273] width 18 height 18
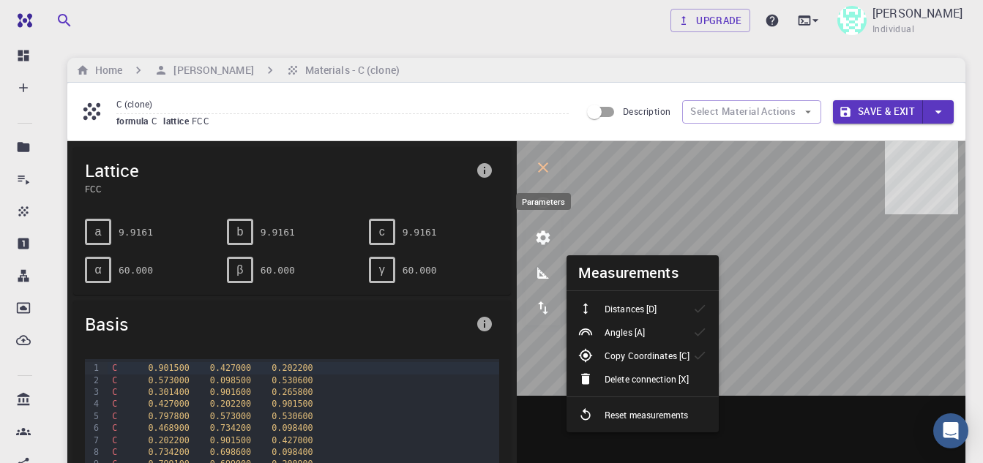
click at [542, 235] on icon "parameters" at bounding box center [543, 238] width 14 height 14
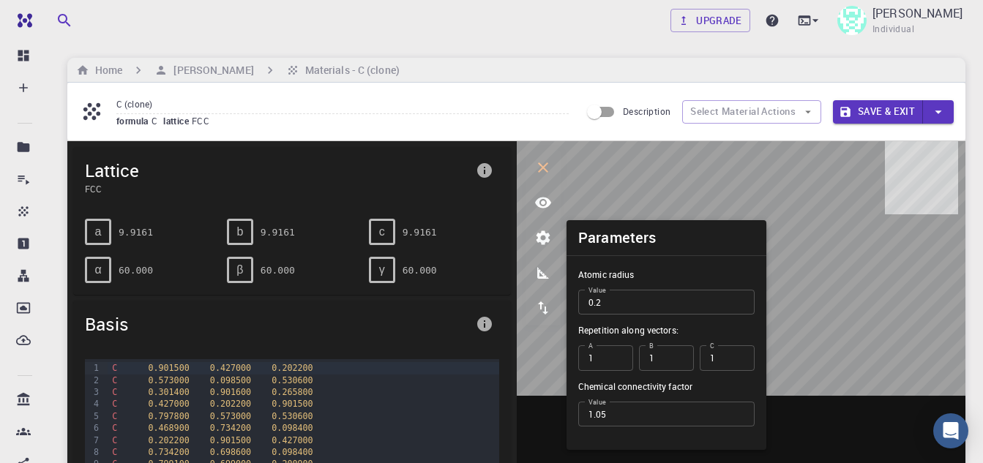
click at [631, 307] on input "0.2" at bounding box center [666, 302] width 176 height 25
type input "0"
type input "3.567"
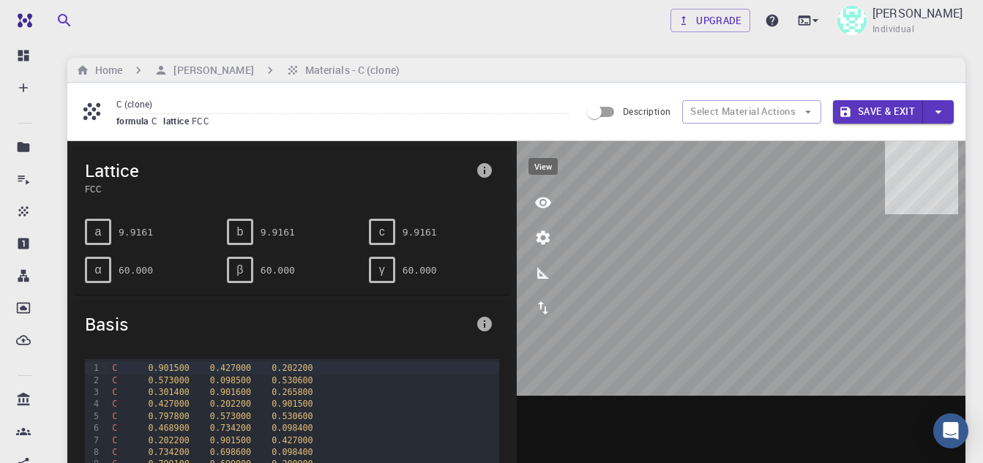
click at [536, 200] on icon "view" at bounding box center [543, 203] width 18 height 18
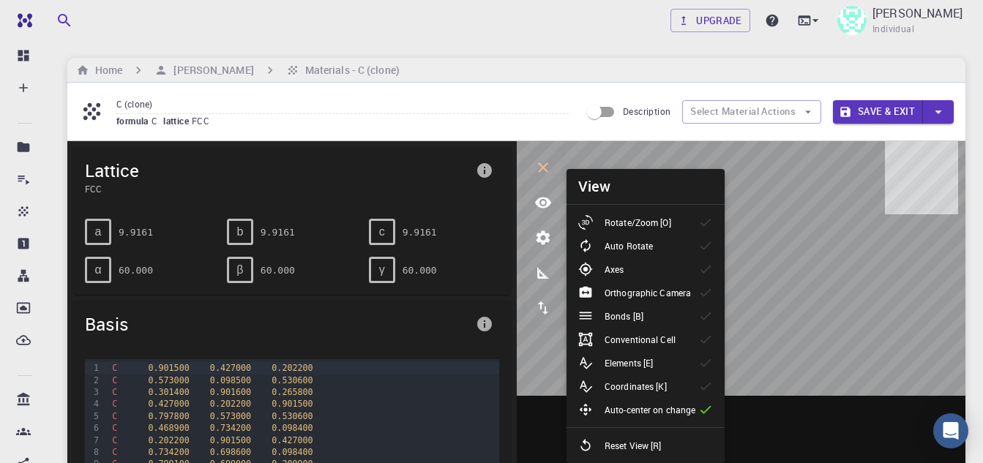
click at [637, 321] on p "Bonds [B]" at bounding box center [623, 316] width 39 height 13
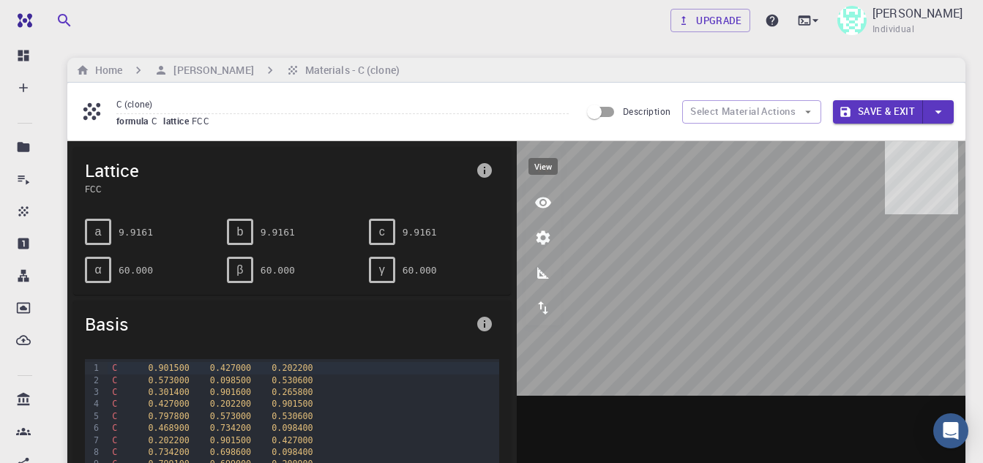
click at [531, 204] on button "view" at bounding box center [542, 202] width 35 height 35
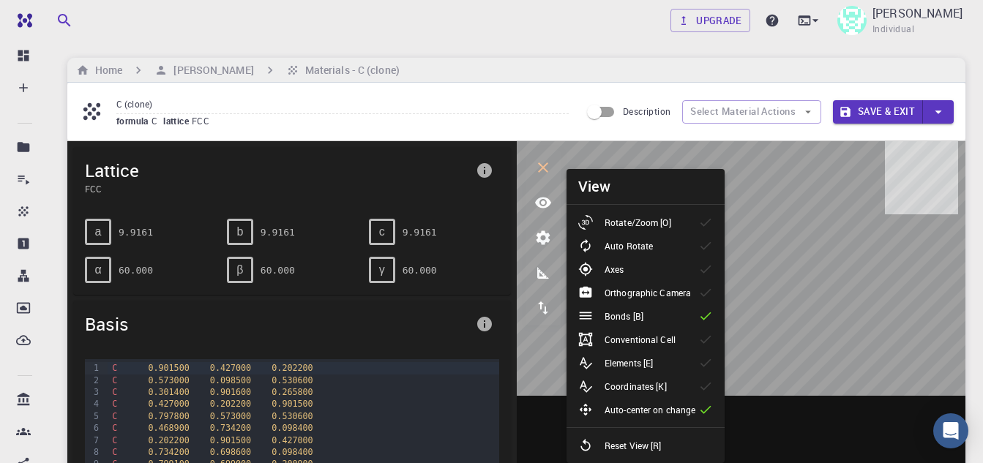
click at [618, 217] on p "Rotate/Zoom [O]" at bounding box center [637, 222] width 67 height 13
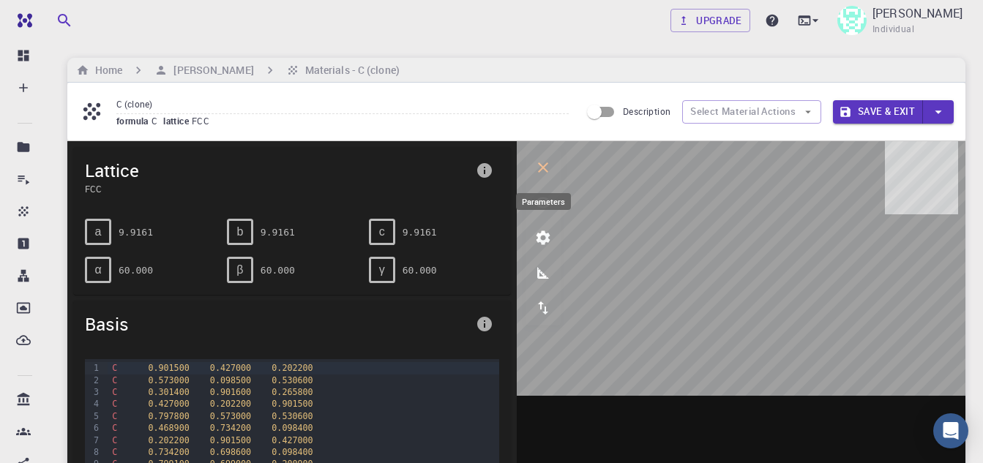
click at [542, 237] on icon "parameters" at bounding box center [543, 238] width 18 height 18
click at [555, 236] on button "parameters" at bounding box center [542, 237] width 35 height 35
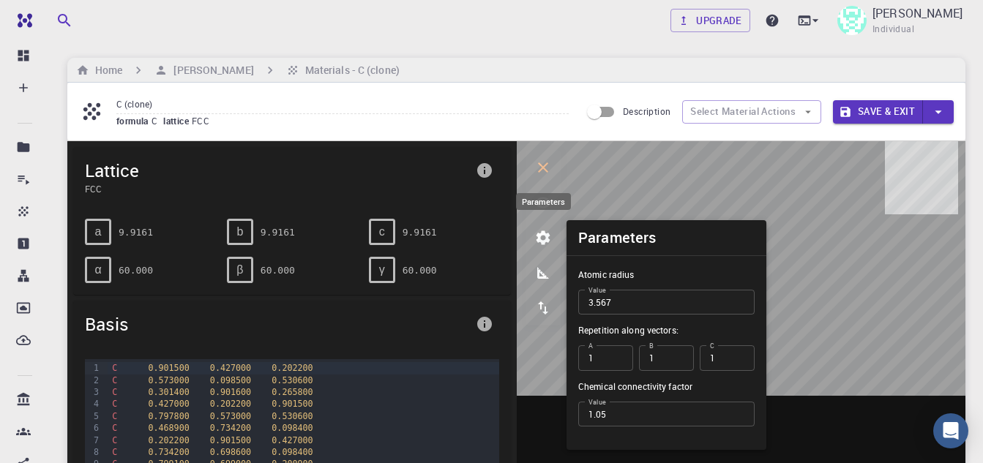
click at [536, 200] on icon "view" at bounding box center [543, 203] width 18 height 18
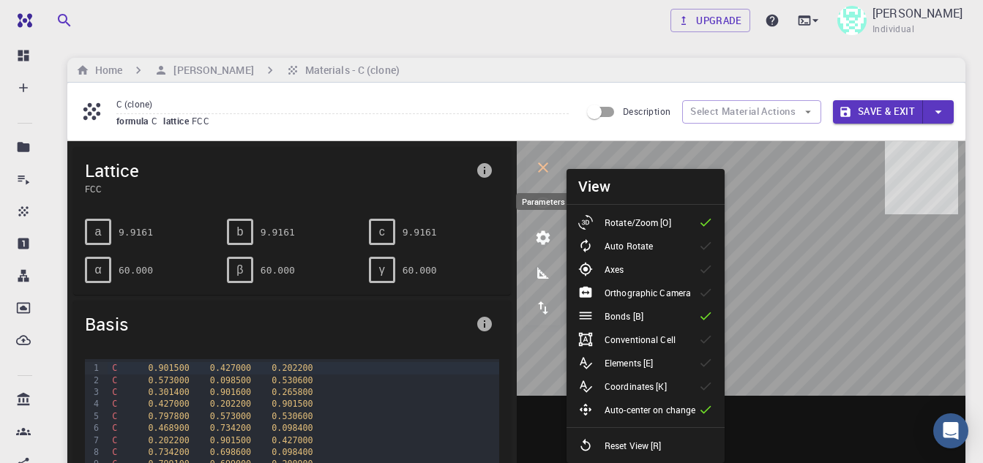
click at [537, 273] on icon "measurements" at bounding box center [543, 273] width 12 height 12
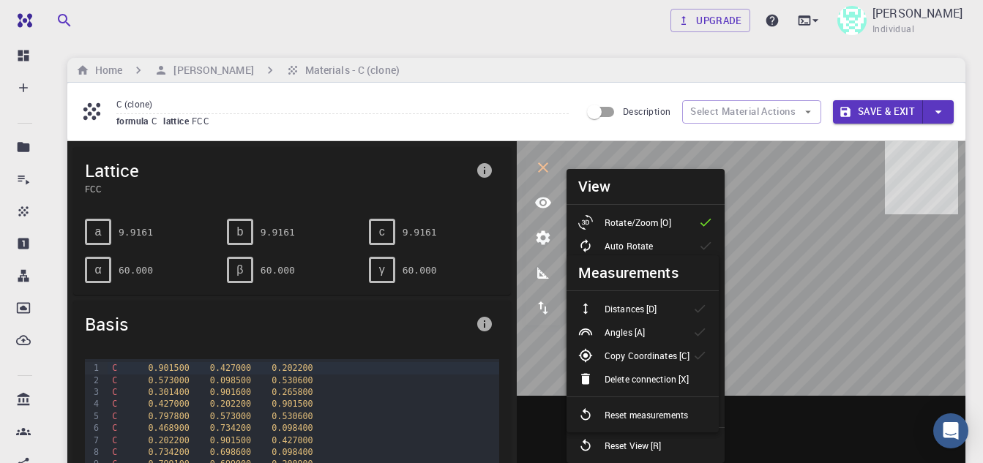
click at [648, 237] on li "Auto Rotate" at bounding box center [645, 245] width 158 height 23
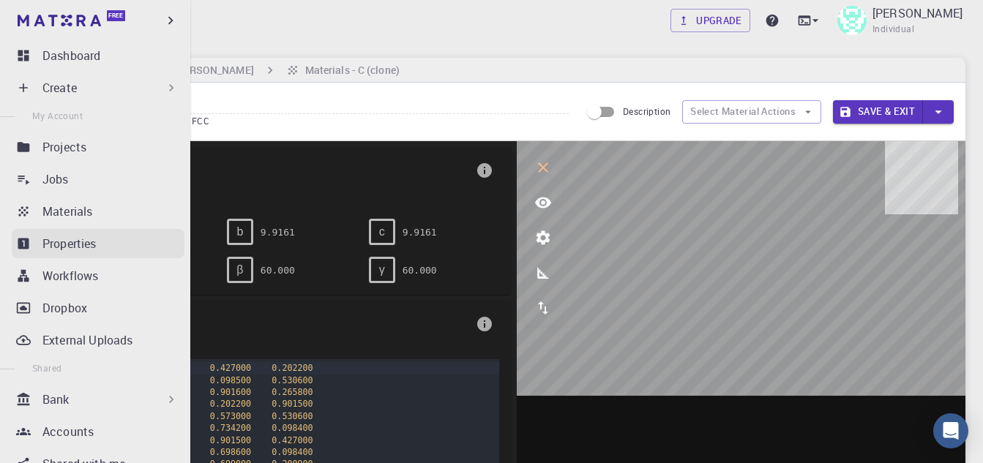
click at [81, 242] on p "Properties" at bounding box center [69, 244] width 54 height 18
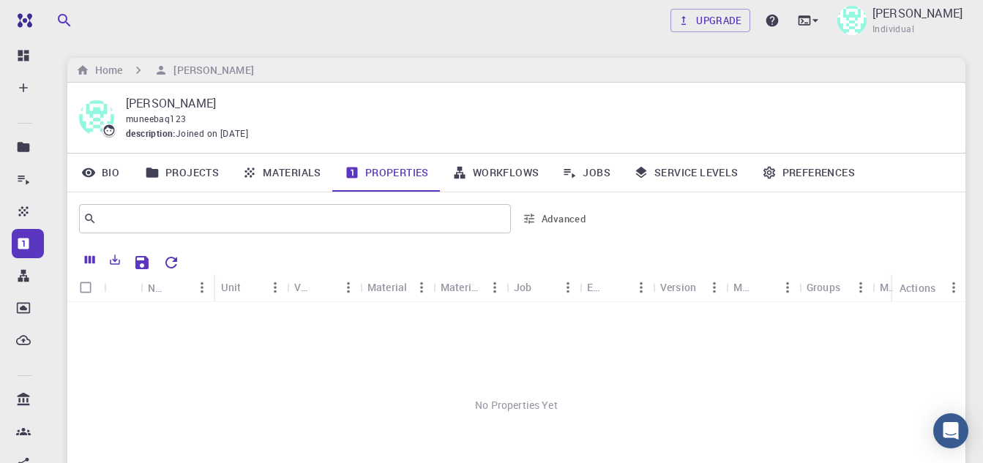
click at [658, 106] on p "[PERSON_NAME]" at bounding box center [534, 103] width 816 height 18
click at [288, 165] on link "Materials" at bounding box center [281, 173] width 102 height 38
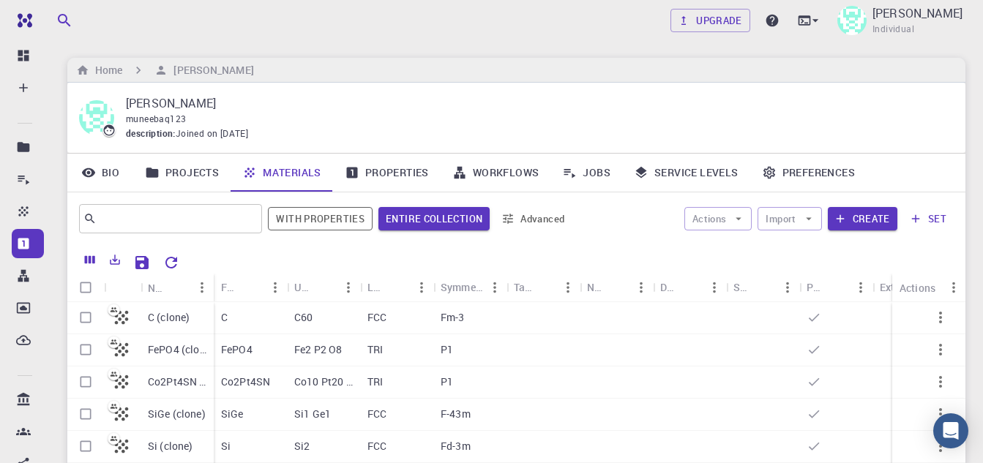
click at [686, 103] on p "[PERSON_NAME]" at bounding box center [534, 103] width 816 height 18
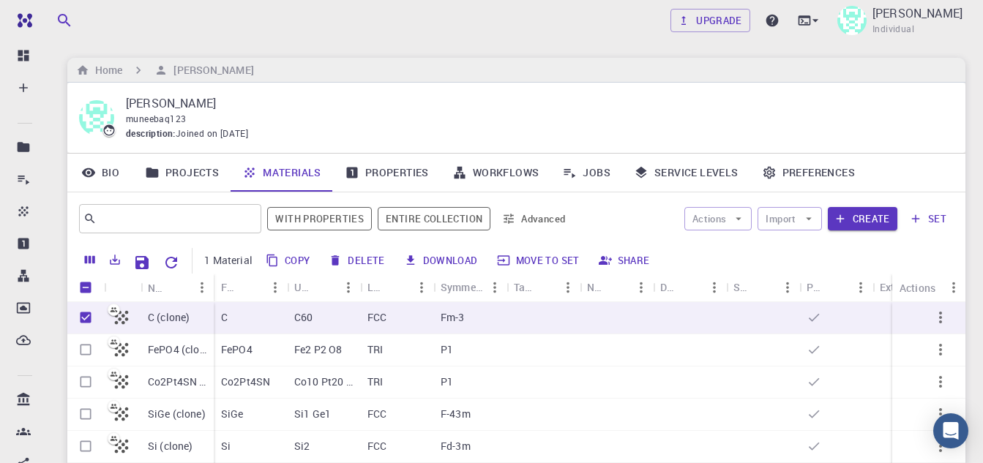
click at [734, 243] on div "​ With properties Entire collection Advanced Actions Import Create set" at bounding box center [516, 218] width 898 height 53
